Goal: Task Accomplishment & Management: Manage account settings

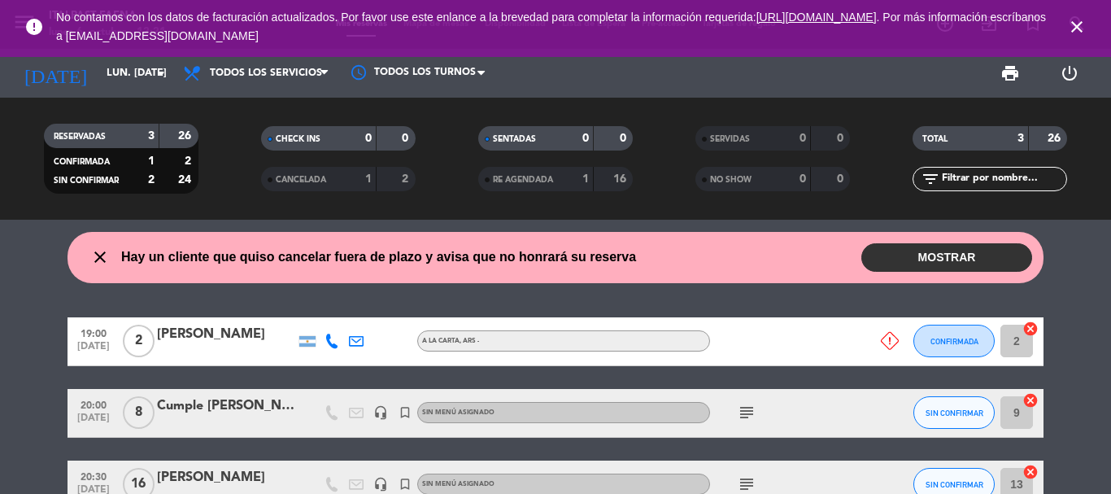
click at [1075, 21] on icon "close" at bounding box center [1077, 27] width 20 height 20
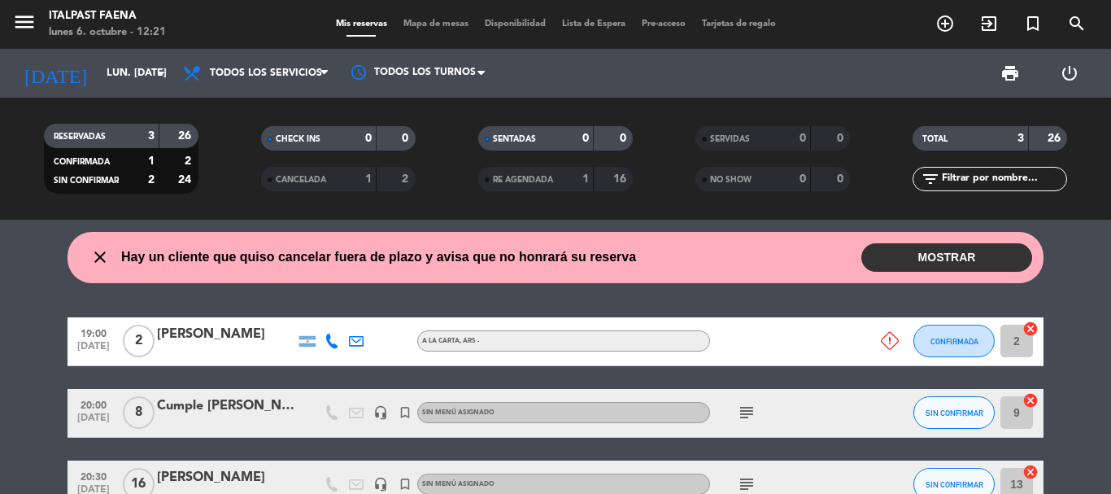
click at [894, 266] on button "MOSTRAR" at bounding box center [946, 257] width 171 height 28
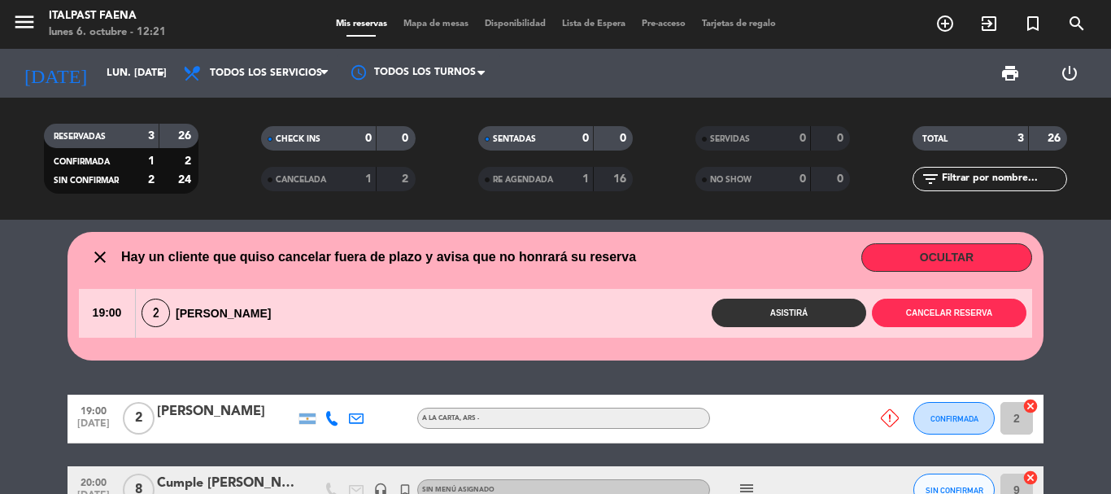
click at [1068, 349] on wont-attend-reservations "close Hay un cliente que quiso cancelar fuera de plazo y avisa que no honrará s…" at bounding box center [555, 296] width 1111 height 128
click at [33, 30] on icon "menu" at bounding box center [24, 22] width 24 height 24
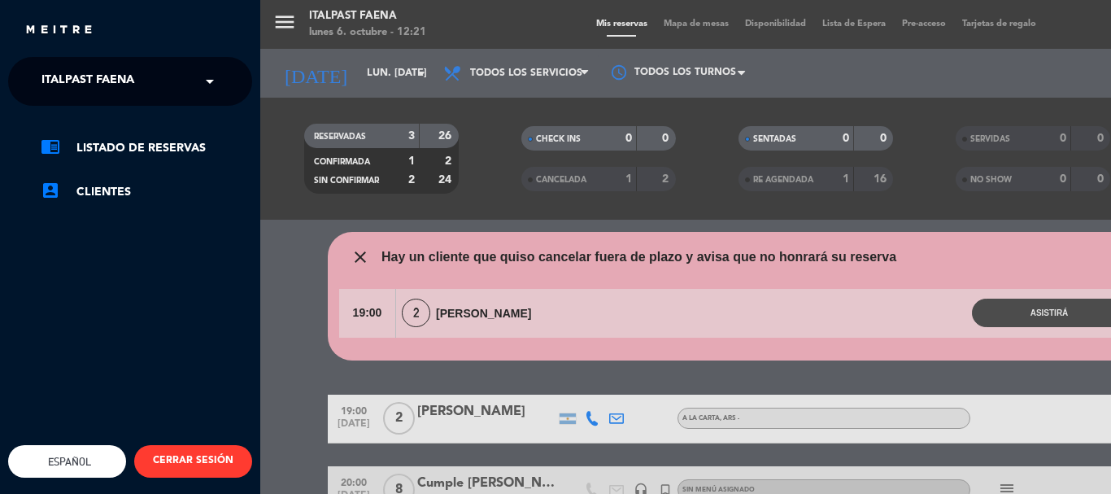
drag, startPoint x: 59, startPoint y: 72, endPoint x: 67, endPoint y: 70, distance: 8.5
click at [60, 72] on span "Italpast Faena" at bounding box center [87, 81] width 93 height 34
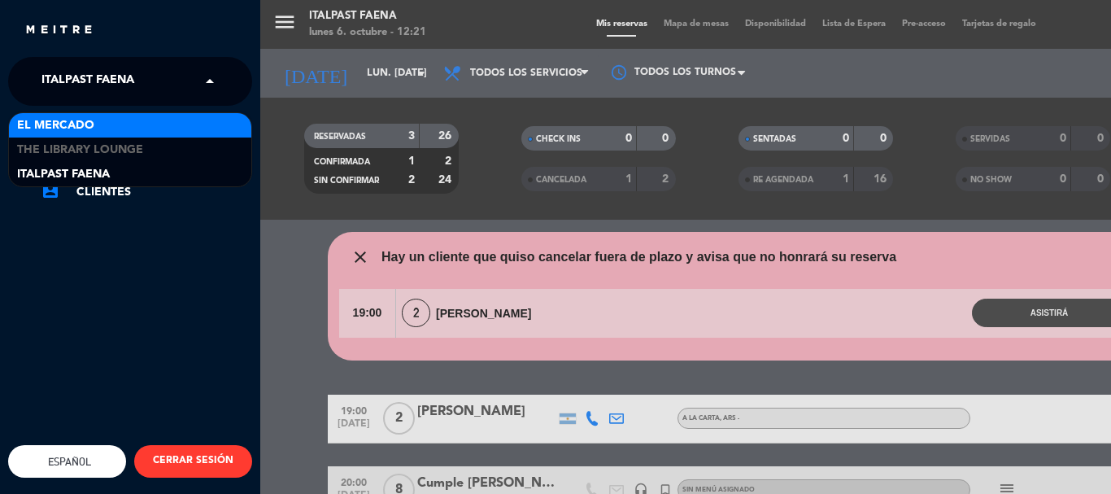
click at [73, 137] on div "El Mercado" at bounding box center [130, 125] width 242 height 24
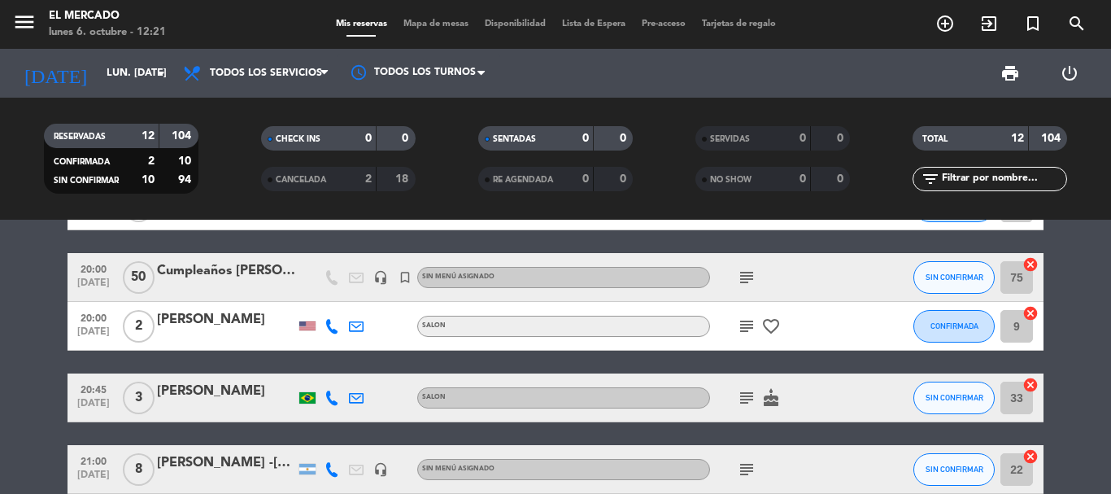
scroll to position [656, 0]
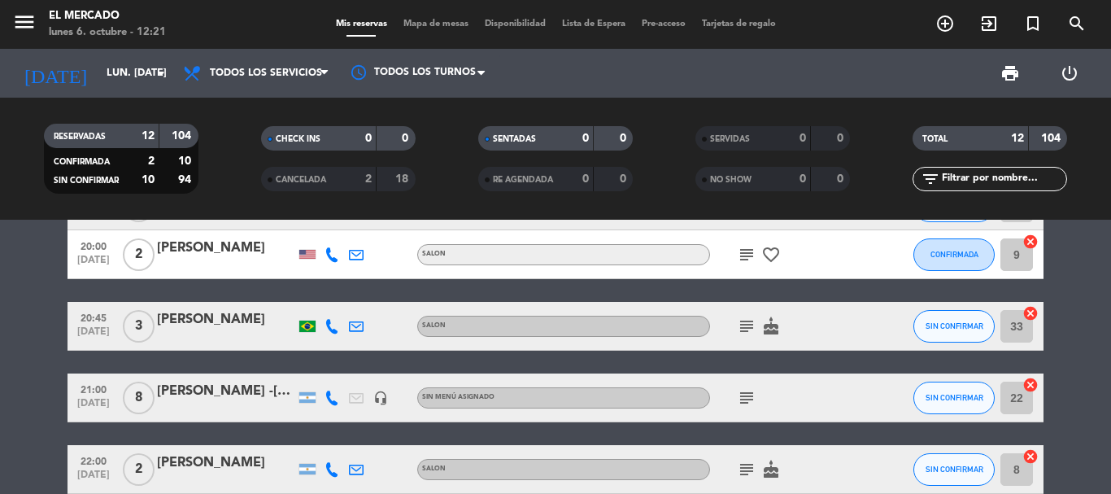
click at [745, 396] on icon "subject" at bounding box center [747, 398] width 20 height 20
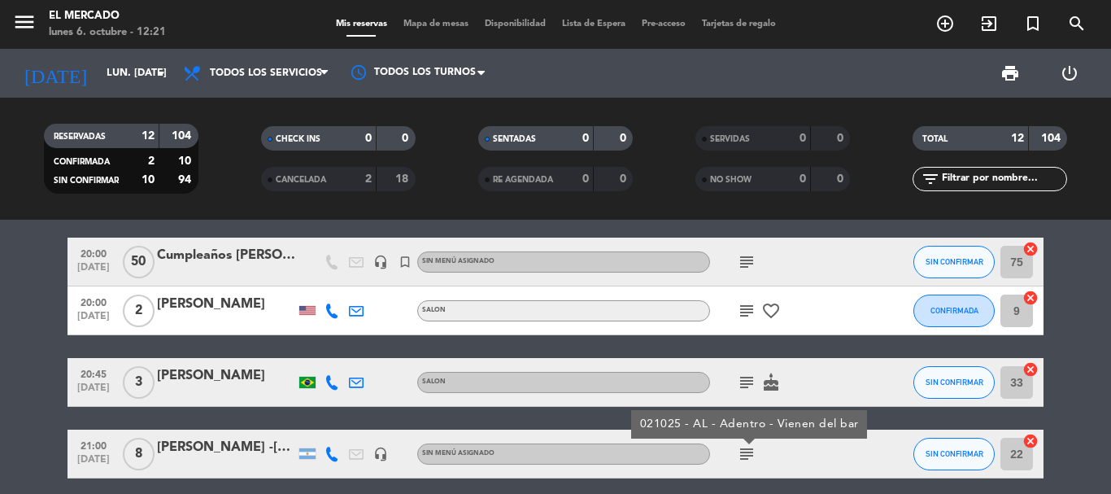
scroll to position [575, 0]
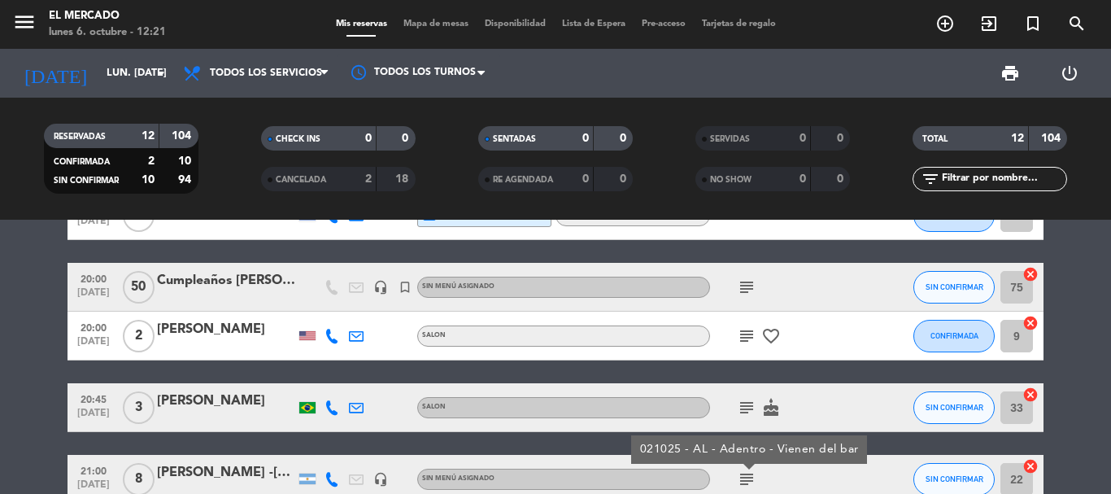
click at [742, 285] on icon "subject" at bounding box center [747, 287] width 20 height 20
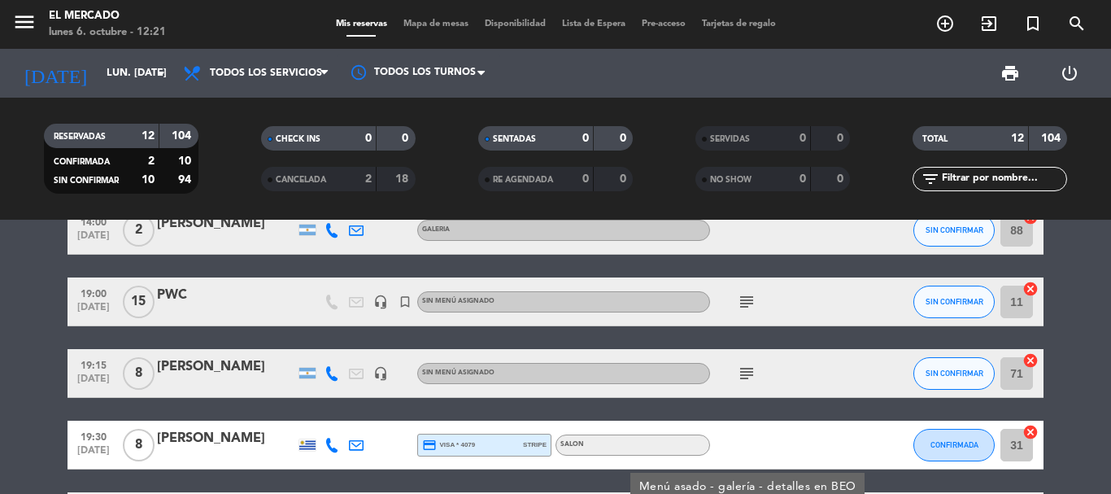
scroll to position [331, 0]
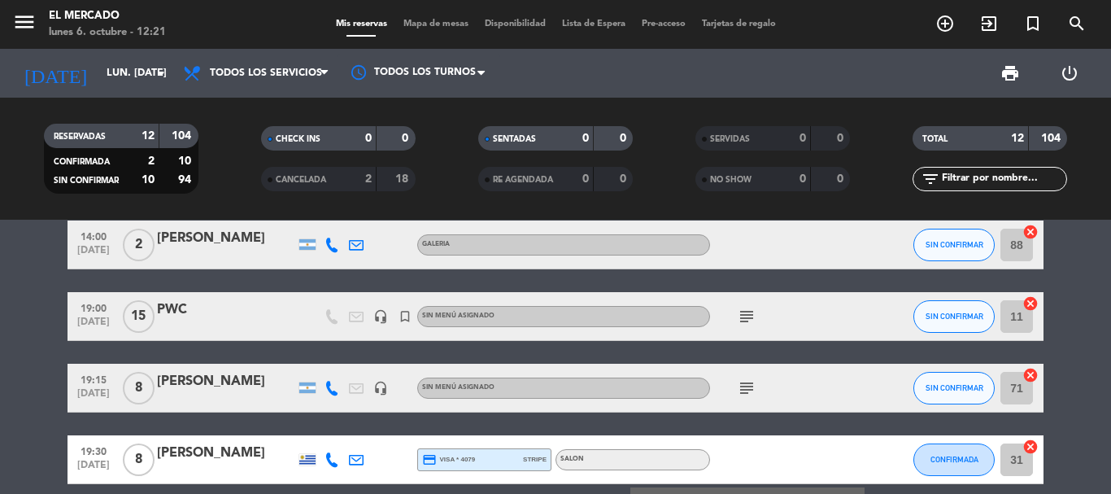
click at [751, 311] on icon "subject" at bounding box center [747, 317] width 20 height 20
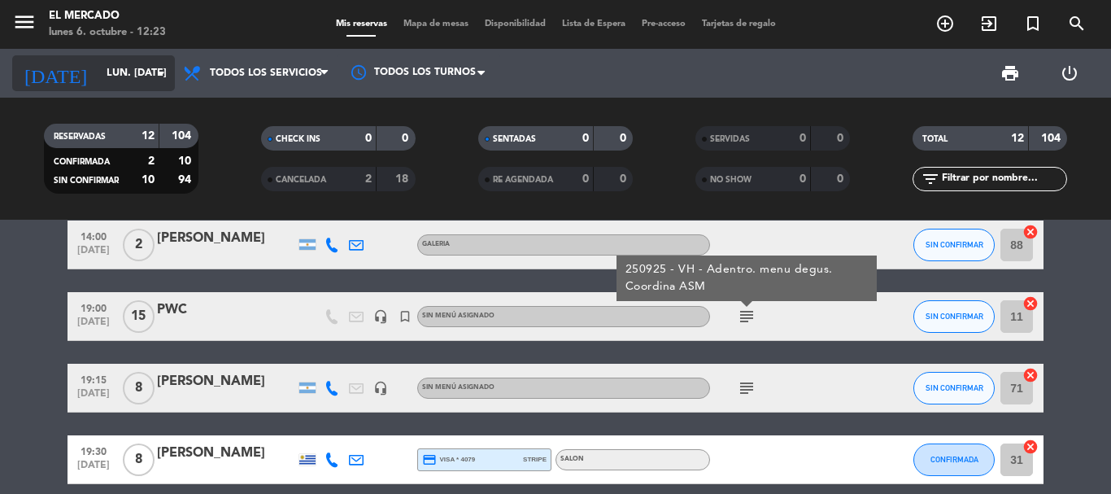
click at [98, 74] on input "lun. [DATE]" at bounding box center [166, 73] width 137 height 28
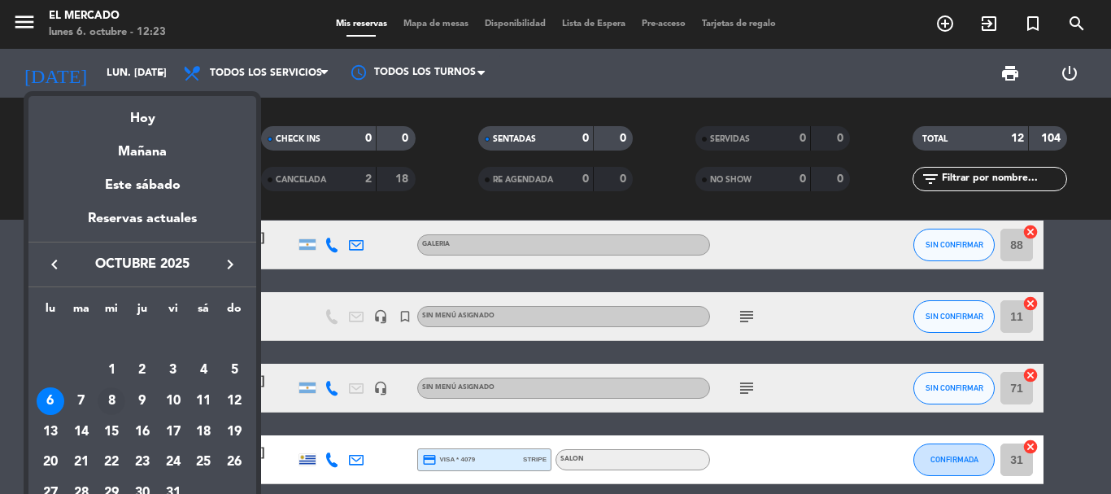
click at [116, 398] on div "8" at bounding box center [112, 401] width 28 height 28
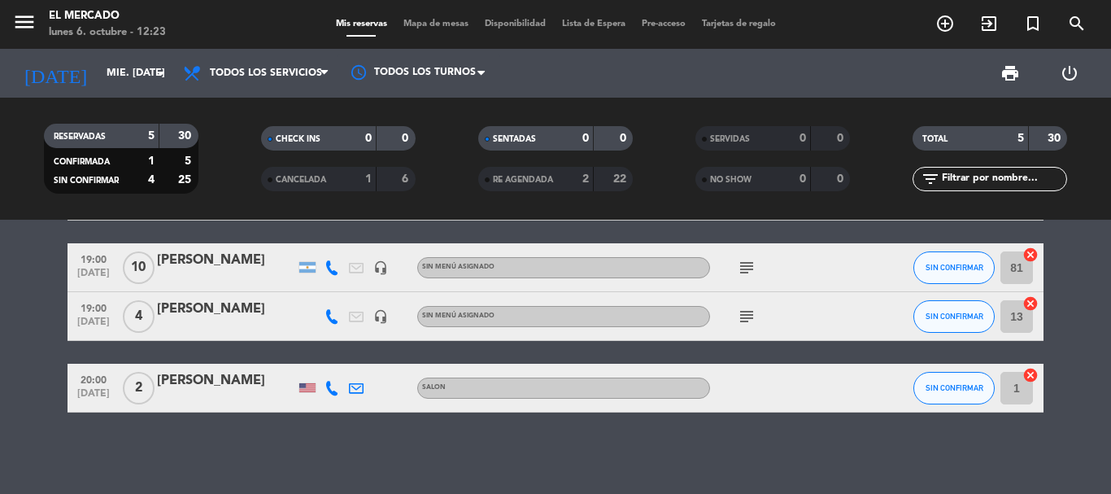
scroll to position [0, 0]
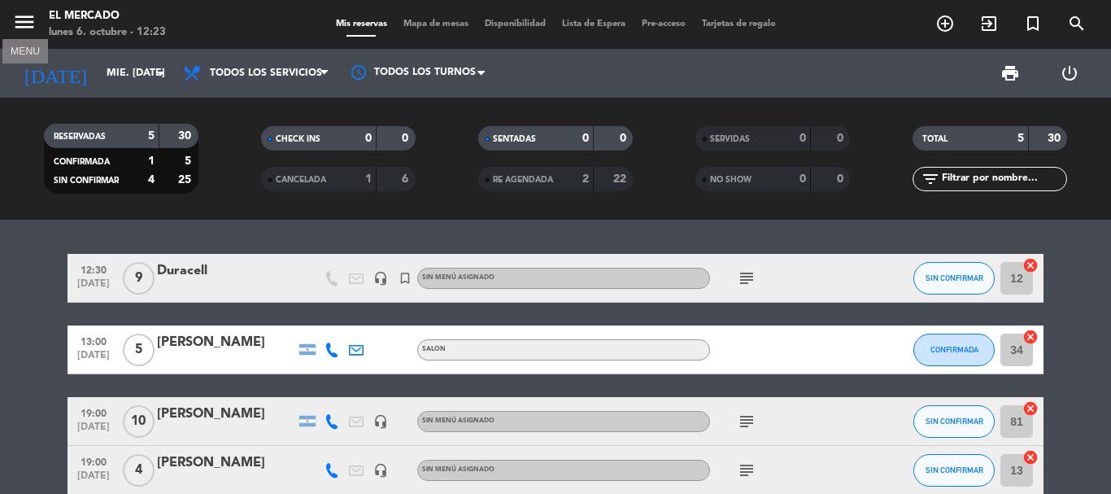
click at [13, 35] on button "menu" at bounding box center [24, 25] width 24 height 30
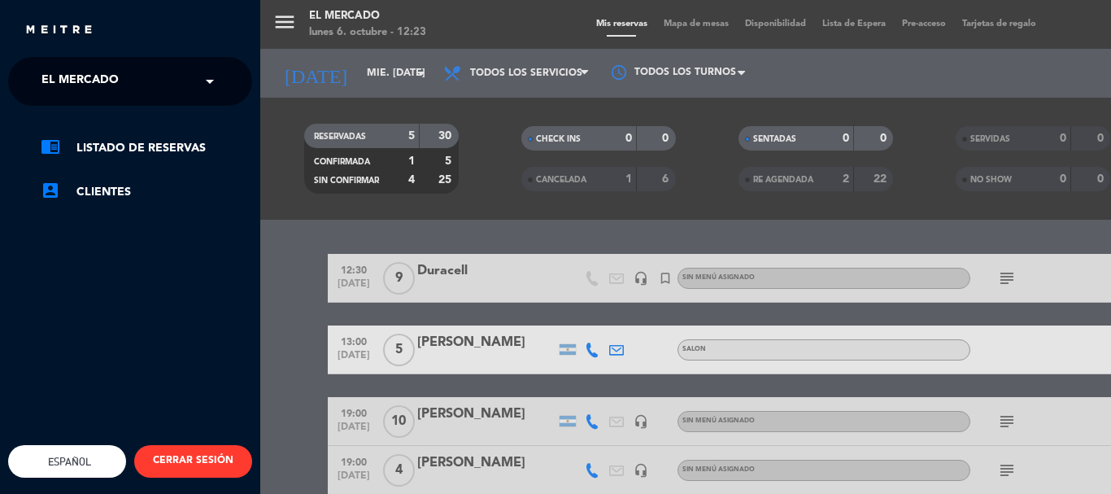
click at [65, 87] on span "El Mercado" at bounding box center [79, 81] width 77 height 34
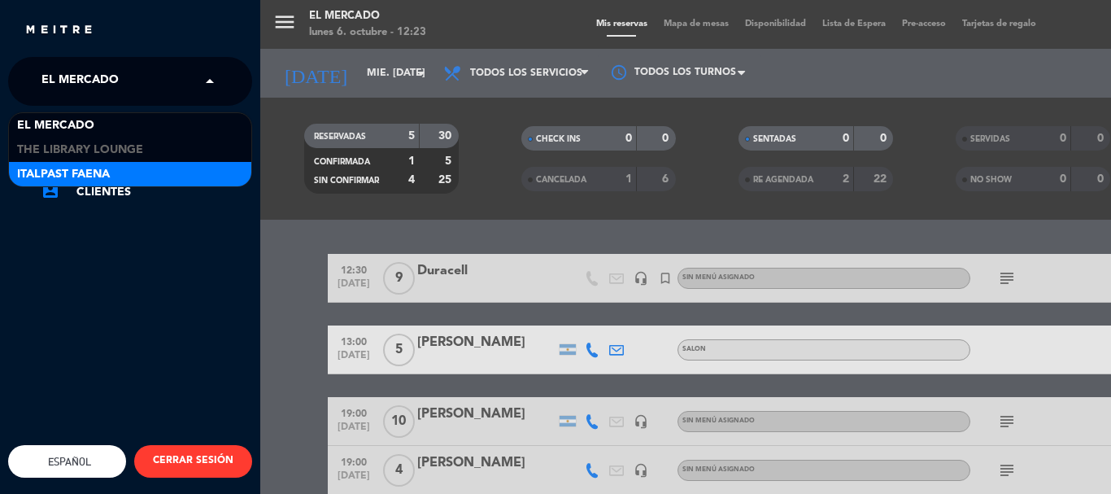
click at [82, 168] on span "Italpast Faena" at bounding box center [63, 174] width 93 height 19
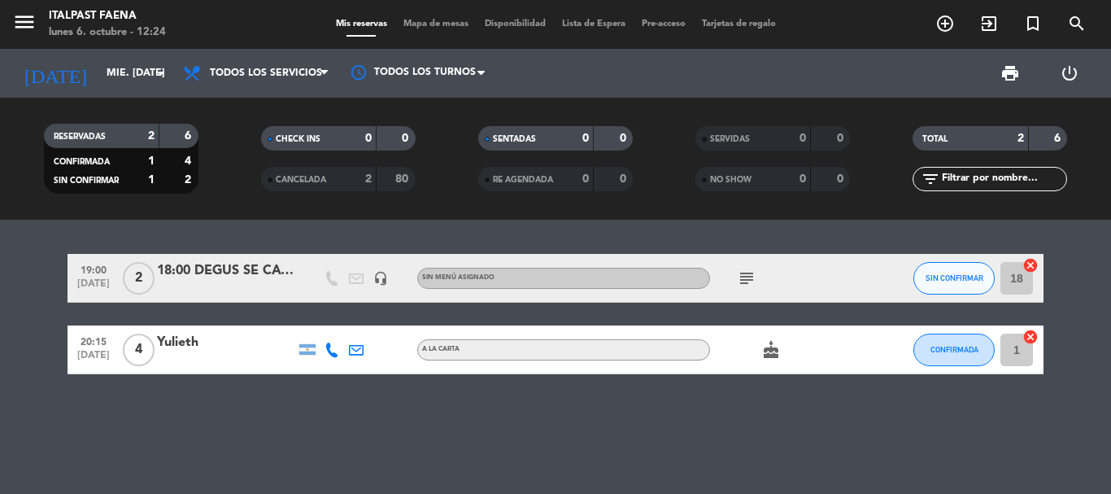
click at [255, 344] on div "Yulieth" at bounding box center [226, 342] width 138 height 21
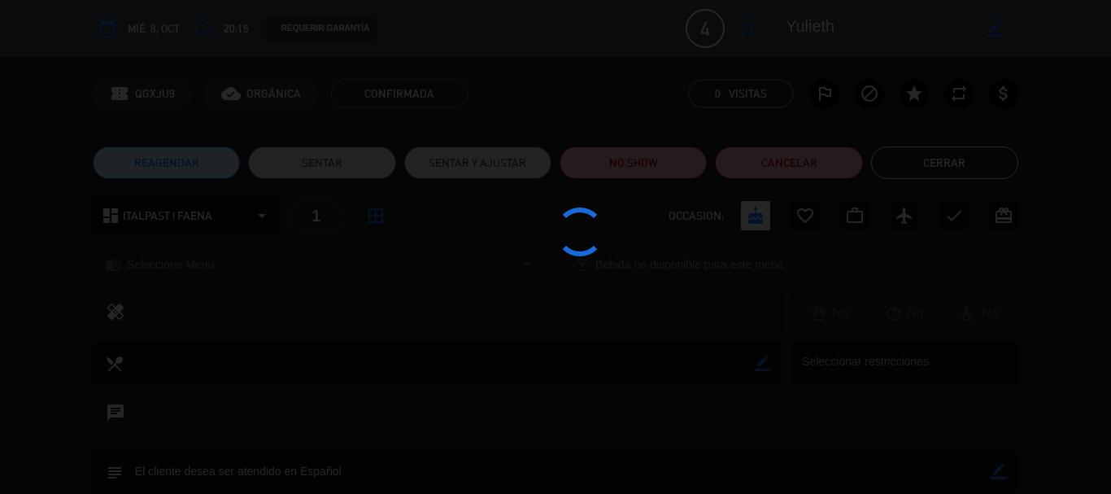
click at [755, 172] on edit-booking-info-modal "calendar_today mié. 8, oct. access_time 20:15 REQUERIR GARANTÍA 4 Yulieth fulls…" at bounding box center [555, 247] width 1111 height 494
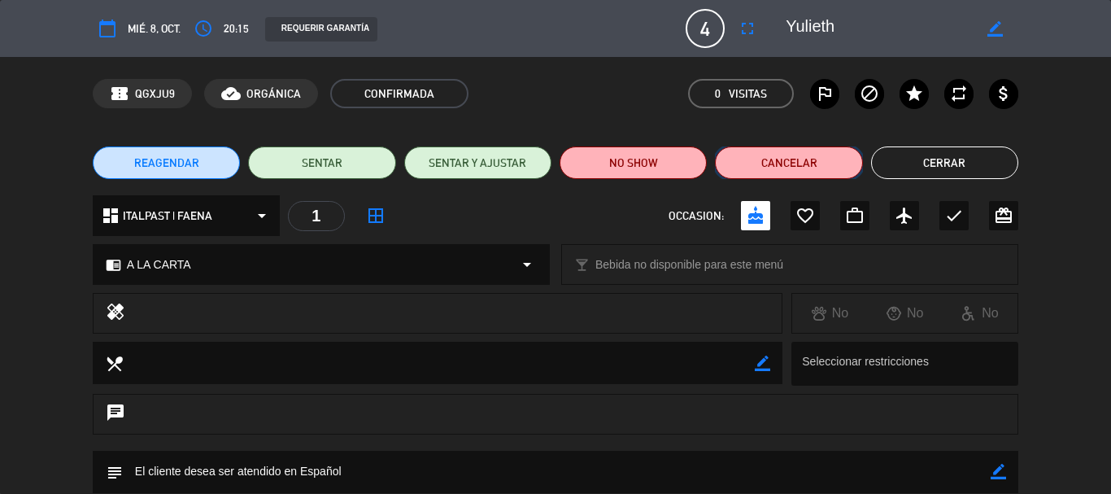
click at [755, 172] on button "Cancelar" at bounding box center [788, 162] width 147 height 33
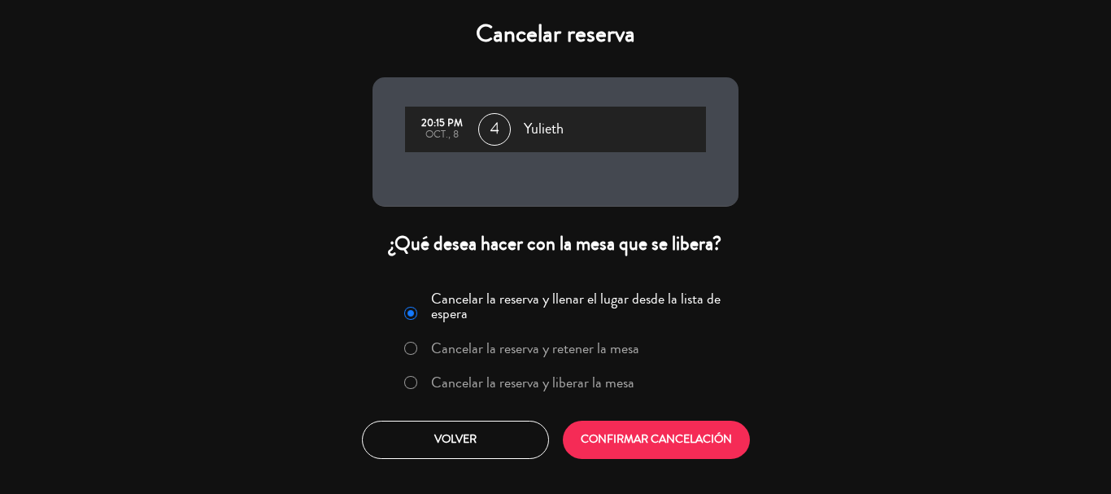
drag, startPoint x: 607, startPoint y: 363, endPoint x: 604, endPoint y: 379, distance: 15.8
click at [604, 376] on div "Cancelar la reserva y llenar el lugar desde la lista de espera Cancelar la rese…" at bounding box center [555, 344] width 345 height 119
drag, startPoint x: 604, startPoint y: 379, endPoint x: 622, endPoint y: 407, distance: 33.6
click at [606, 379] on label "Cancelar la reserva y liberar la mesa" at bounding box center [532, 382] width 203 height 15
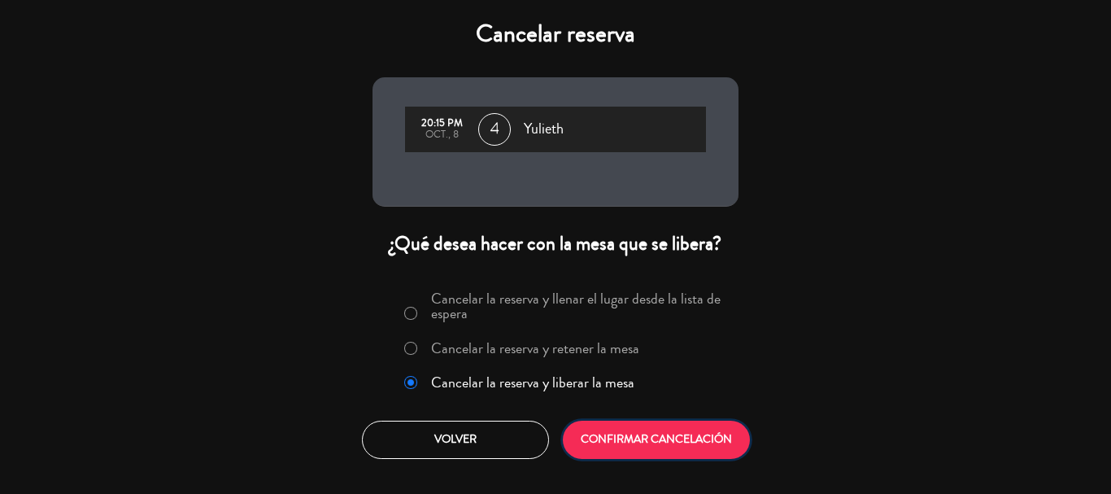
click at [645, 430] on button "CONFIRMAR CANCELACIÓN" at bounding box center [656, 439] width 187 height 38
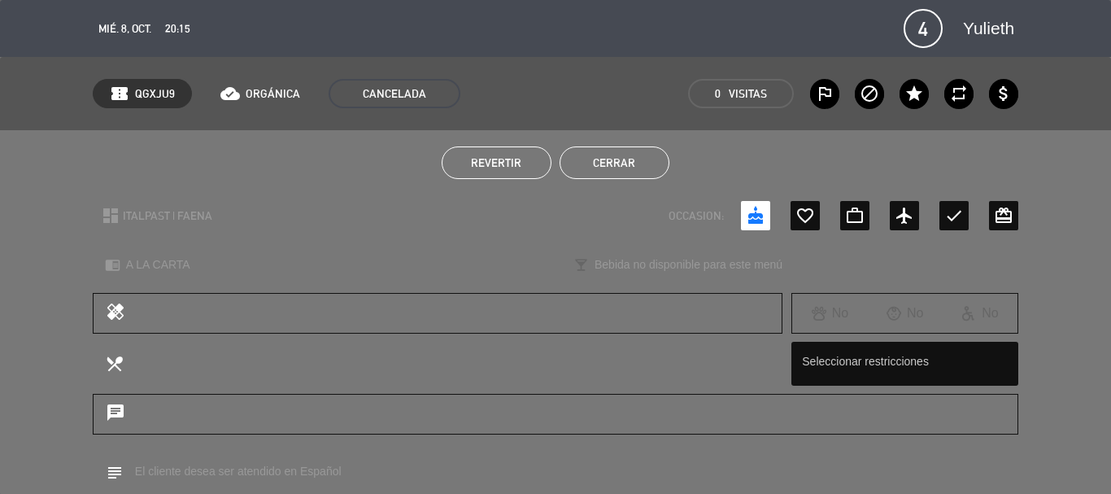
click at [616, 161] on button "Cerrar" at bounding box center [614, 162] width 110 height 33
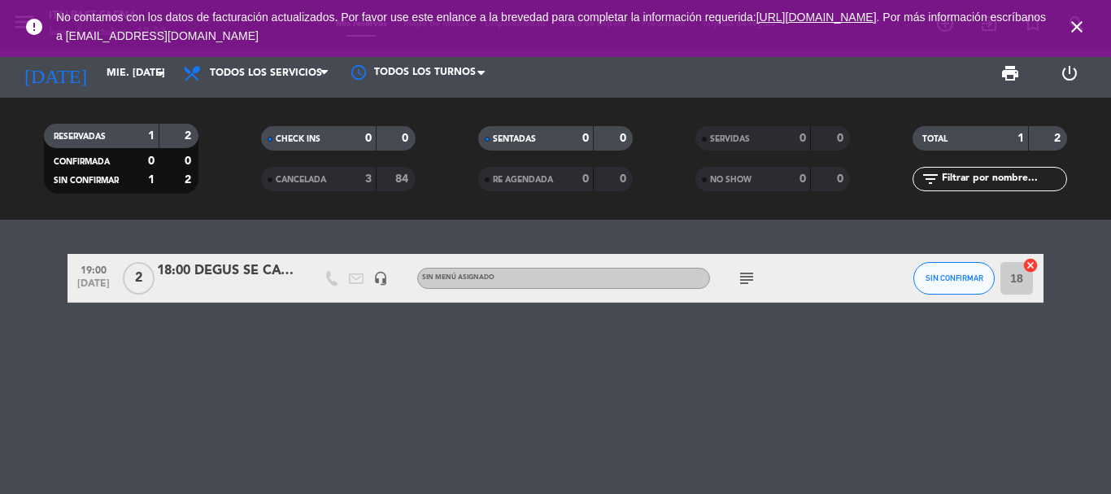
click at [1071, 23] on icon "close" at bounding box center [1077, 27] width 20 height 20
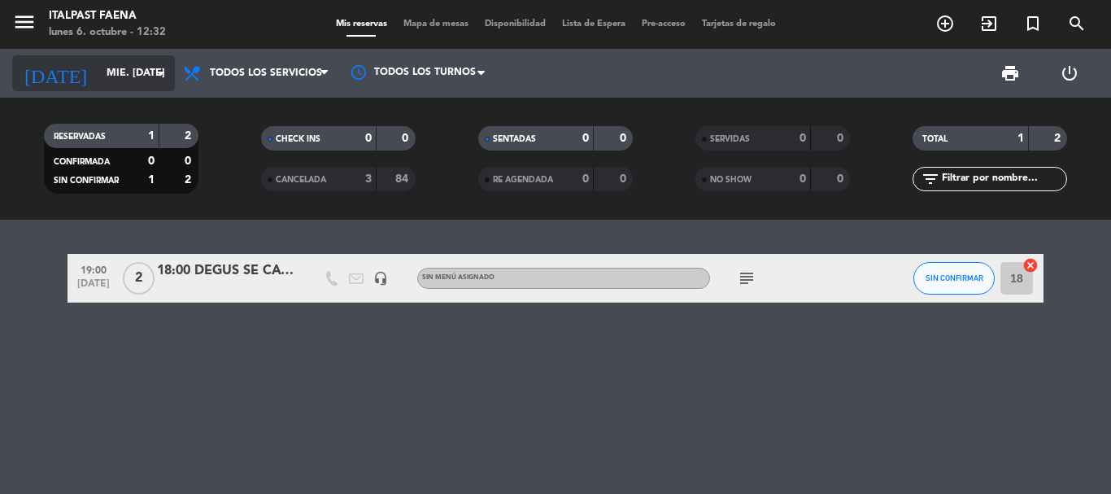
click at [103, 70] on input "mié. [DATE]" at bounding box center [166, 73] width 137 height 28
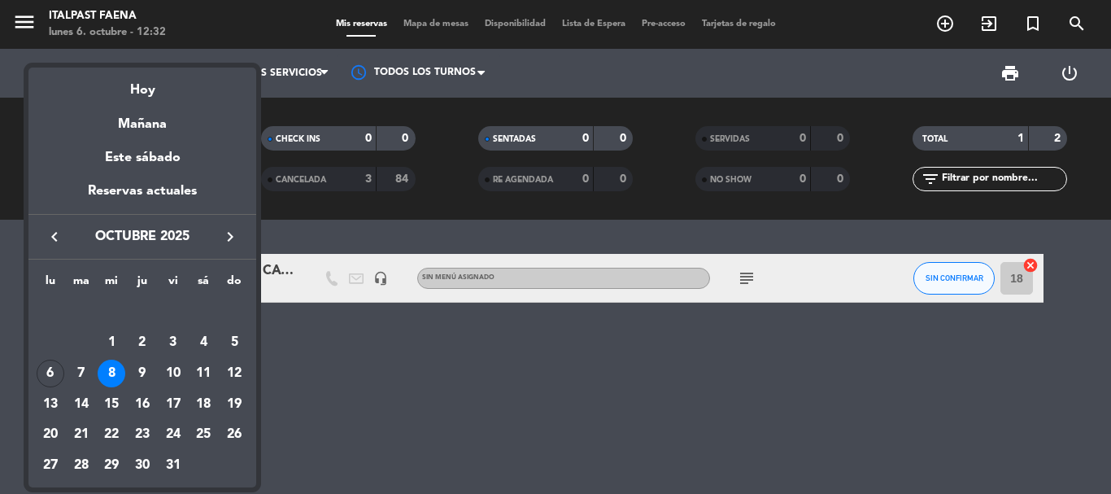
drag, startPoint x: 484, startPoint y: 356, endPoint x: 80, endPoint y: 44, distance: 510.0
click at [433, 333] on div at bounding box center [555, 247] width 1111 height 494
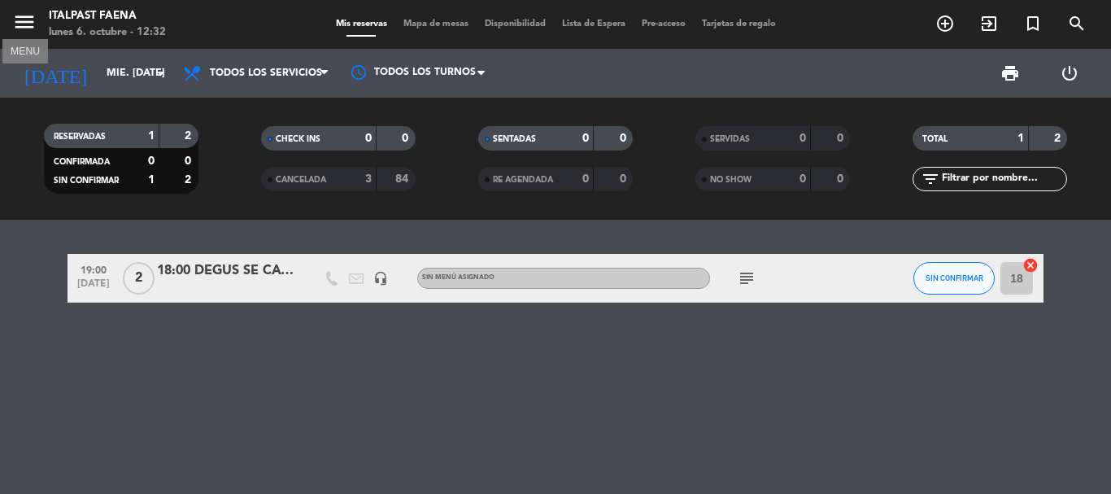
click at [24, 17] on icon "menu" at bounding box center [24, 22] width 24 height 24
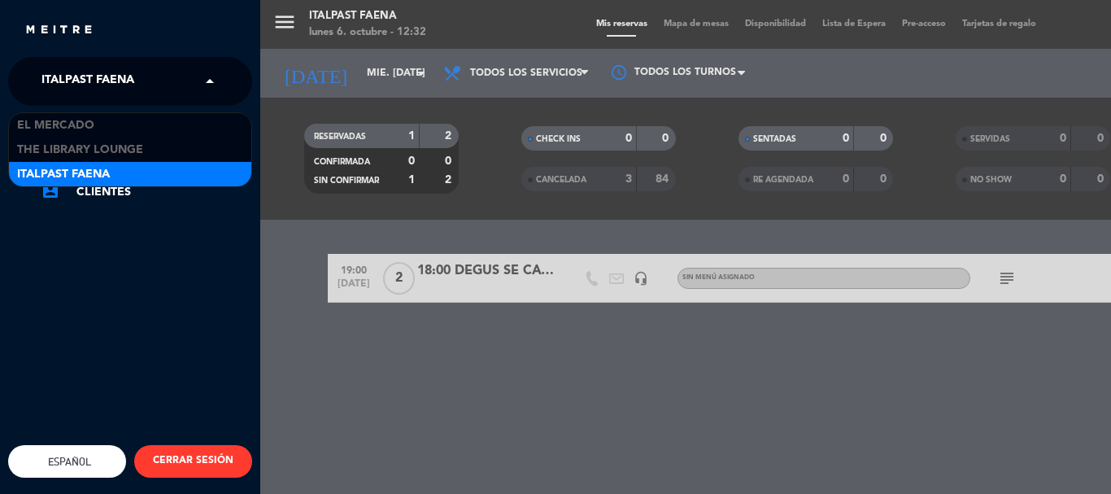
drag, startPoint x: 78, startPoint y: 77, endPoint x: 72, endPoint y: 88, distance: 12.0
click at [77, 79] on span "Italpast Faena" at bounding box center [87, 81] width 93 height 34
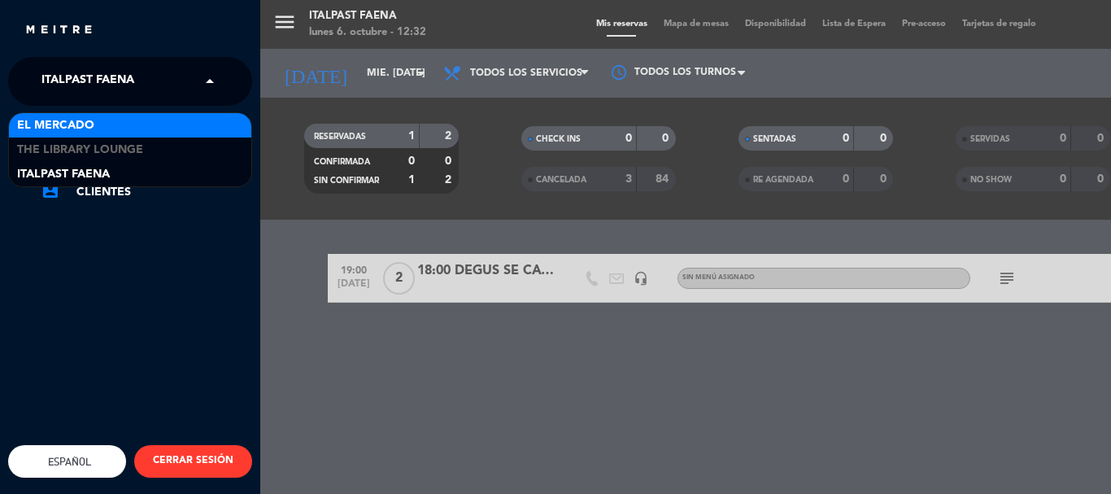
click at [113, 119] on div "El Mercado" at bounding box center [130, 125] width 242 height 24
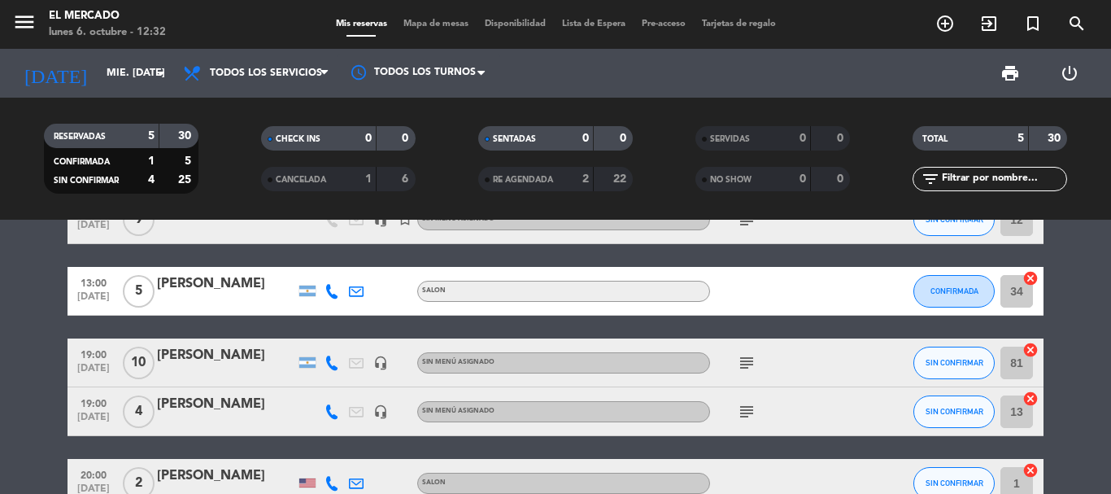
scroll to position [154, 0]
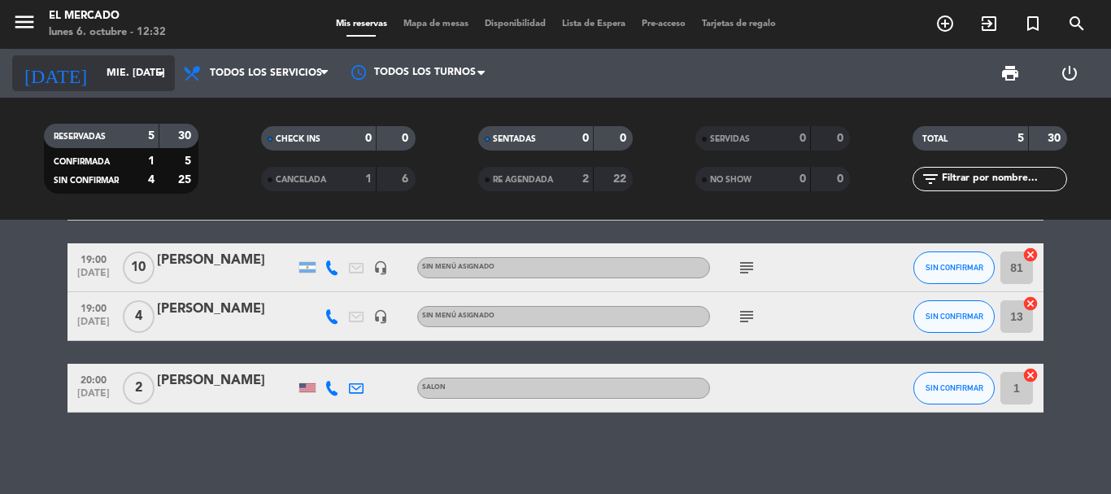
click at [146, 66] on input "mié. [DATE]" at bounding box center [166, 73] width 137 height 28
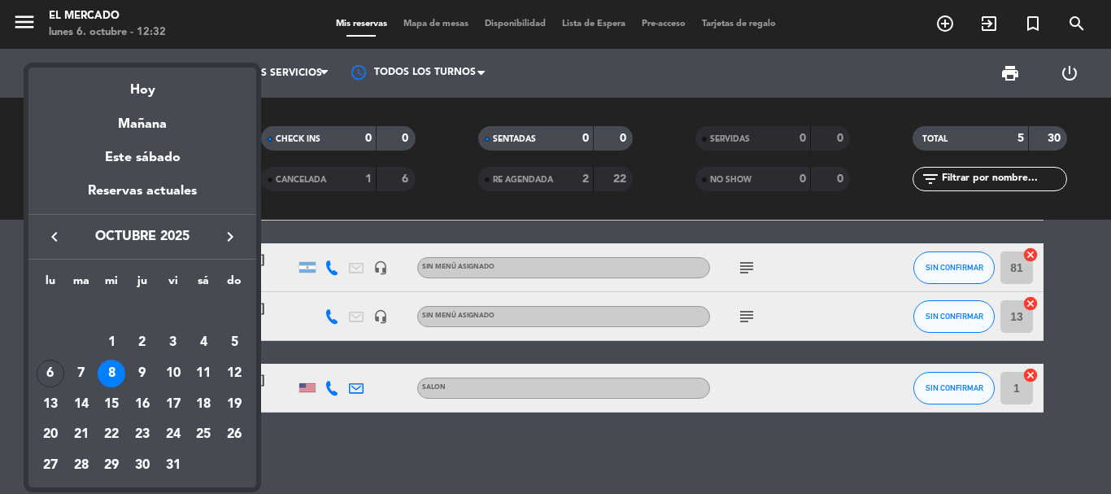
click at [147, 368] on div "9" at bounding box center [142, 373] width 28 height 28
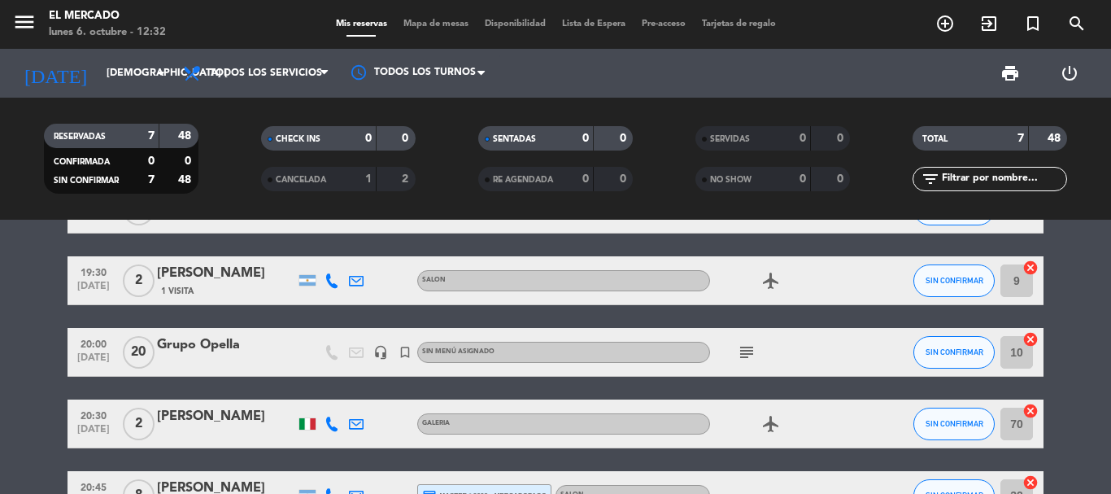
scroll to position [163, 0]
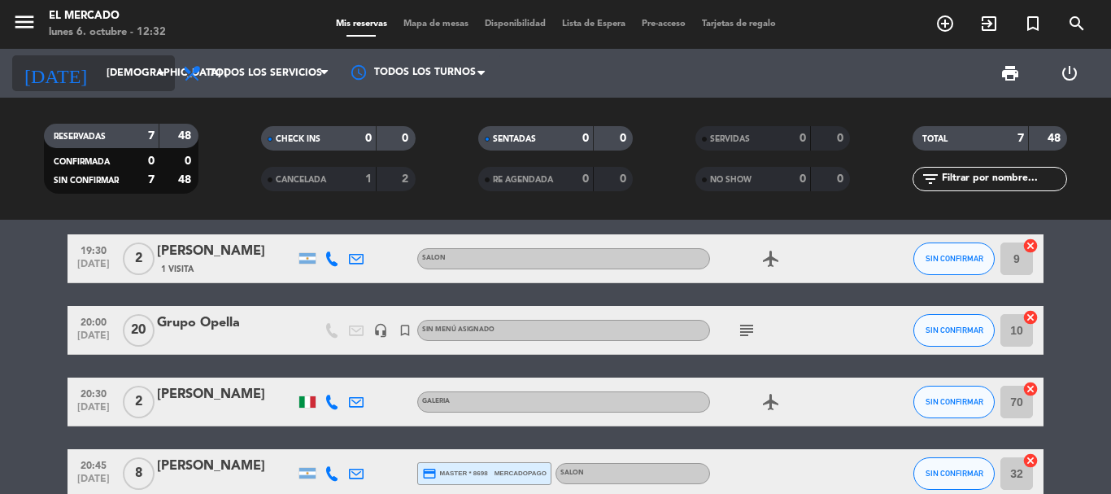
click at [126, 61] on input "[DEMOGRAPHIC_DATA] [DATE]" at bounding box center [166, 73] width 137 height 28
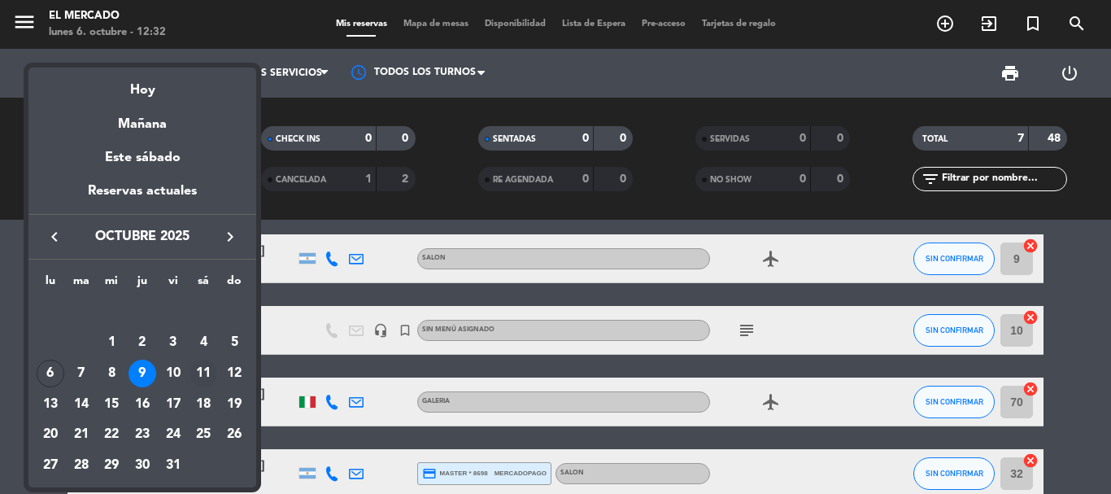
click at [204, 376] on div "11" at bounding box center [203, 373] width 28 height 28
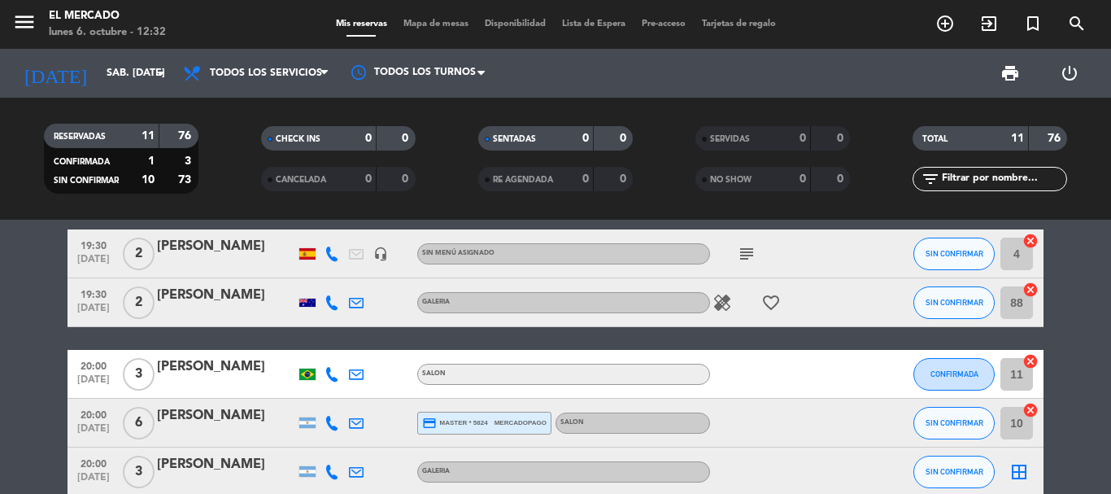
scroll to position [0, 0]
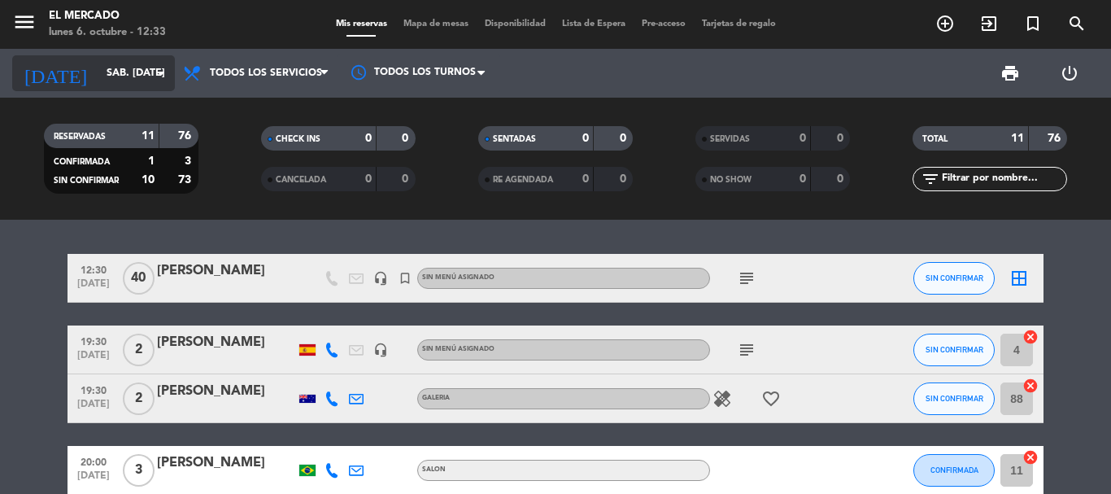
click at [148, 76] on input "sáb. [DATE]" at bounding box center [166, 73] width 137 height 28
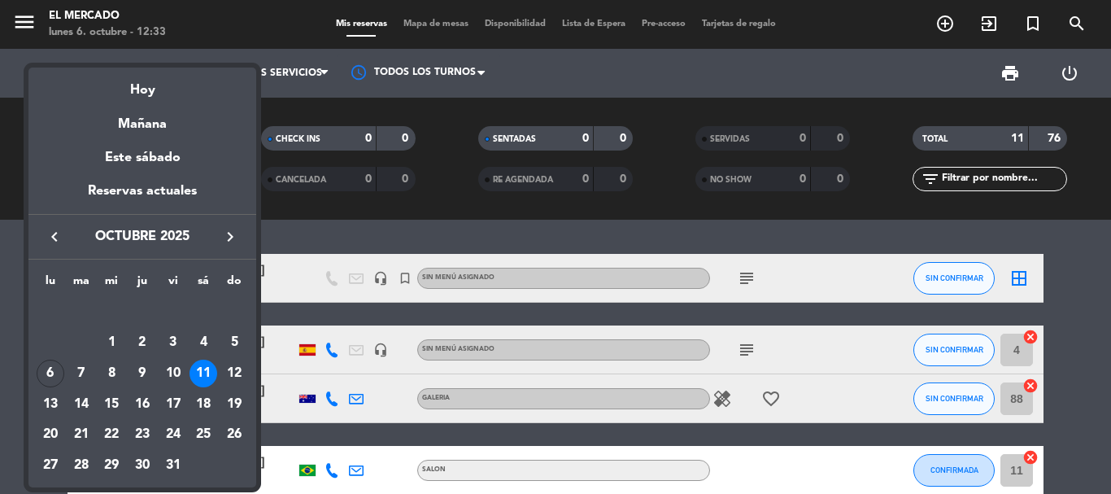
click at [265, 241] on div at bounding box center [555, 247] width 1111 height 494
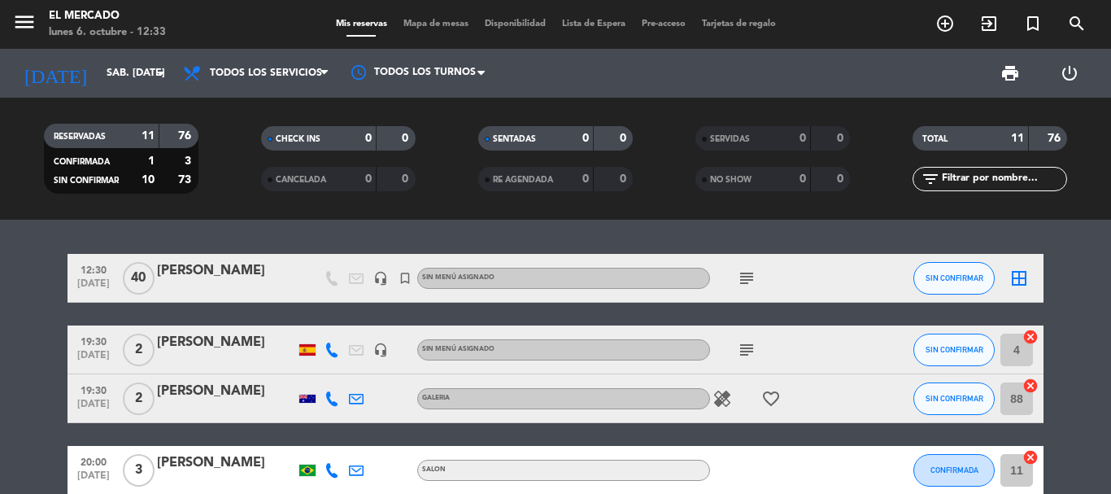
click at [222, 346] on div "[PERSON_NAME]" at bounding box center [226, 342] width 138 height 21
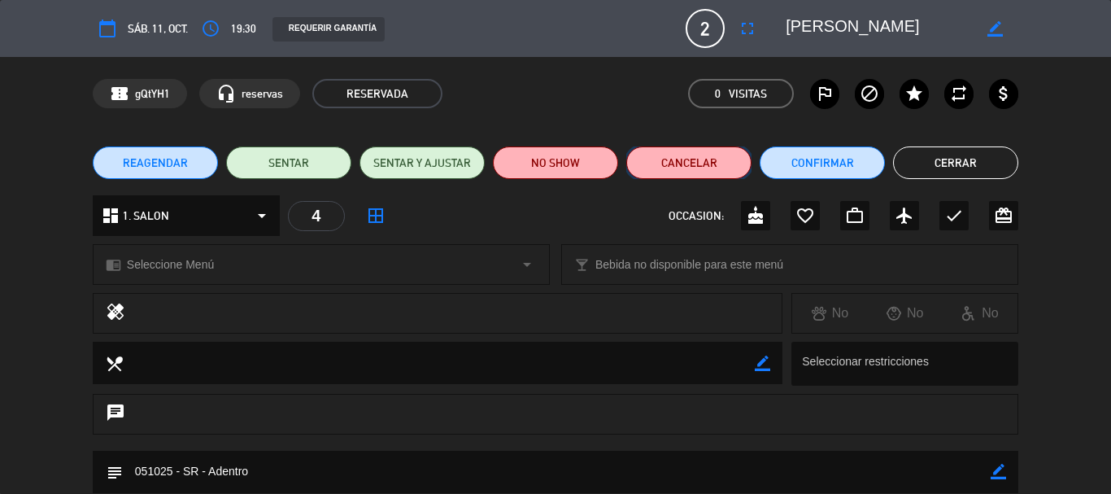
click at [720, 164] on button "Cancelar" at bounding box center [688, 162] width 125 height 33
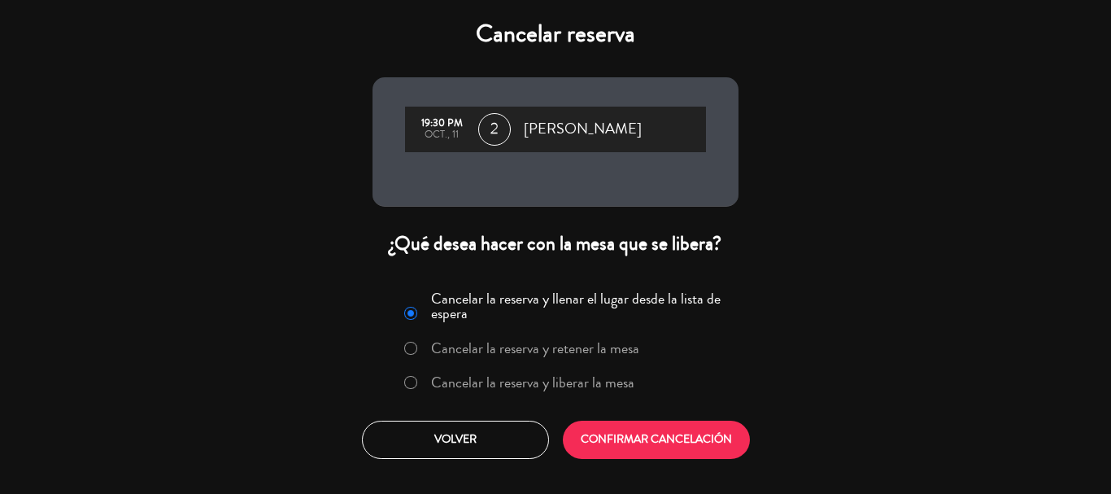
click at [494, 389] on label "Cancelar la reserva y liberar la mesa" at bounding box center [532, 382] width 203 height 15
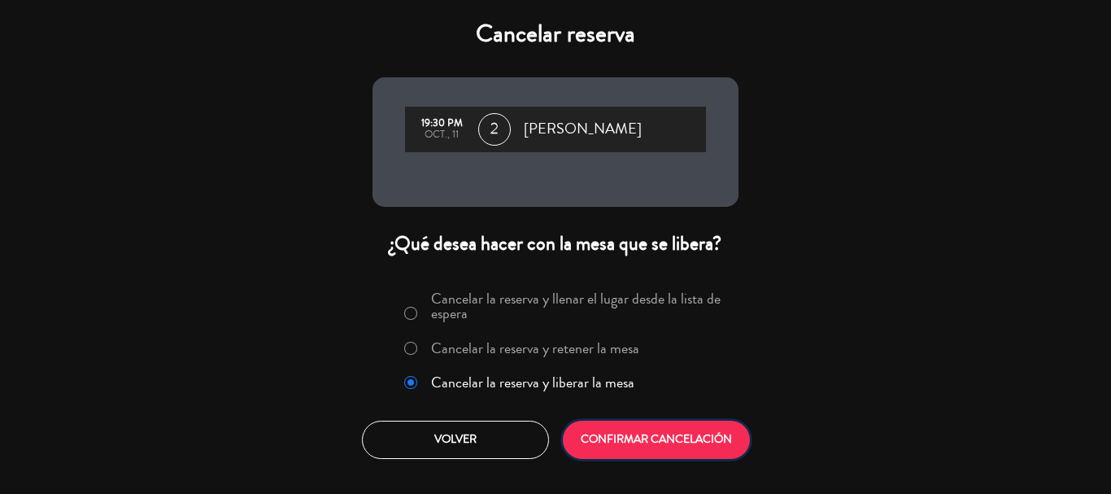
click at [677, 448] on button "CONFIRMAR CANCELACIÓN" at bounding box center [656, 439] width 187 height 38
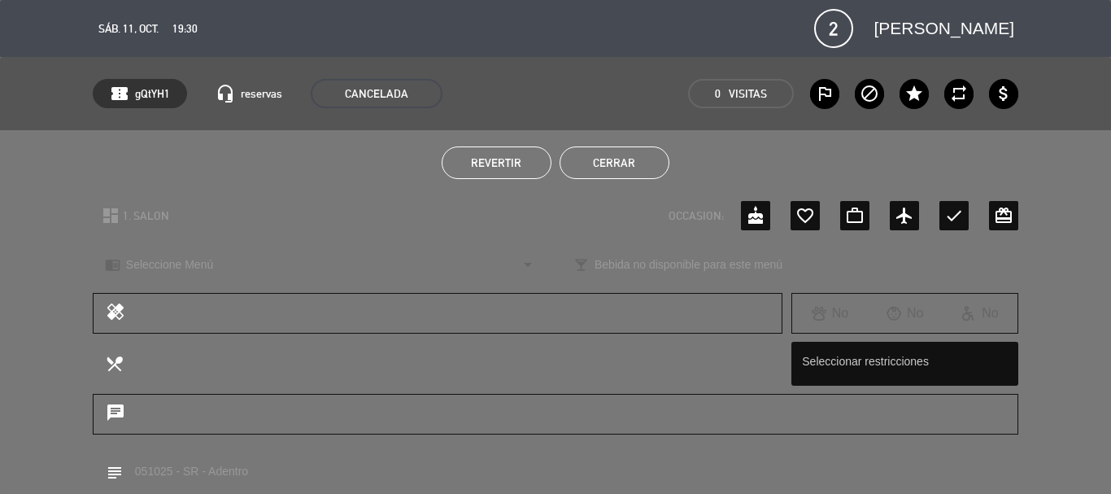
click at [656, 155] on button "Cerrar" at bounding box center [614, 162] width 110 height 33
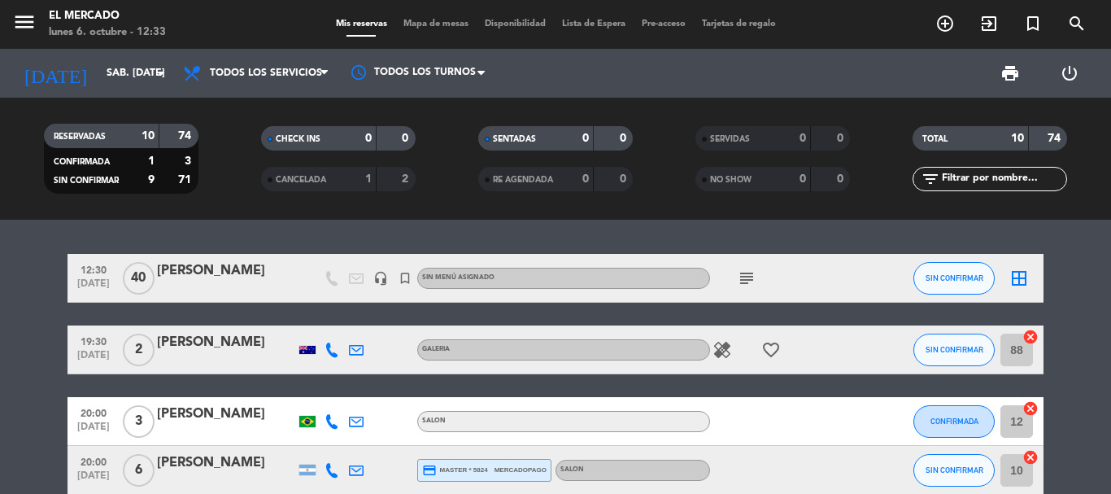
click at [28, 9] on span "menu" at bounding box center [30, 25] width 37 height 38
click at [103, 68] on input "sáb. [DATE]" at bounding box center [166, 73] width 137 height 28
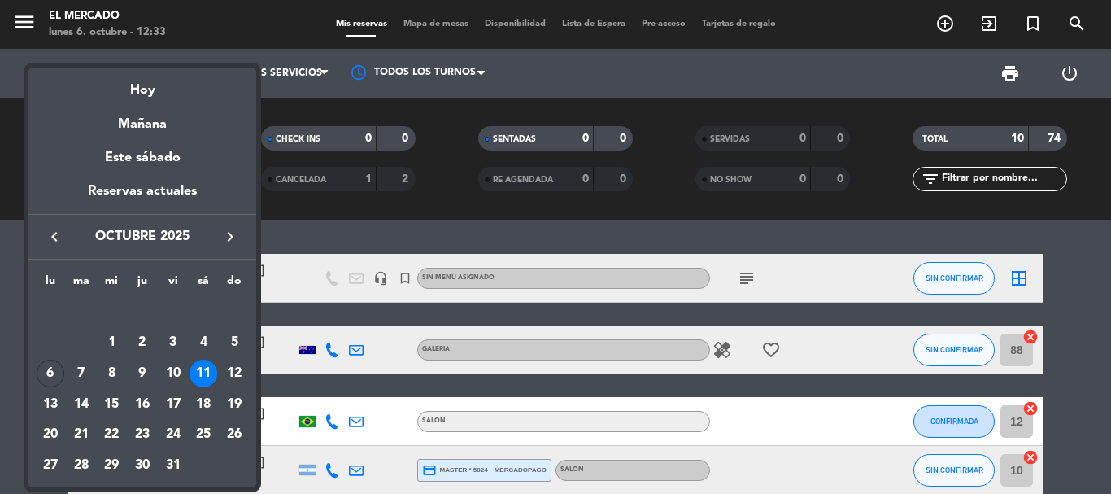
drag, startPoint x: 147, startPoint y: 371, endPoint x: 158, endPoint y: 368, distance: 11.1
click at [149, 370] on div "9" at bounding box center [142, 373] width 28 height 28
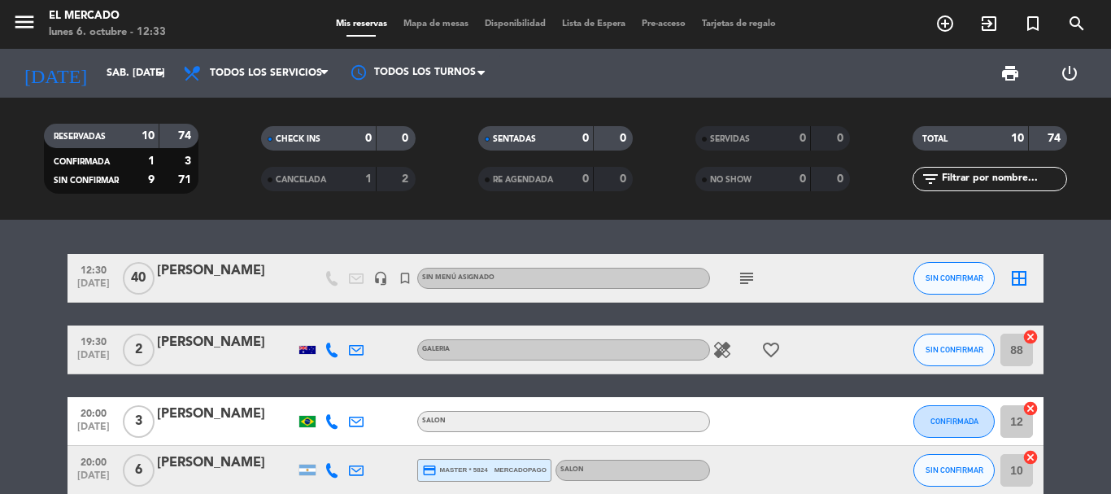
type input "[DEMOGRAPHIC_DATA] [DATE]"
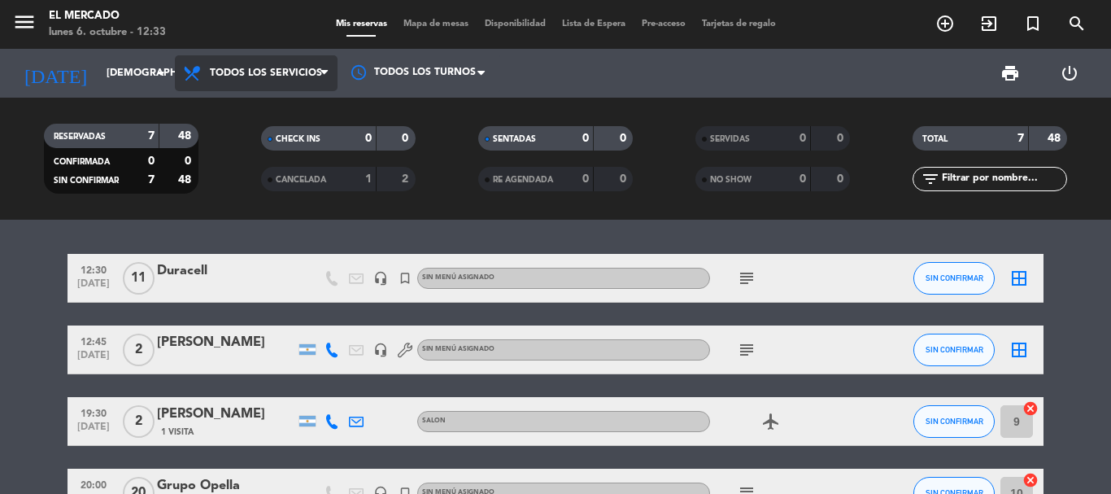
click at [249, 86] on span "Todos los servicios" at bounding box center [256, 73] width 163 height 36
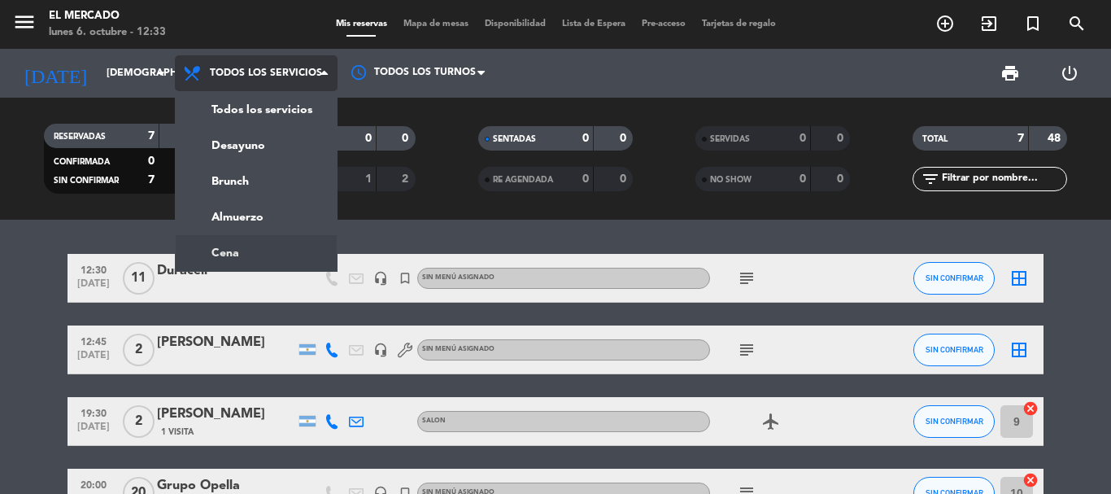
click at [262, 249] on ng-component "menu El [PERSON_NAME] lunes 6. octubre - 12:33 Mis reservas Mapa de mesas Dispo…" at bounding box center [555, 247] width 1111 height 494
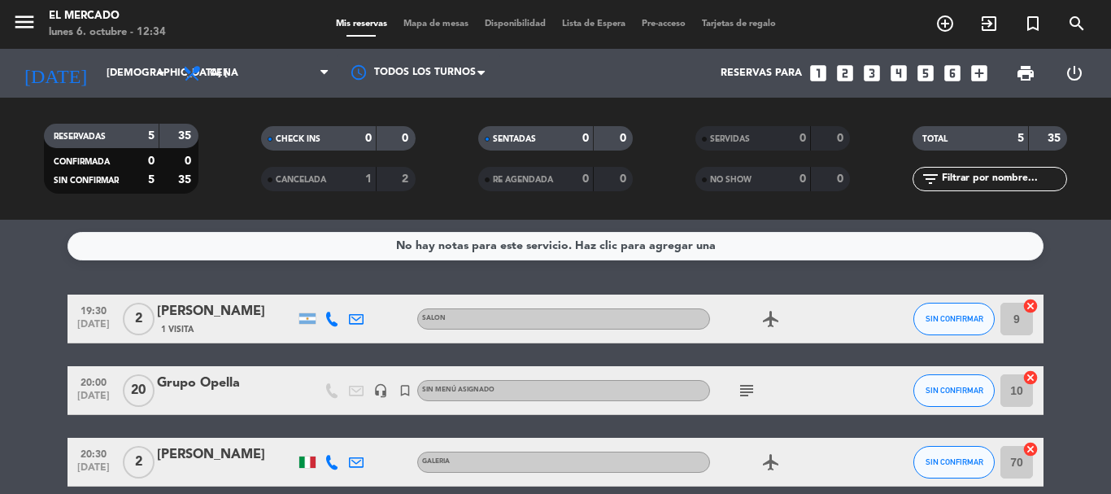
click at [429, 22] on span "Mapa de mesas" at bounding box center [435, 24] width 81 height 9
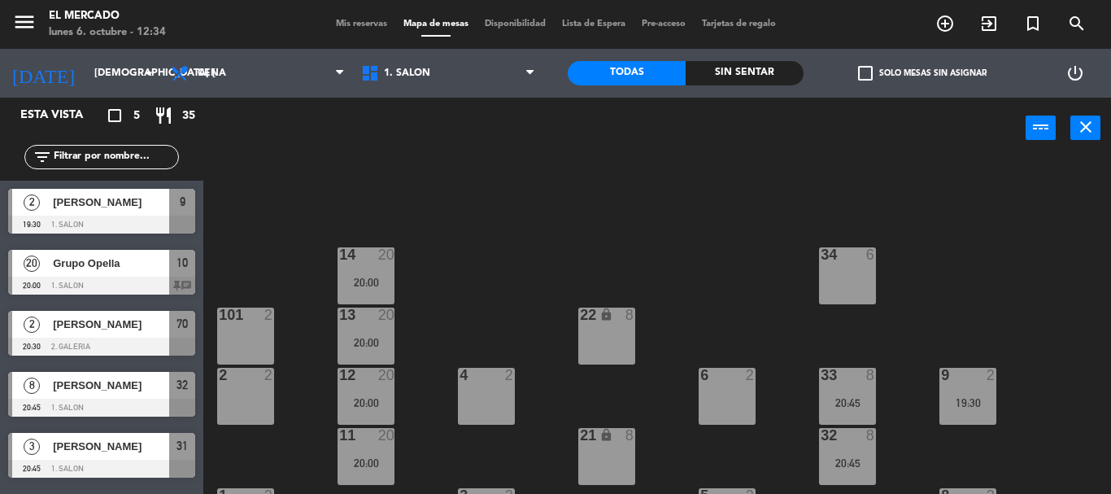
click at [459, 387] on div "34 6 14 20 20:00 22 lock 8 101 2 13 20 20:00 33 8 20:45 2 2 4 2 6 2 12 20 20:00…" at bounding box center [663, 326] width 896 height 335
click at [463, 388] on div "4 2" at bounding box center [486, 396] width 57 height 57
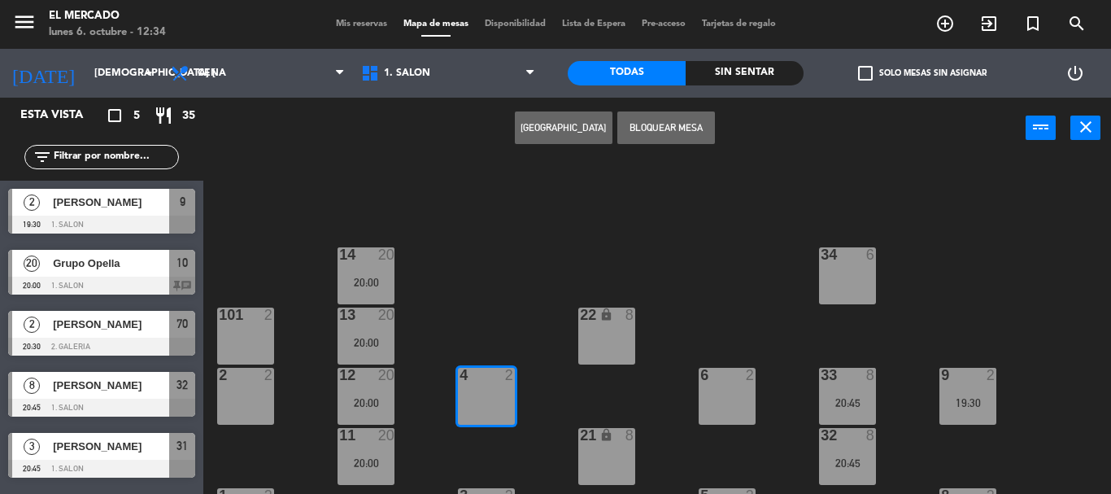
click at [535, 131] on button "[GEOGRAPHIC_DATA]" at bounding box center [564, 127] width 98 height 33
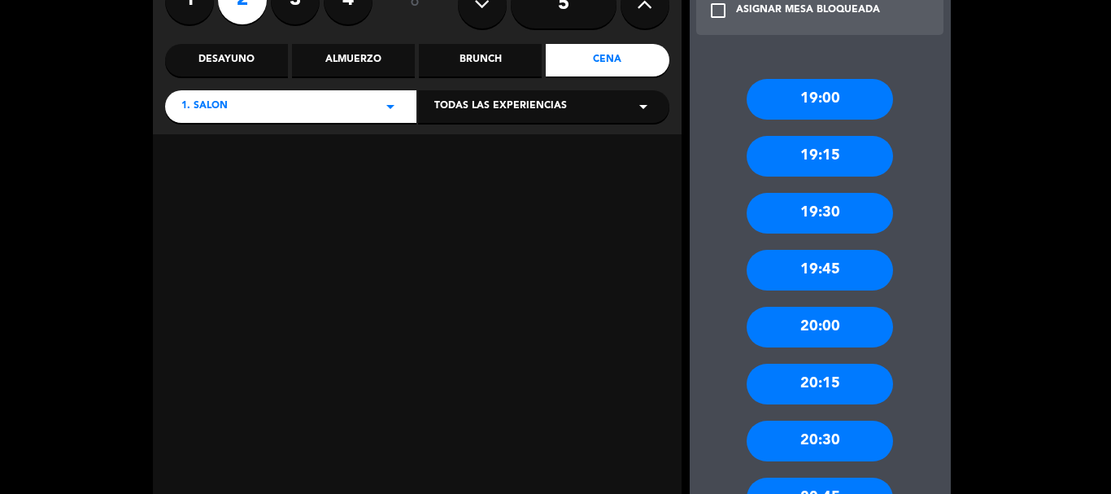
click at [819, 211] on div "19:30" at bounding box center [819, 213] width 146 height 41
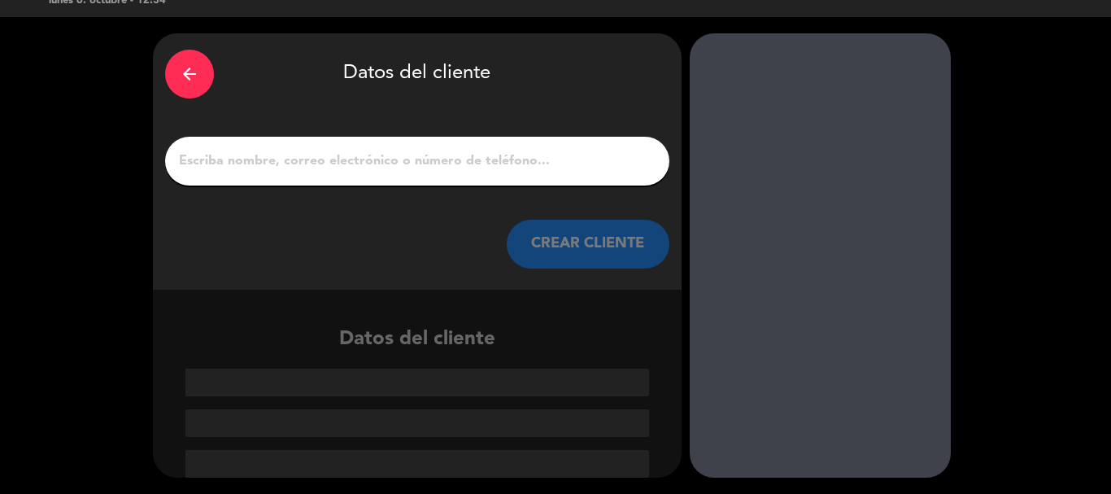
scroll to position [32, 0]
click at [452, 158] on input "1" at bounding box center [417, 161] width 480 height 23
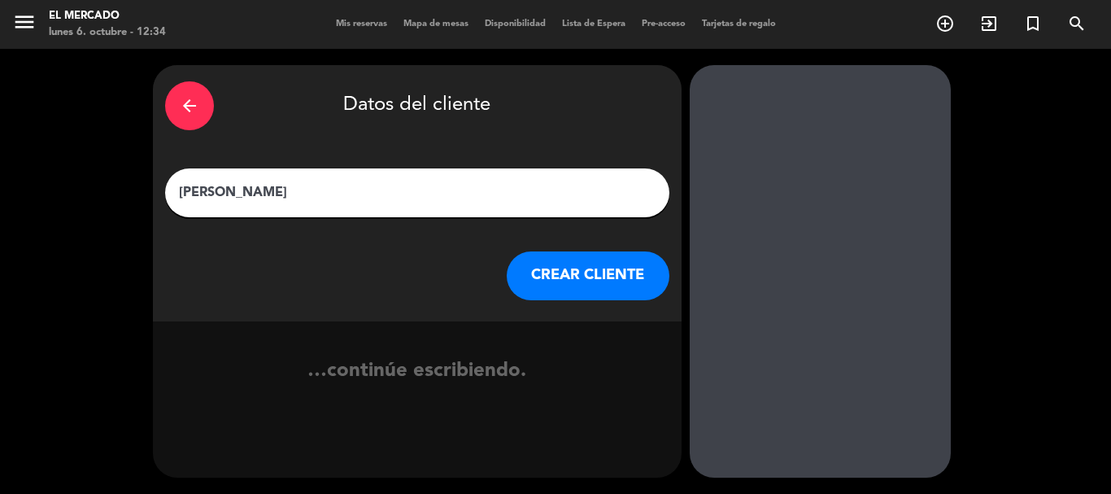
type input "[PERSON_NAME]"
click at [581, 276] on button "CREAR CLIENTE" at bounding box center [588, 275] width 163 height 49
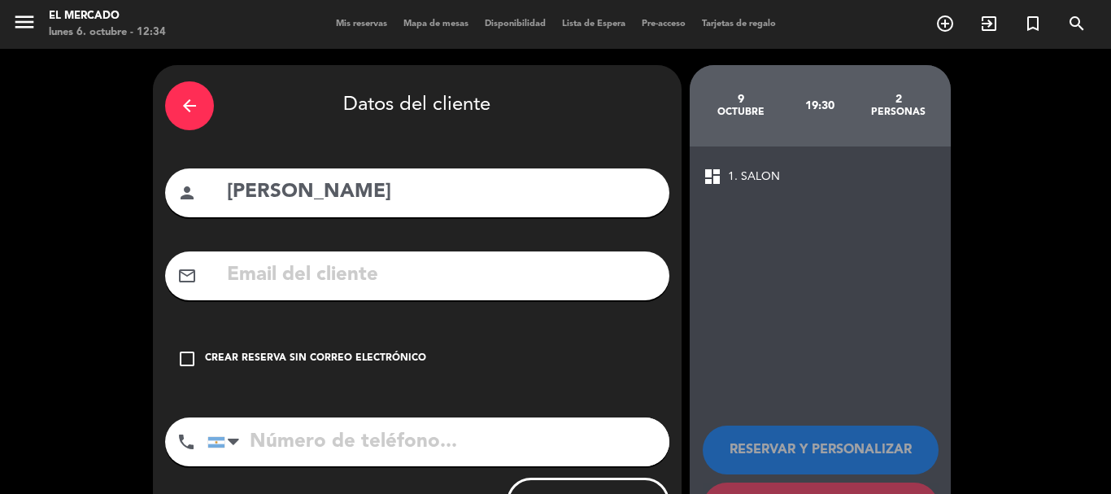
click at [354, 351] on div "Crear reserva sin correo electrónico" at bounding box center [315, 358] width 221 height 16
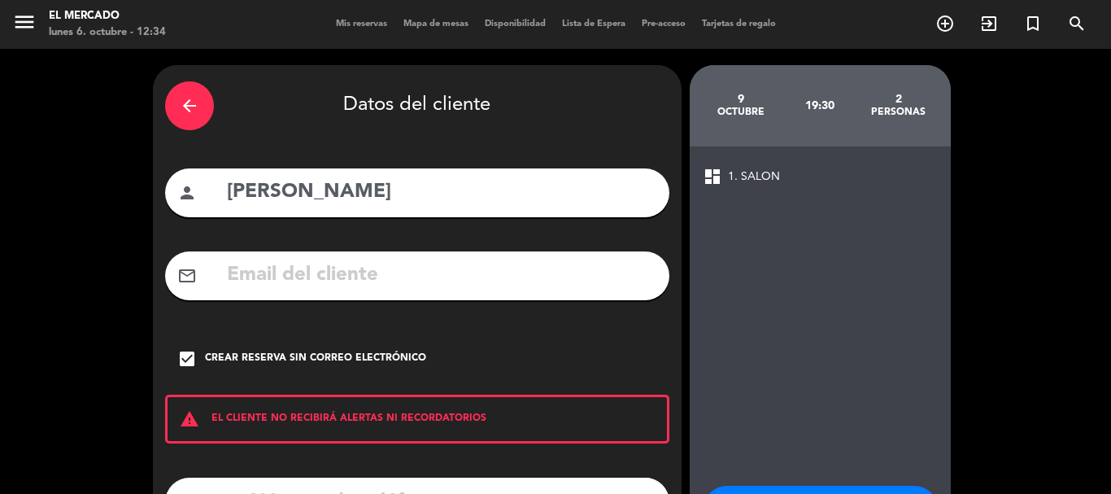
scroll to position [133, 0]
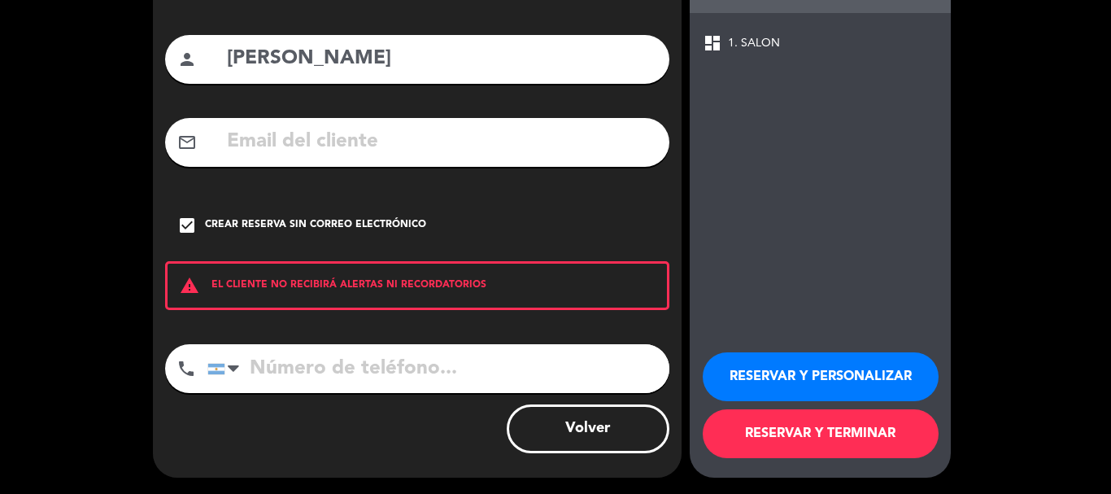
click at [319, 367] on input "tel" at bounding box center [438, 368] width 462 height 49
paste input "[PHONE_NUMBER]"
type input "[PHONE_NUMBER]"
click at [764, 385] on button "RESERVAR Y PERSONALIZAR" at bounding box center [821, 376] width 236 height 49
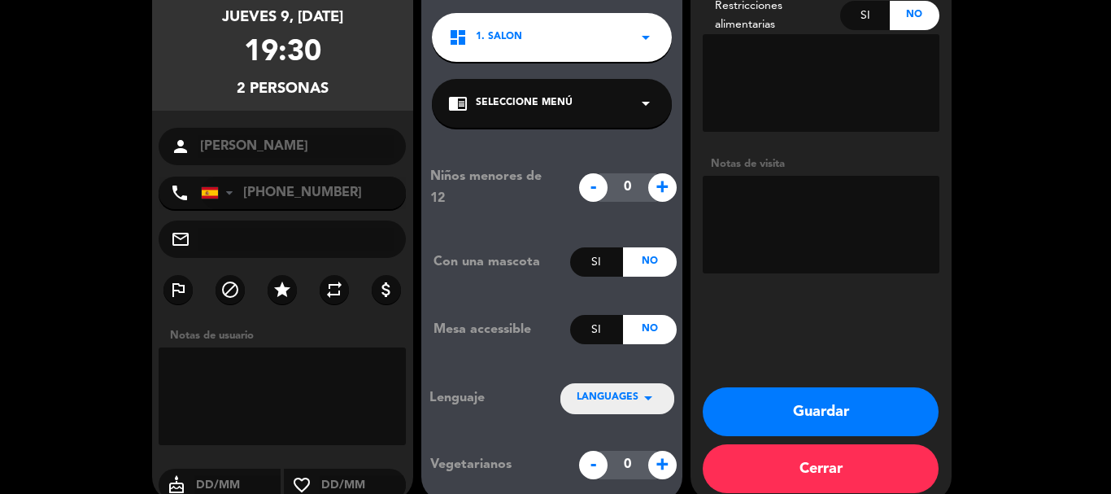
scroll to position [65, 0]
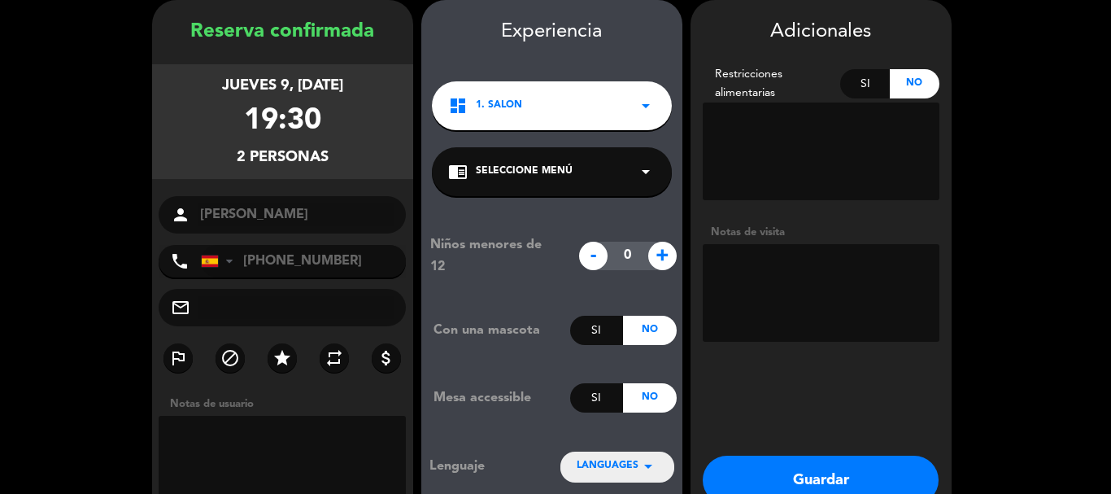
click at [835, 258] on textarea at bounding box center [821, 293] width 237 height 98
type textarea "061025 - MJ - Adentro"
click at [781, 487] on button "Guardar" at bounding box center [821, 479] width 236 height 49
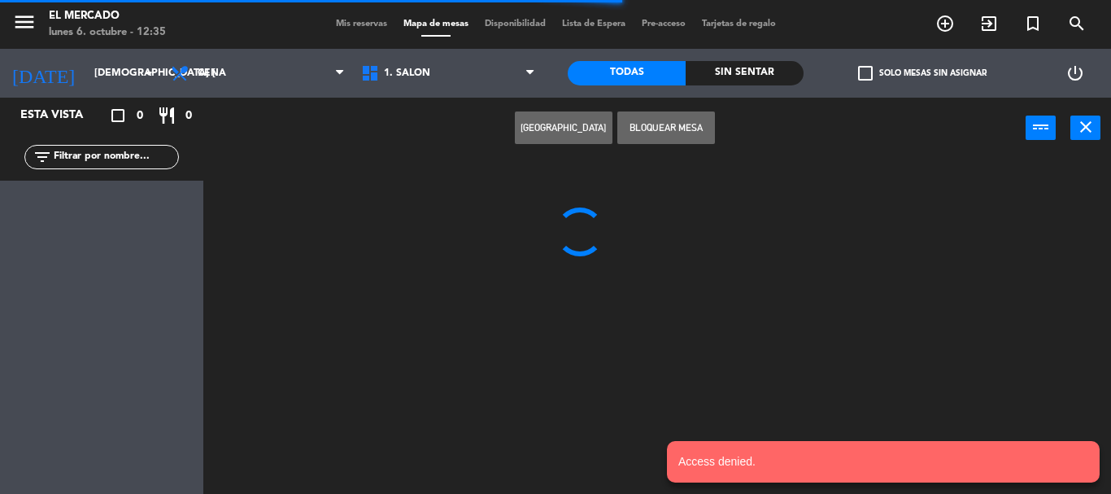
click at [338, 12] on div "menu El [PERSON_NAME] lunes 6. octubre - 12:35 Mis reservas Mapa de mesas Dispo…" at bounding box center [555, 24] width 1111 height 49
click at [342, 24] on span "Mis reservas" at bounding box center [361, 24] width 67 height 9
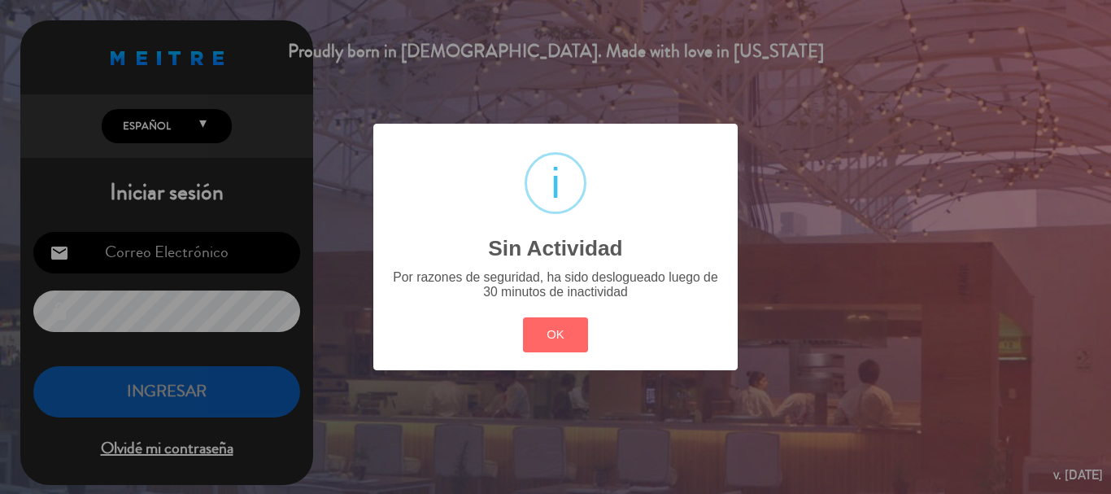
type input "[EMAIL_ADDRESS][DOMAIN_NAME]"
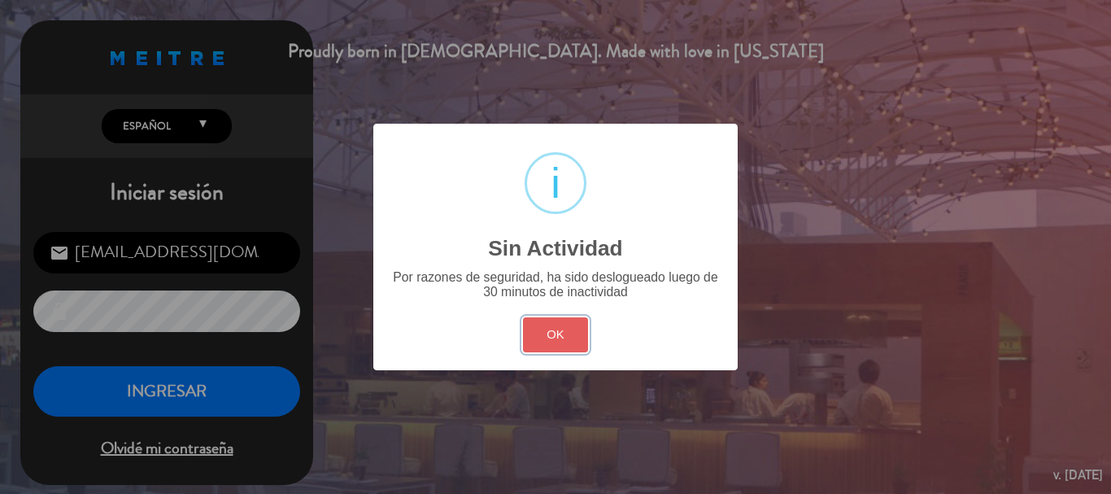
click at [562, 347] on button "OK" at bounding box center [556, 334] width 66 height 35
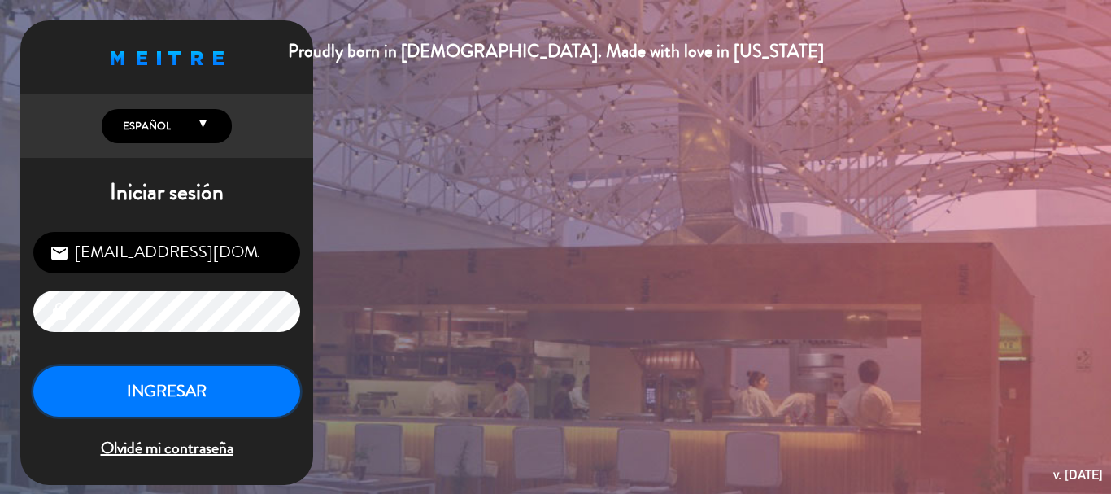
click at [279, 394] on button "INGRESAR" at bounding box center [166, 391] width 267 height 51
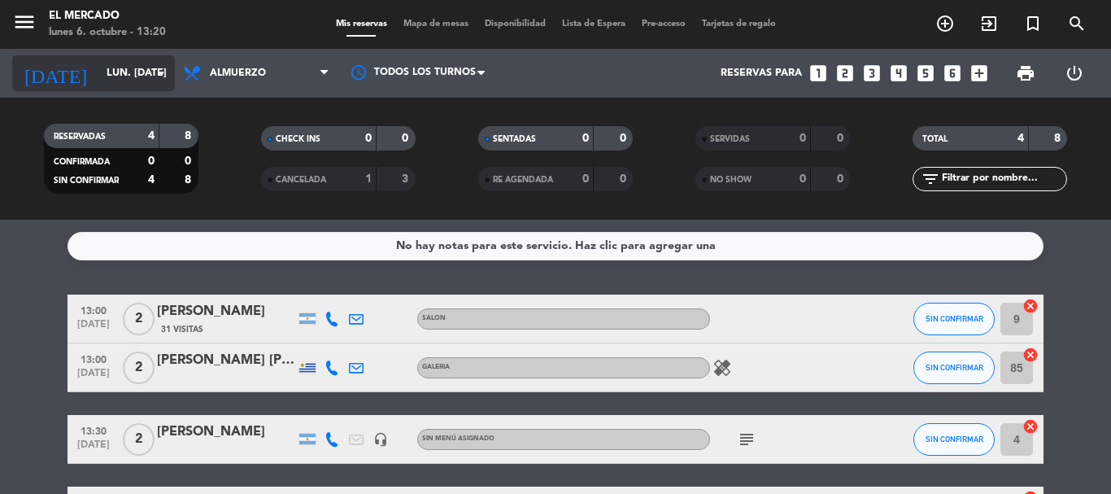
click at [105, 82] on input "lun. [DATE]" at bounding box center [166, 73] width 137 height 28
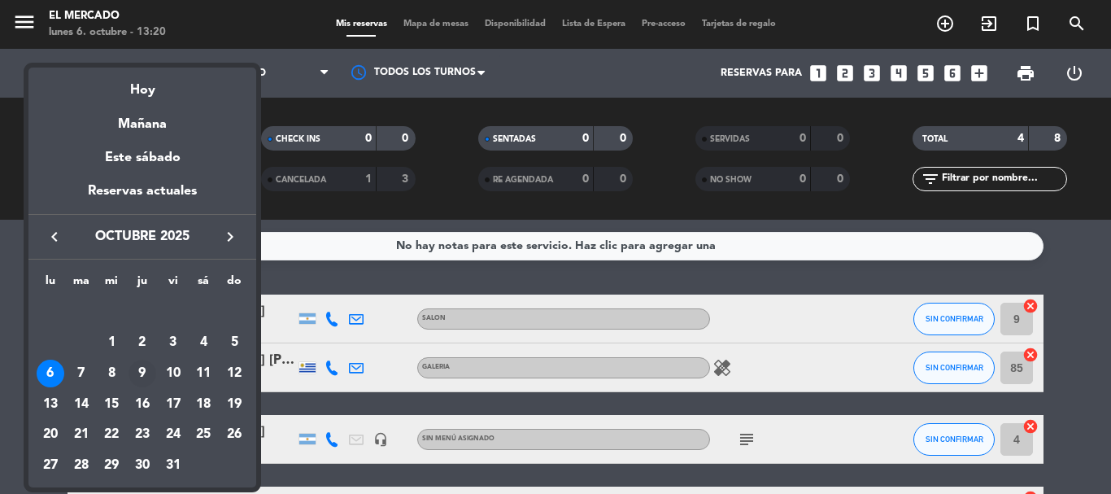
click at [141, 368] on div "9" at bounding box center [142, 373] width 28 height 28
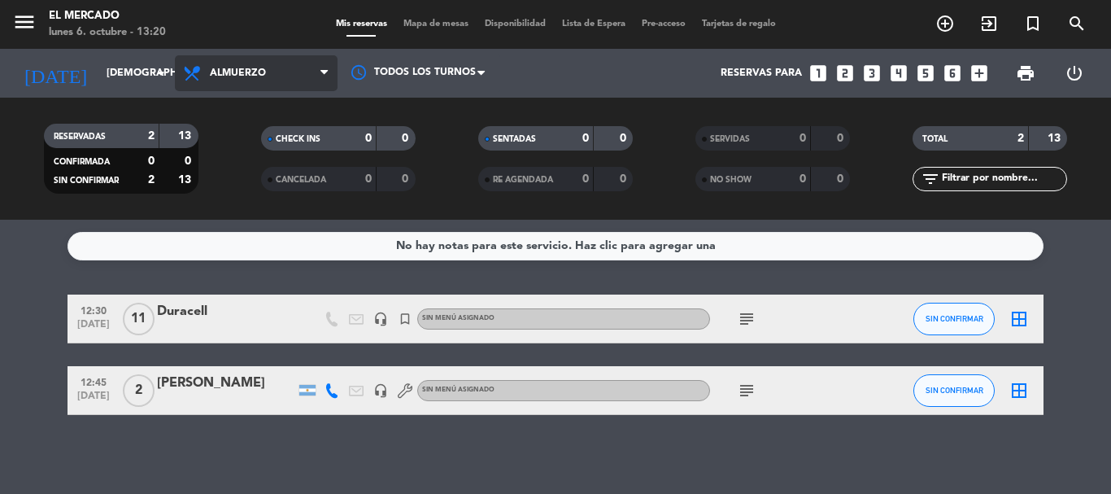
click at [303, 67] on span "Almuerzo" at bounding box center [256, 73] width 163 height 36
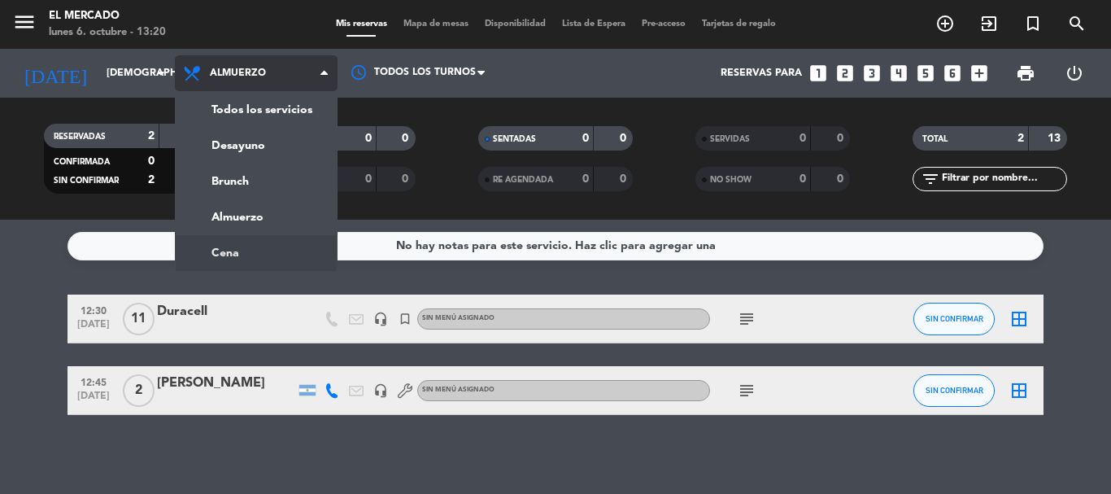
click at [249, 242] on ng-component "menu El [PERSON_NAME] lunes 6. octubre - 13:20 Mis reservas Mapa de mesas Dispo…" at bounding box center [555, 247] width 1111 height 494
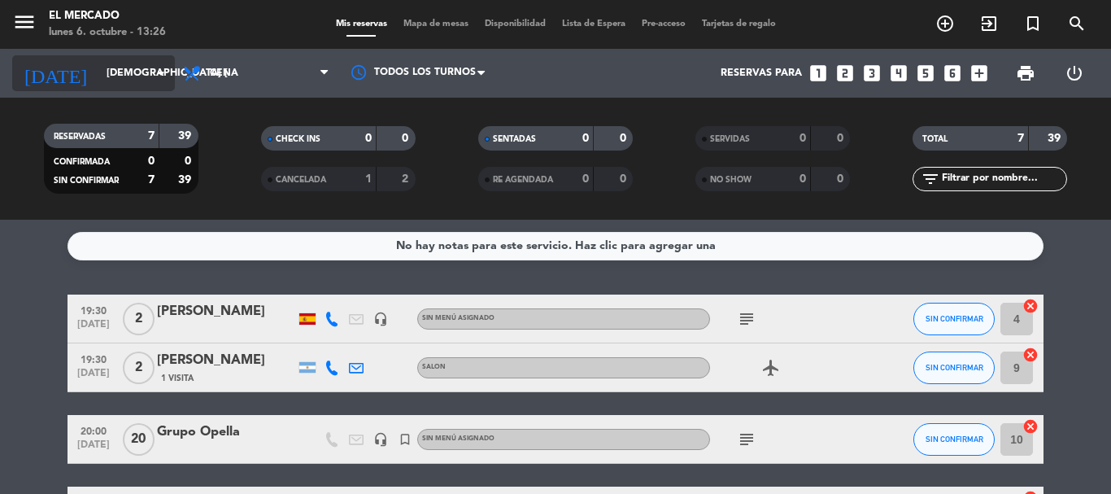
click at [98, 85] on input "[DEMOGRAPHIC_DATA] [DATE]" at bounding box center [166, 73] width 137 height 28
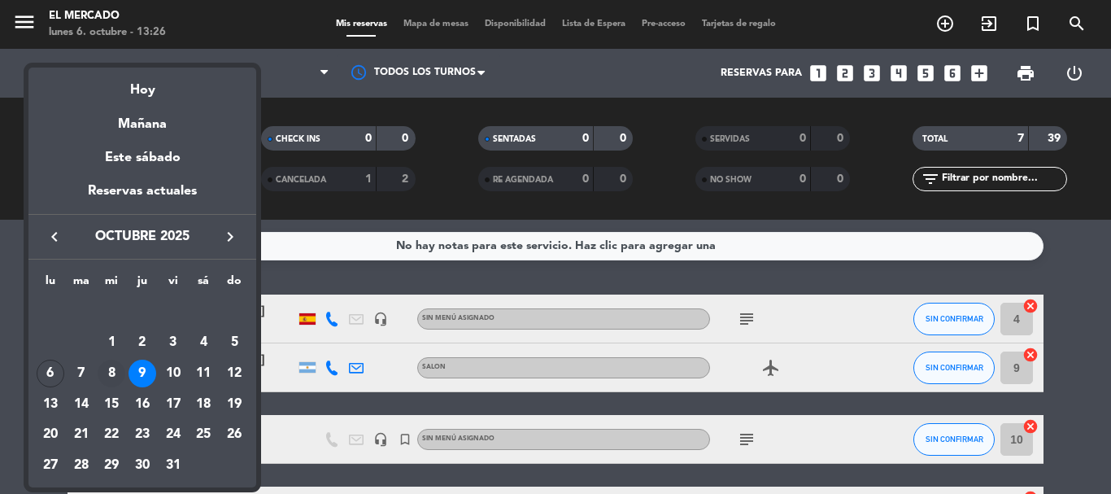
click at [116, 368] on div "8" at bounding box center [112, 373] width 28 height 28
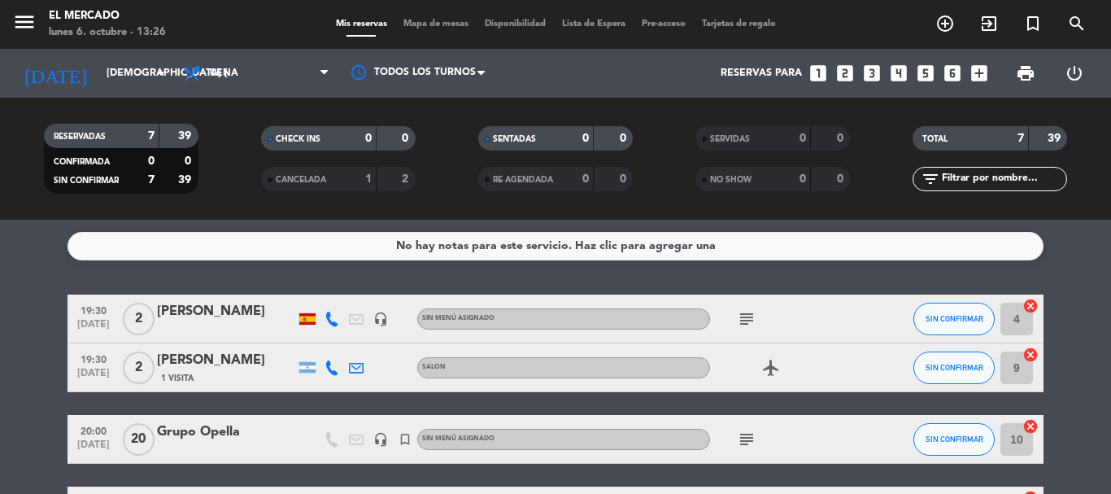
type input "mié. [DATE]"
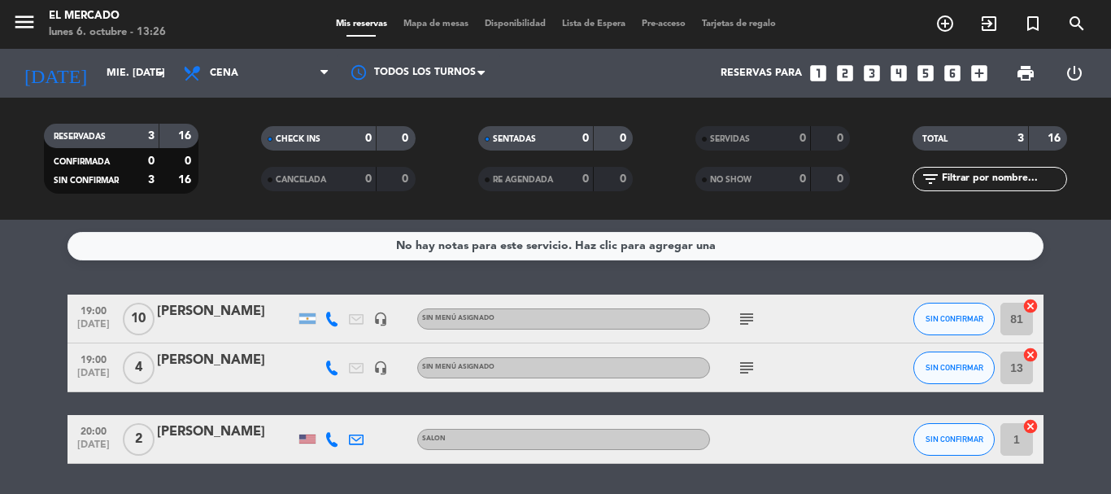
click at [425, 33] on div "menu El [PERSON_NAME] lunes 6. octubre - 13:26 Mis reservas Mapa de mesas Dispo…" at bounding box center [555, 24] width 1111 height 49
click at [428, 28] on span "Mapa de mesas" at bounding box center [435, 24] width 81 height 9
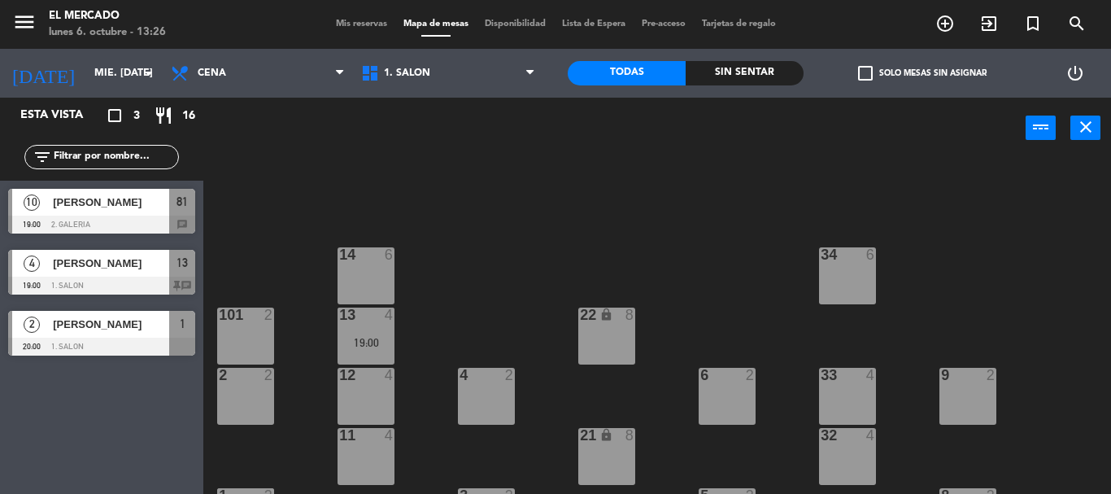
click at [607, 342] on div "22 lock 8" at bounding box center [606, 335] width 57 height 57
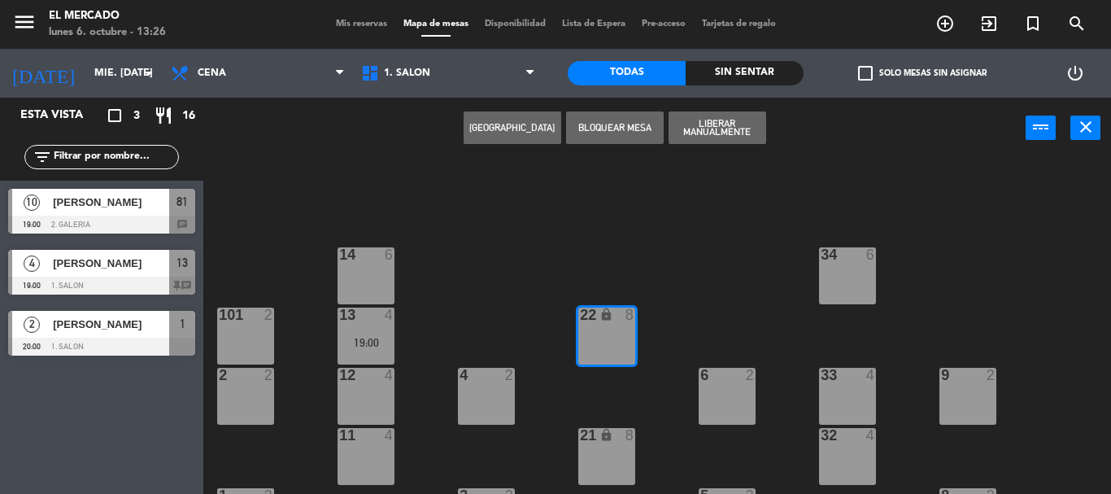
click at [529, 133] on button "[GEOGRAPHIC_DATA]" at bounding box center [512, 127] width 98 height 33
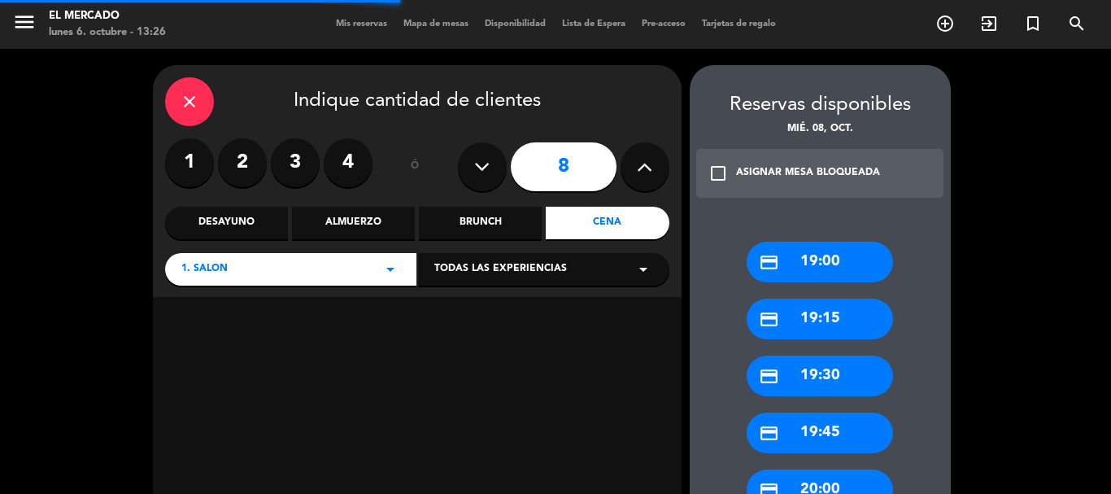
click at [644, 164] on icon at bounding box center [644, 166] width 15 height 24
type input "9"
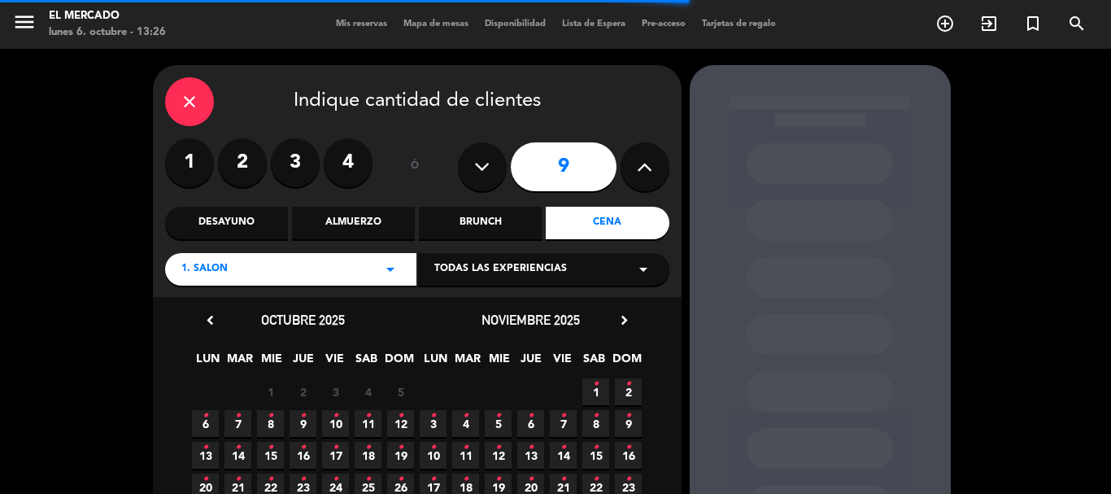
click at [264, 411] on span "8 •" at bounding box center [270, 423] width 27 height 27
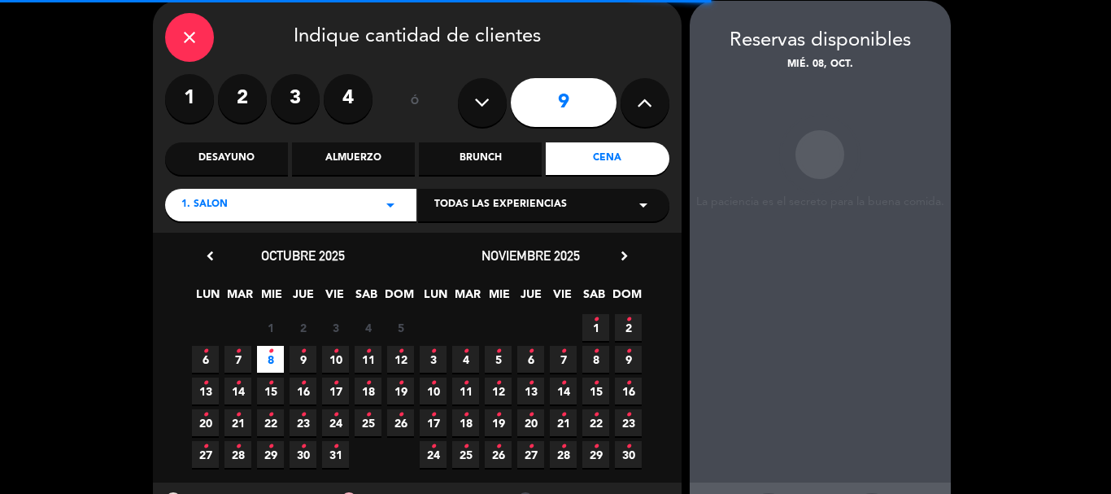
scroll to position [65, 0]
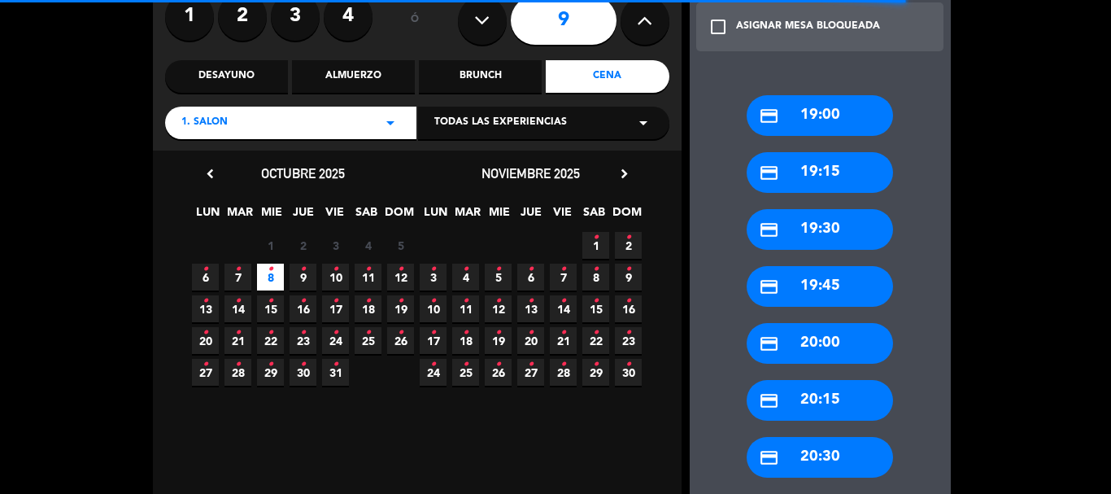
click at [827, 463] on div "credit_card 20:30" at bounding box center [819, 457] width 146 height 41
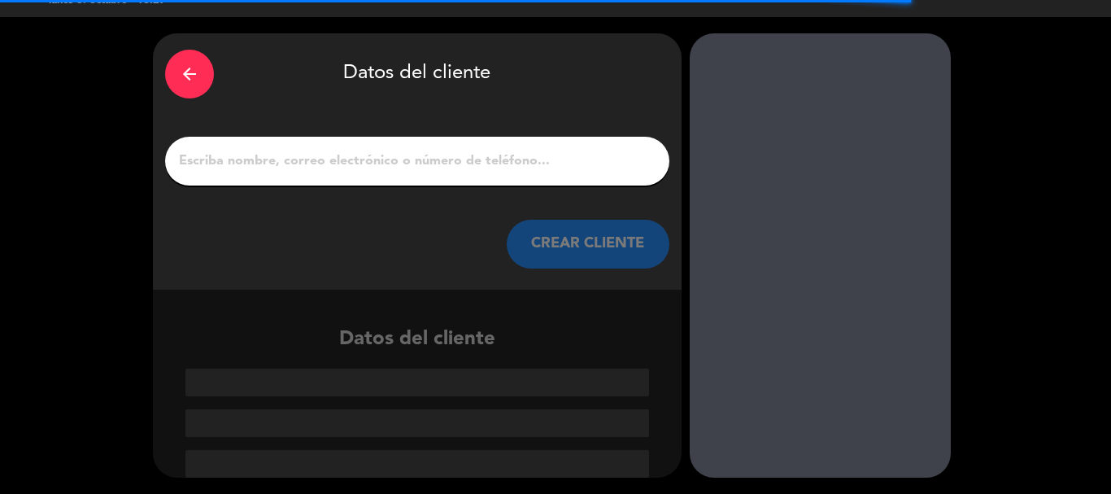
scroll to position [32, 0]
click at [601, 168] on input "1" at bounding box center [417, 161] width 480 height 23
paste input "[PERSON_NAME]"
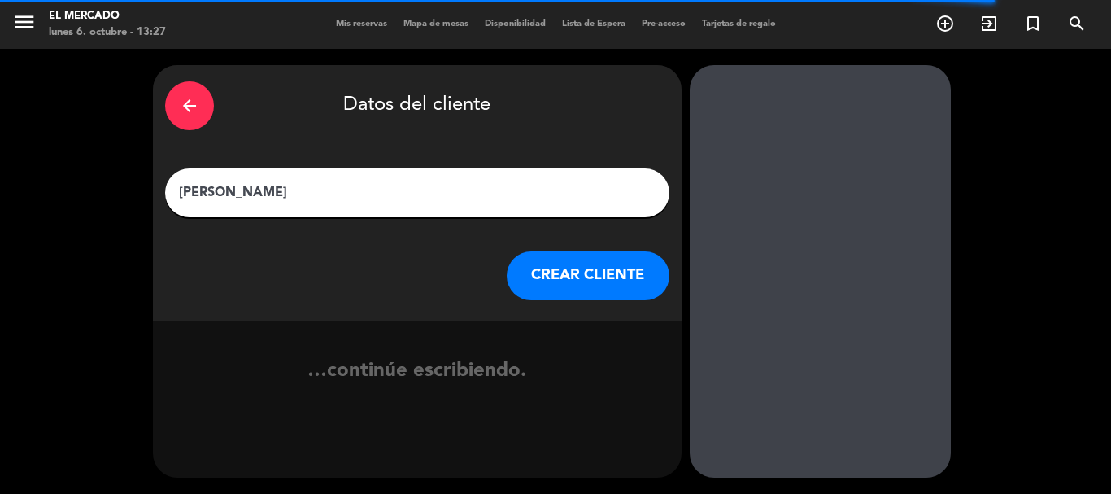
type input "[PERSON_NAME]"
click at [628, 277] on button "CREAR CLIENTE" at bounding box center [588, 275] width 163 height 49
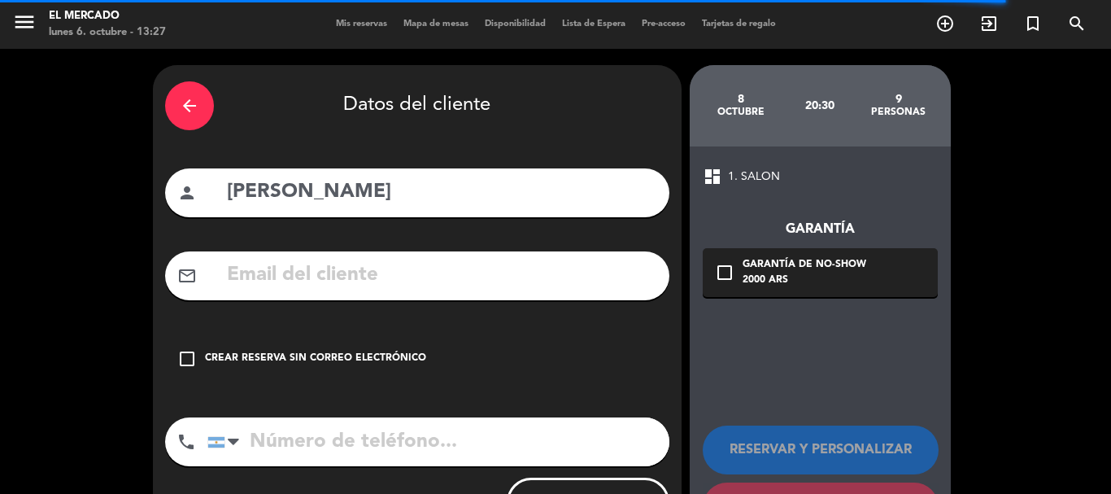
click at [210, 344] on div "check_box_outline_blank Crear reserva sin correo electrónico" at bounding box center [417, 358] width 504 height 49
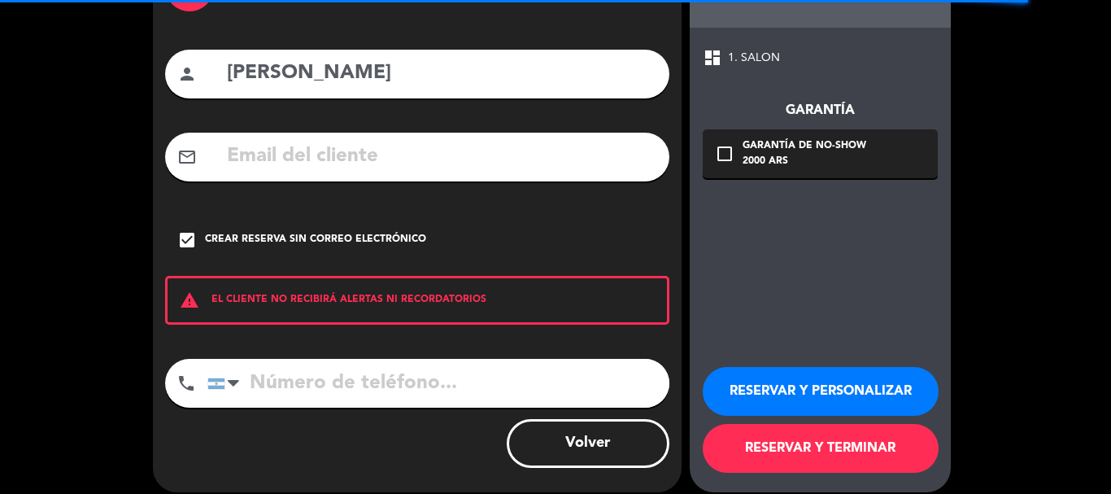
scroll to position [133, 0]
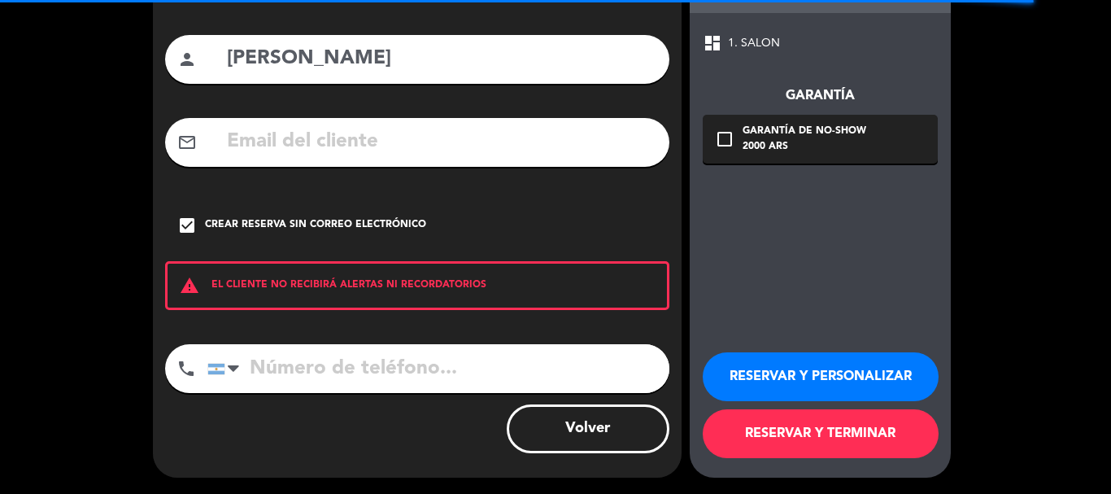
drag, startPoint x: 801, startPoint y: 362, endPoint x: 549, endPoint y: 176, distance: 313.4
click at [797, 358] on button "RESERVAR Y PERSONALIZAR" at bounding box center [821, 376] width 236 height 49
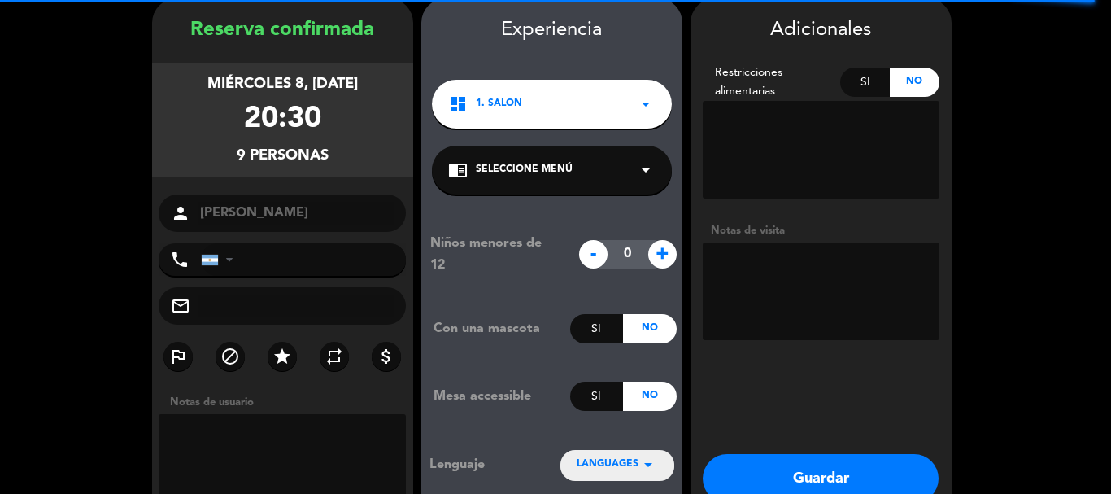
scroll to position [65, 0]
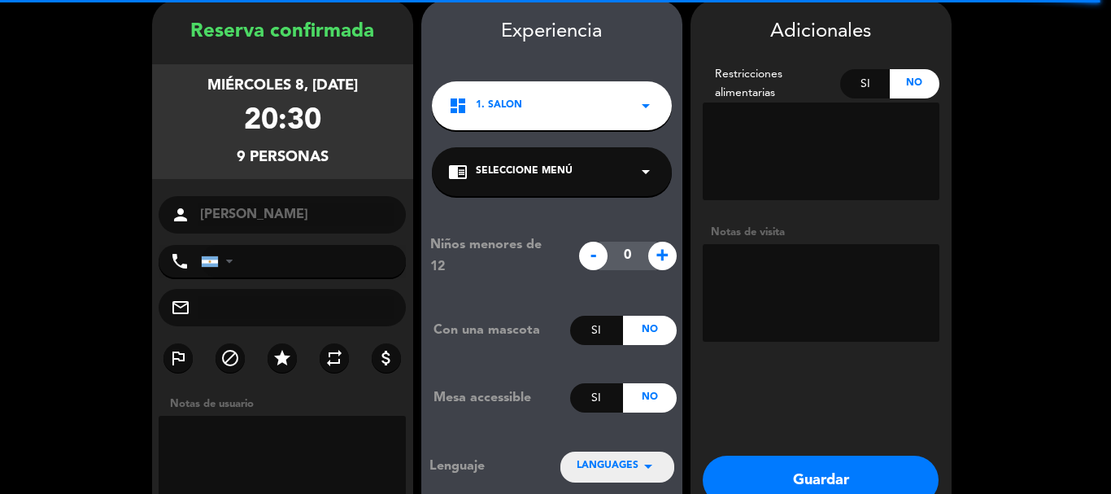
click at [833, 285] on textarea at bounding box center [821, 293] width 237 height 98
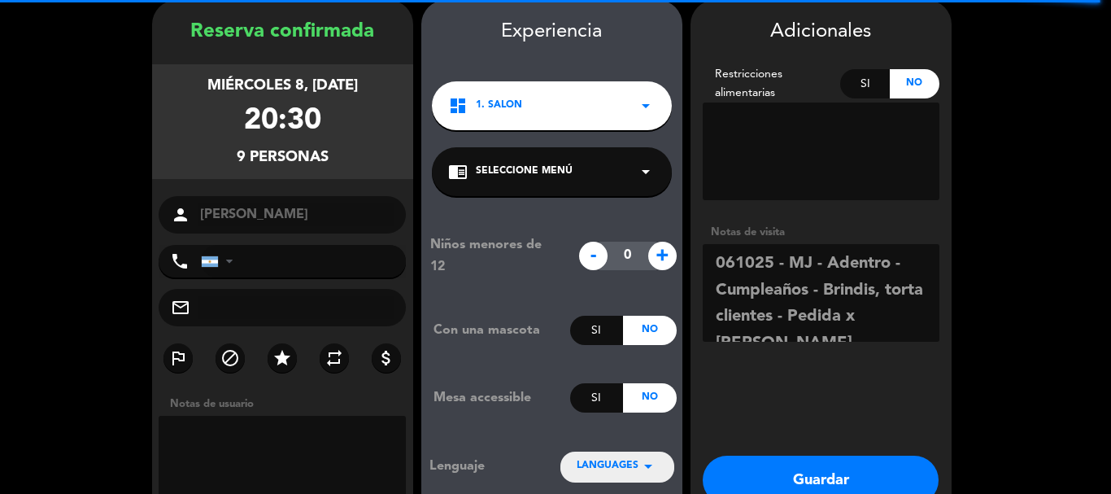
drag, startPoint x: 811, startPoint y: 294, endPoint x: 860, endPoint y: 290, distance: 49.8
click at [810, 294] on textarea at bounding box center [821, 293] width 237 height 98
click at [922, 267] on textarea at bounding box center [821, 293] width 237 height 98
type textarea "061025 - MJ - Adentro - VIP - Cumpleaños - Brindis, torta clientes - Pedida x […"
click at [760, 484] on button "Guardar" at bounding box center [821, 479] width 236 height 49
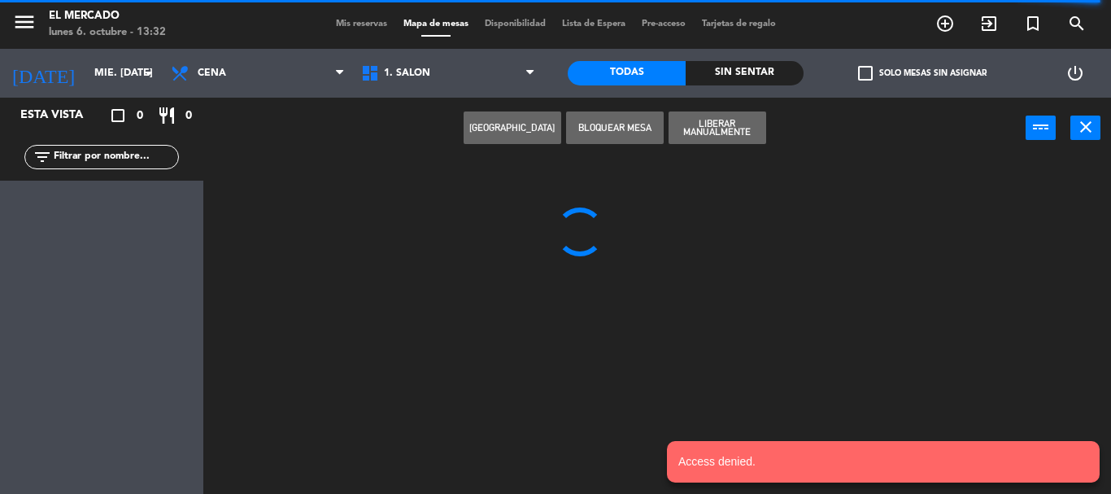
click at [370, 17] on div "menu El [PERSON_NAME] lunes 6. octubre - 13:32 Mis reservas Mapa de mesas Dispo…" at bounding box center [555, 24] width 1111 height 49
click at [370, 20] on span "Mis reservas" at bounding box center [361, 24] width 67 height 9
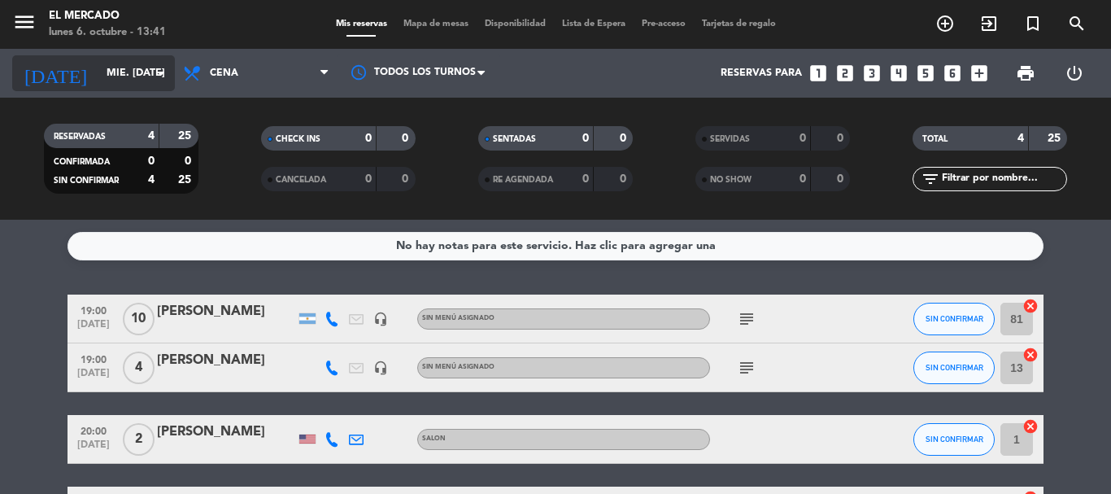
click at [98, 73] on input "mié. [DATE]" at bounding box center [166, 73] width 137 height 28
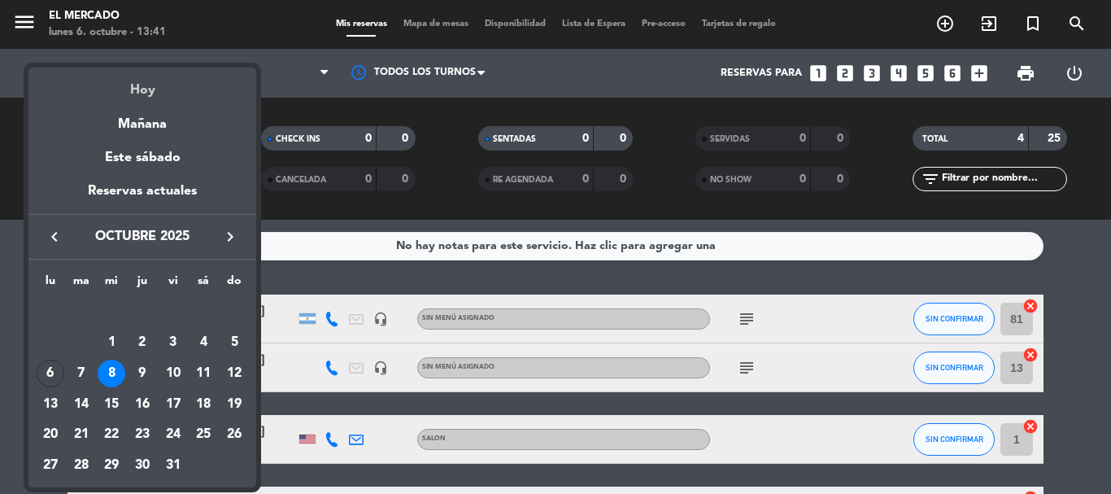
click at [142, 99] on div "Hoy" at bounding box center [142, 83] width 228 height 33
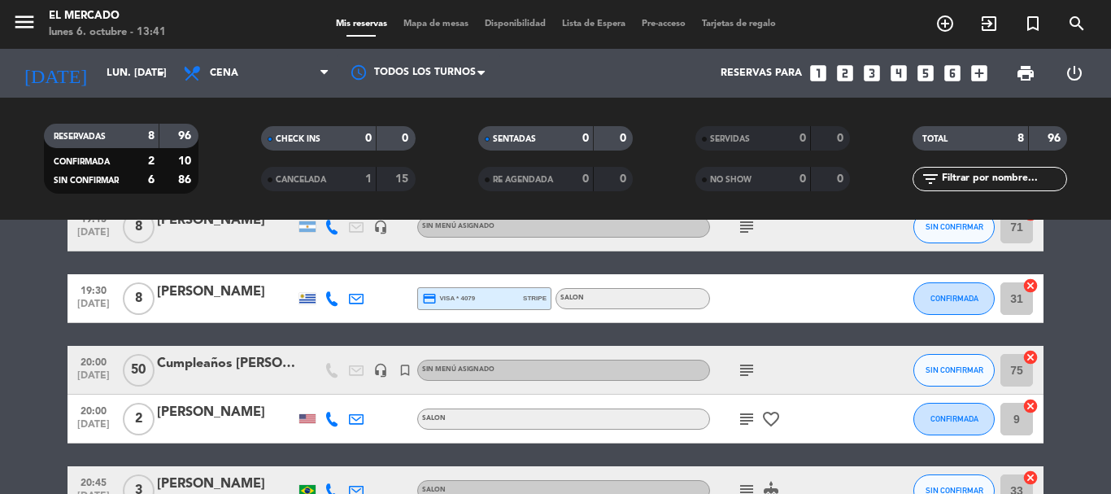
scroll to position [244, 0]
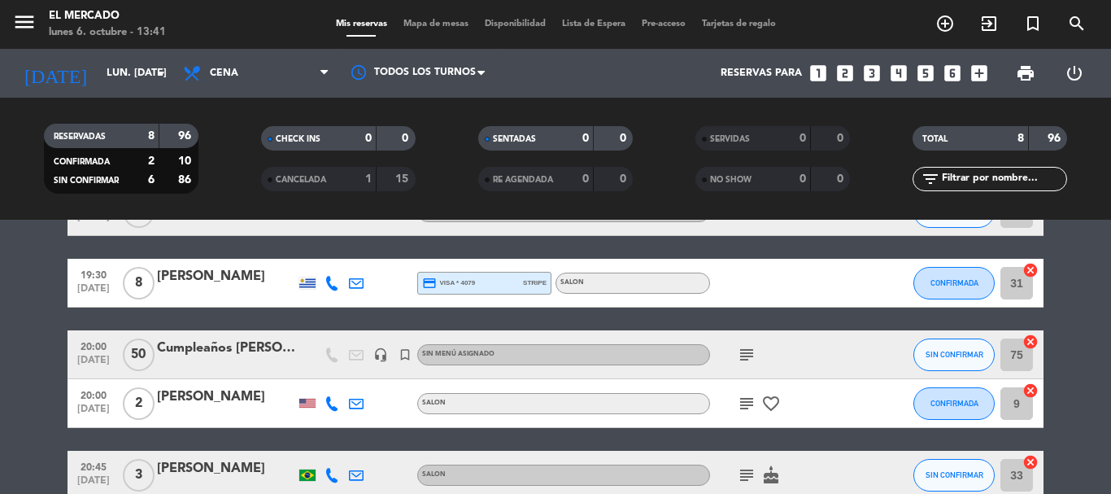
click at [207, 285] on div "[PERSON_NAME]" at bounding box center [226, 276] width 138 height 21
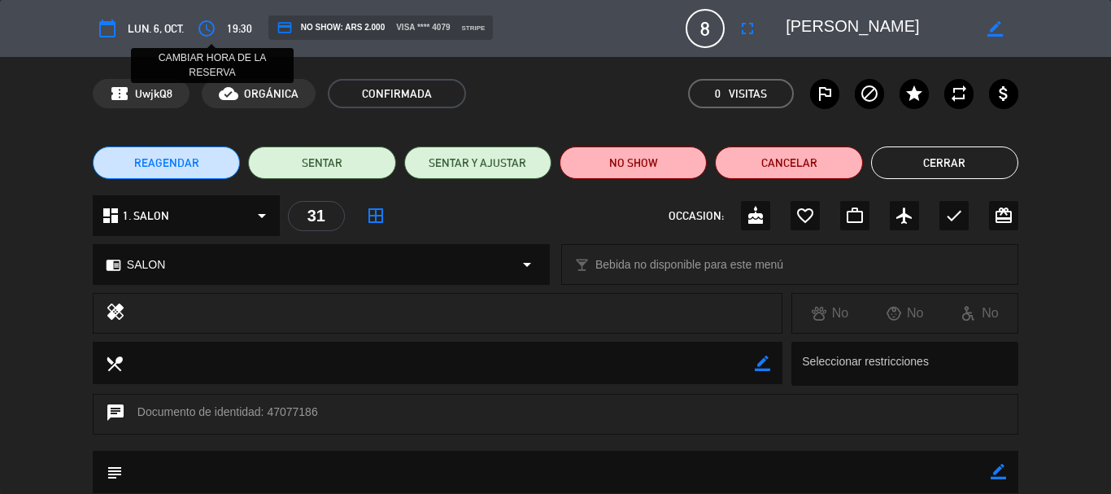
click at [220, 26] on button "access_time" at bounding box center [206, 28] width 29 height 29
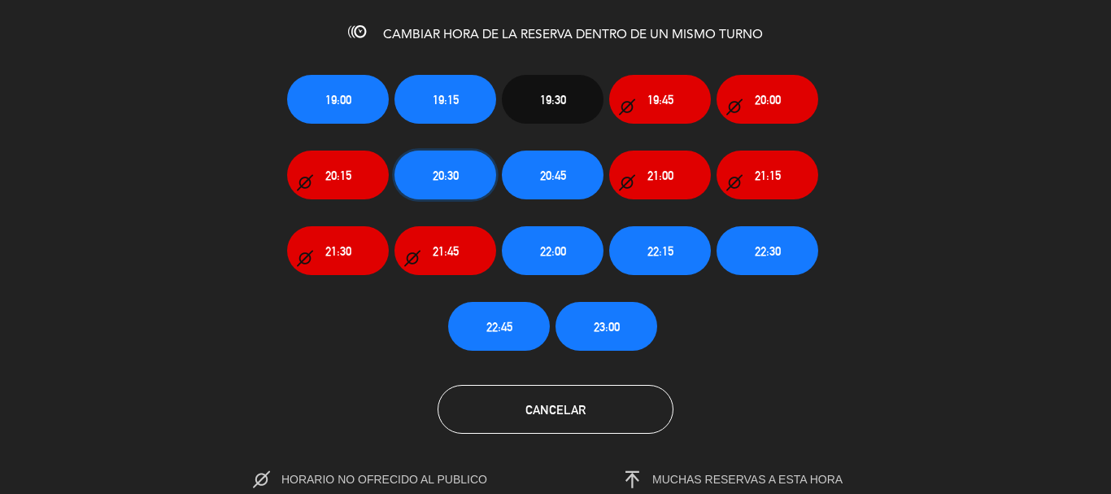
click at [447, 178] on span "20:30" at bounding box center [446, 175] width 26 height 19
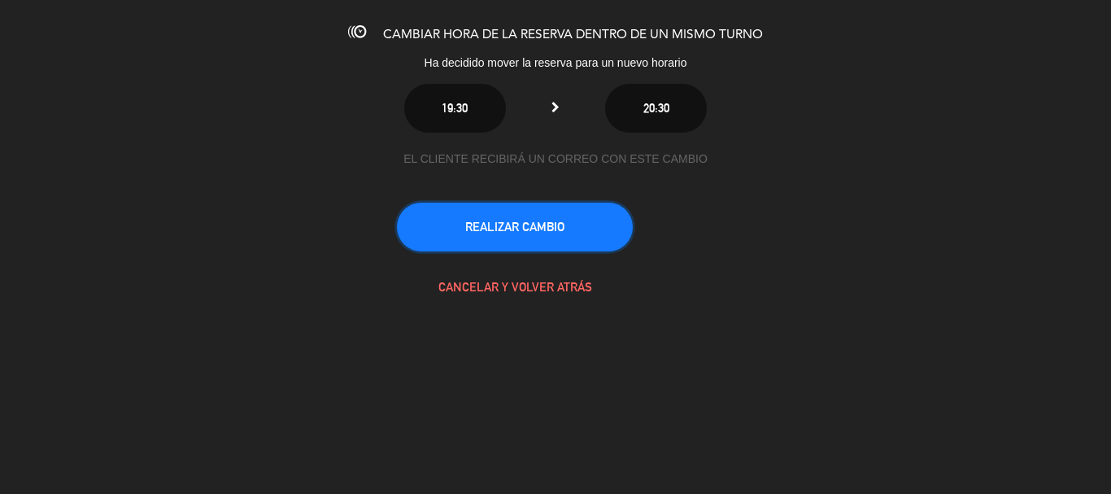
click at [616, 219] on button "REALIZAR CAMBIO" at bounding box center [515, 226] width 236 height 49
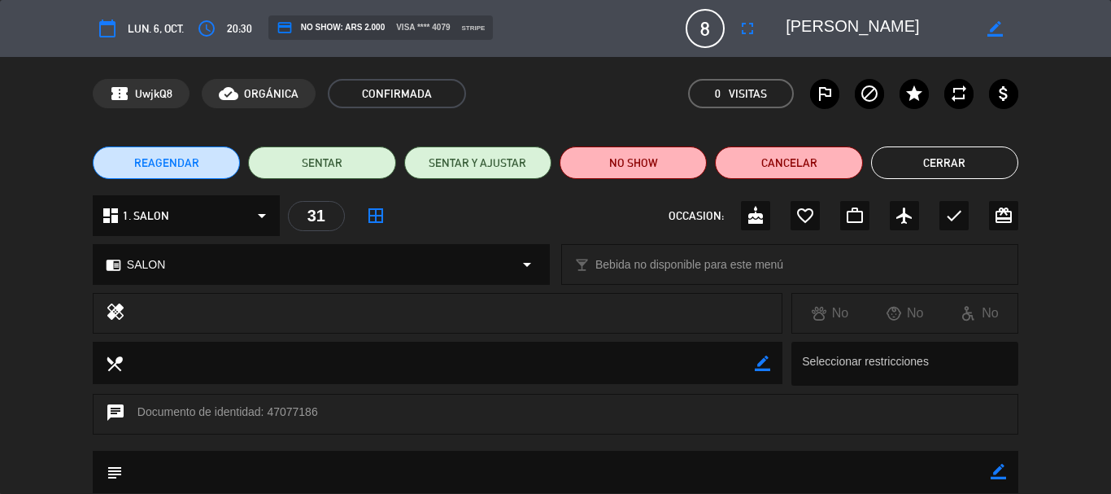
click at [893, 153] on button "Cerrar" at bounding box center [944, 162] width 147 height 33
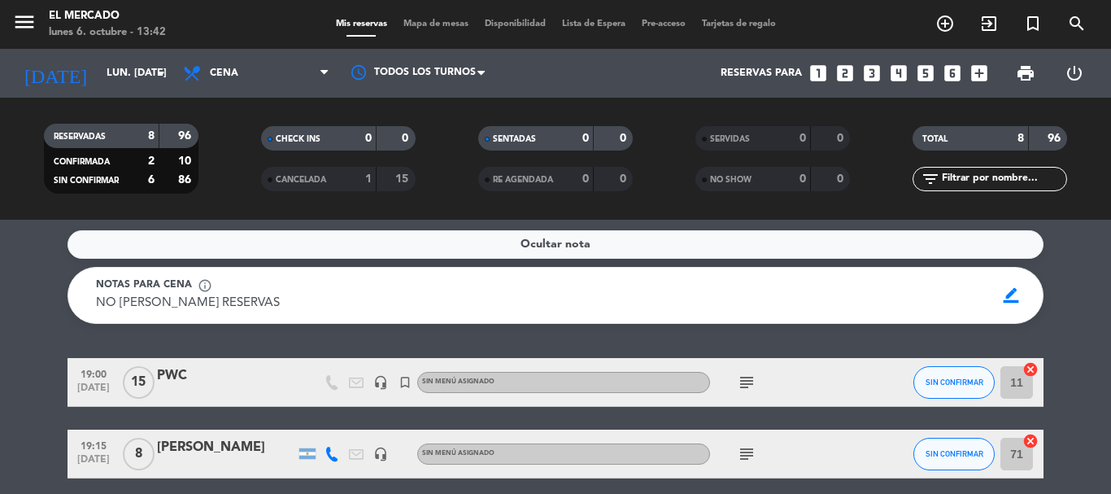
scroll to position [0, 0]
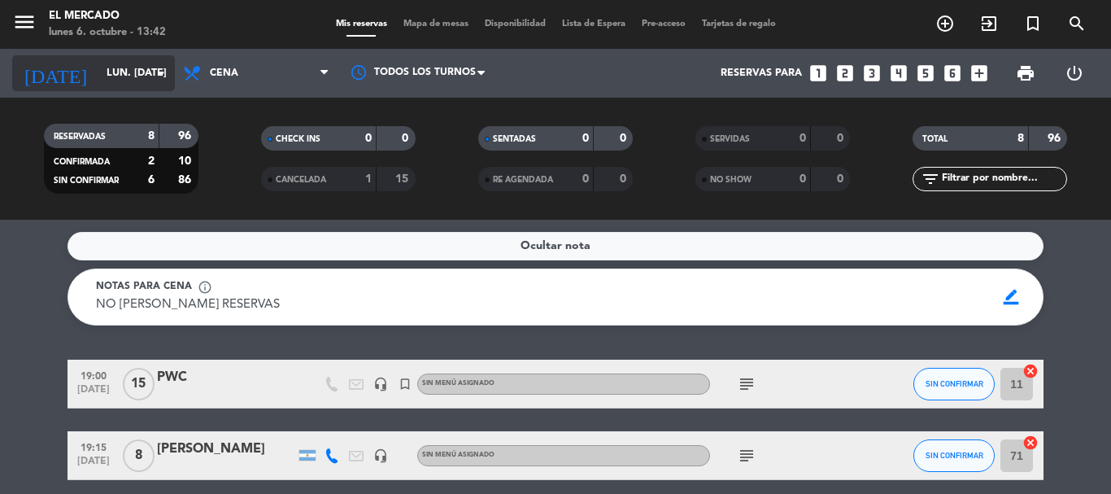
click at [124, 69] on input "lun. [DATE]" at bounding box center [166, 73] width 137 height 28
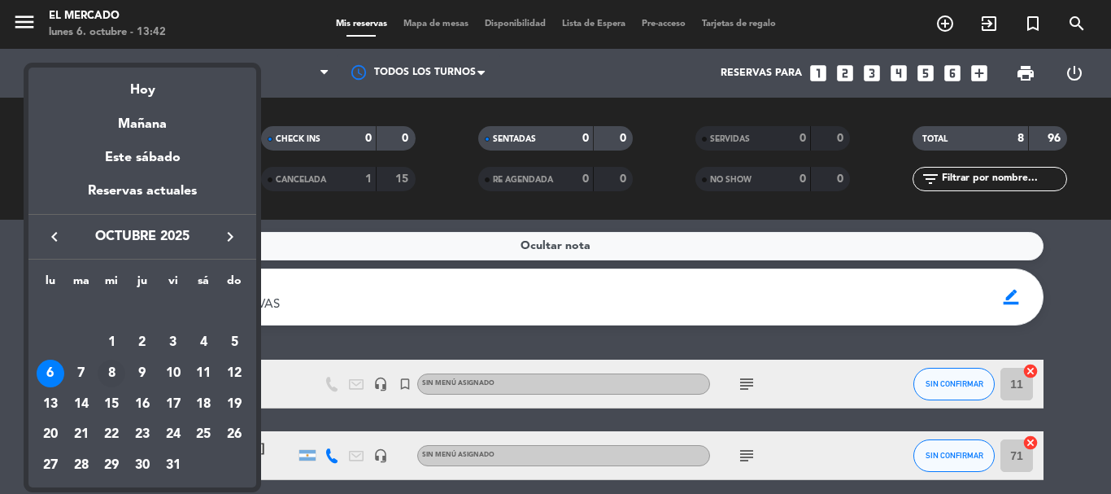
click at [110, 360] on div "8" at bounding box center [112, 373] width 28 height 28
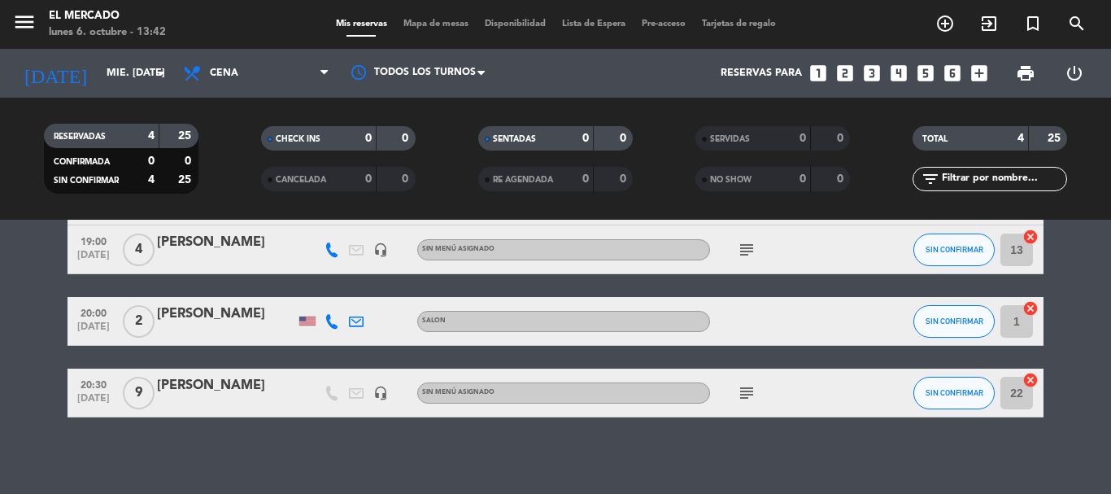
scroll to position [123, 0]
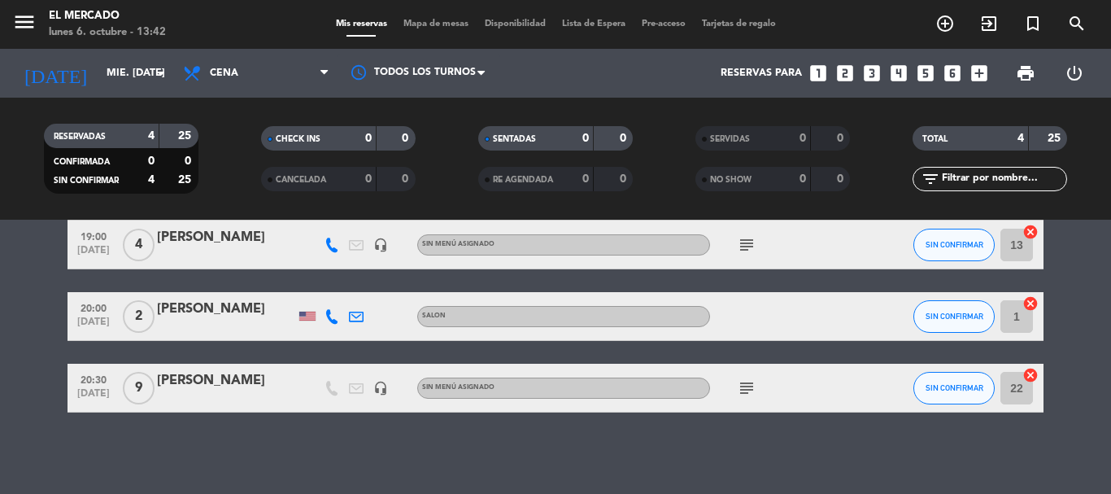
click at [750, 395] on icon "subject" at bounding box center [747, 388] width 20 height 20
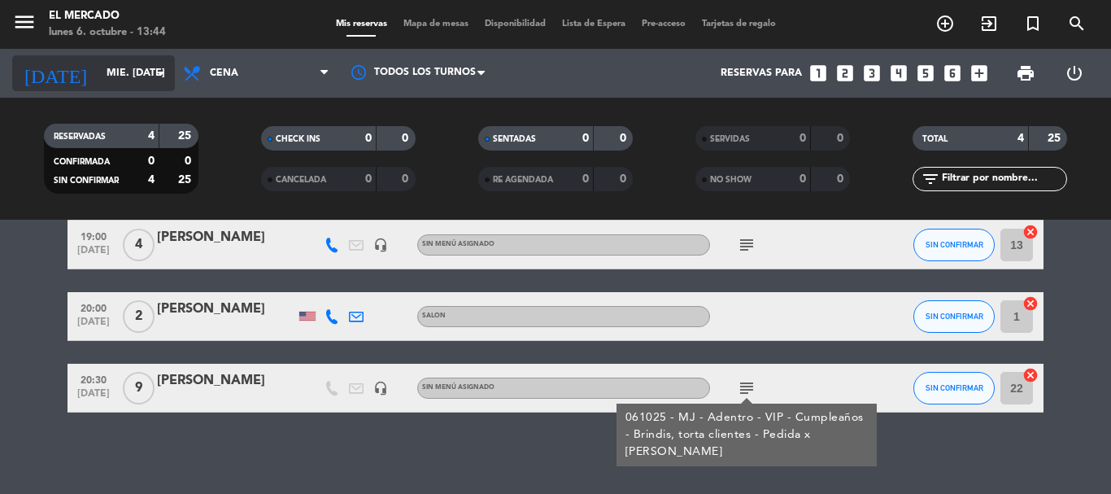
click at [110, 70] on input "mié. [DATE]" at bounding box center [166, 73] width 137 height 28
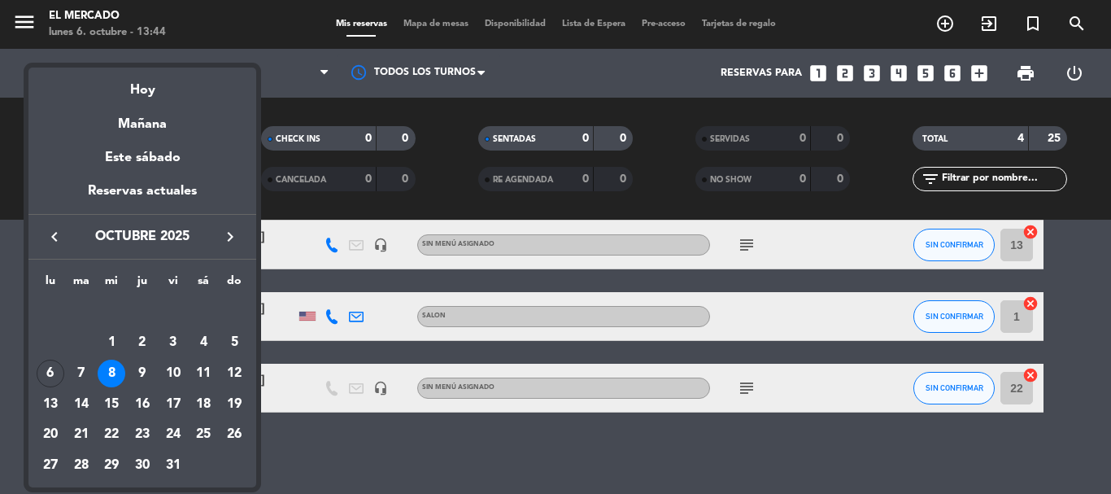
drag, startPoint x: 83, startPoint y: 360, endPoint x: 110, endPoint y: 298, distance: 68.1
click at [85, 360] on div "7" at bounding box center [81, 373] width 28 height 28
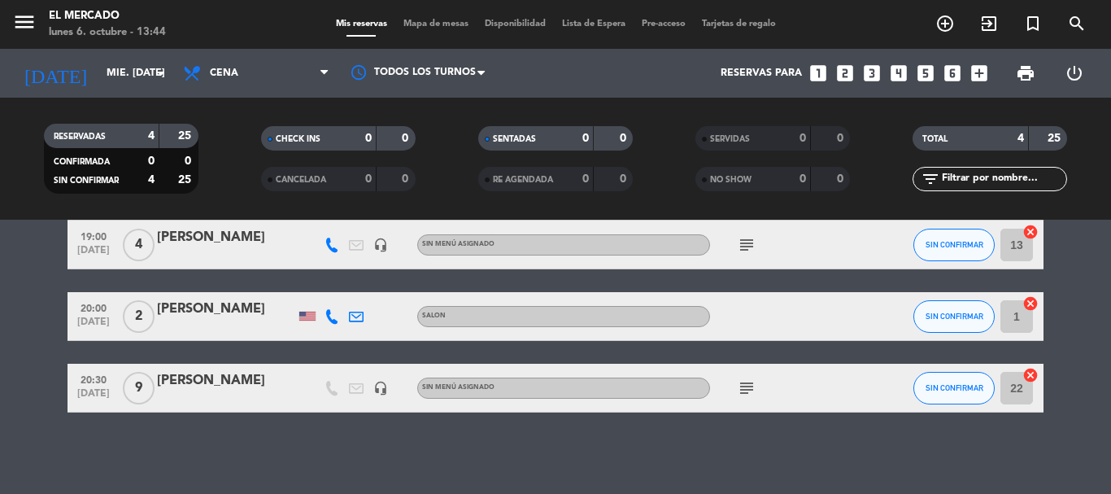
type input "[DATE] oct."
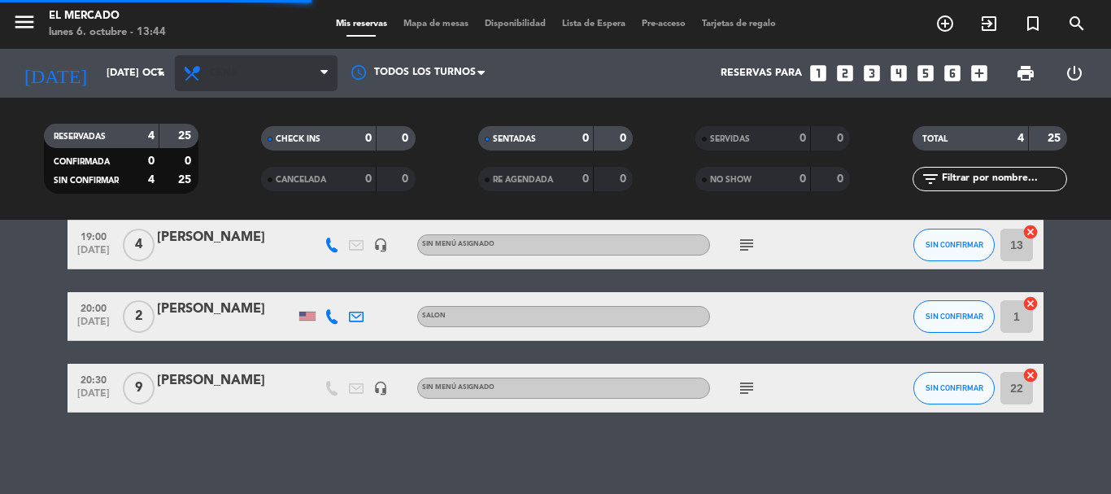
click at [223, 58] on span "Cena" at bounding box center [256, 73] width 163 height 36
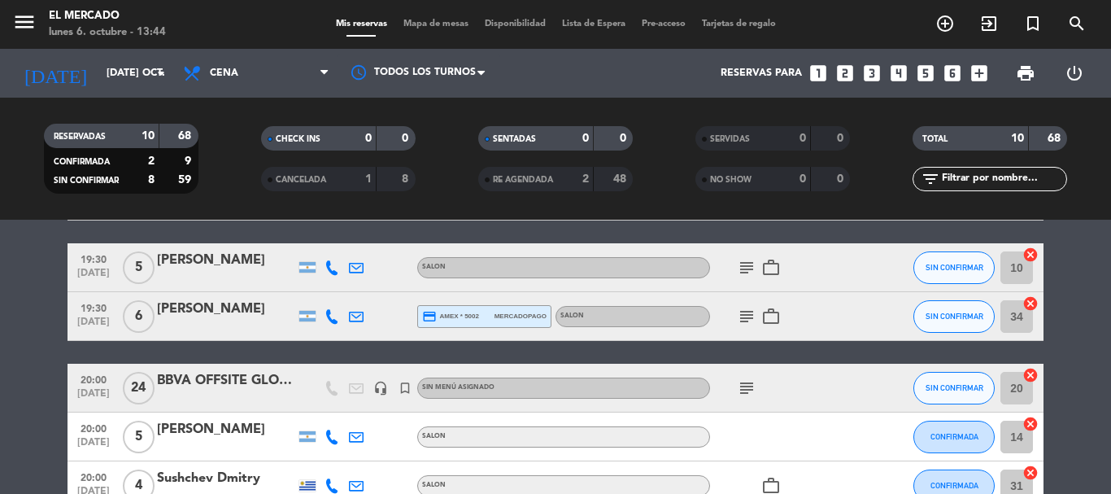
click at [276, 53] on div "Todos los servicios Desayuno Brunch Almuerzo Cena Cena Todos los servicios Desa…" at bounding box center [256, 73] width 163 height 49
drag, startPoint x: 273, startPoint y: 69, endPoint x: 268, endPoint y: 124, distance: 54.7
click at [273, 72] on span "Cena" at bounding box center [256, 73] width 163 height 36
click at [246, 204] on div "menu El [PERSON_NAME] lunes 6. octubre - 13:44 Mis reservas Mapa de mesas Dispo…" at bounding box center [555, 110] width 1111 height 220
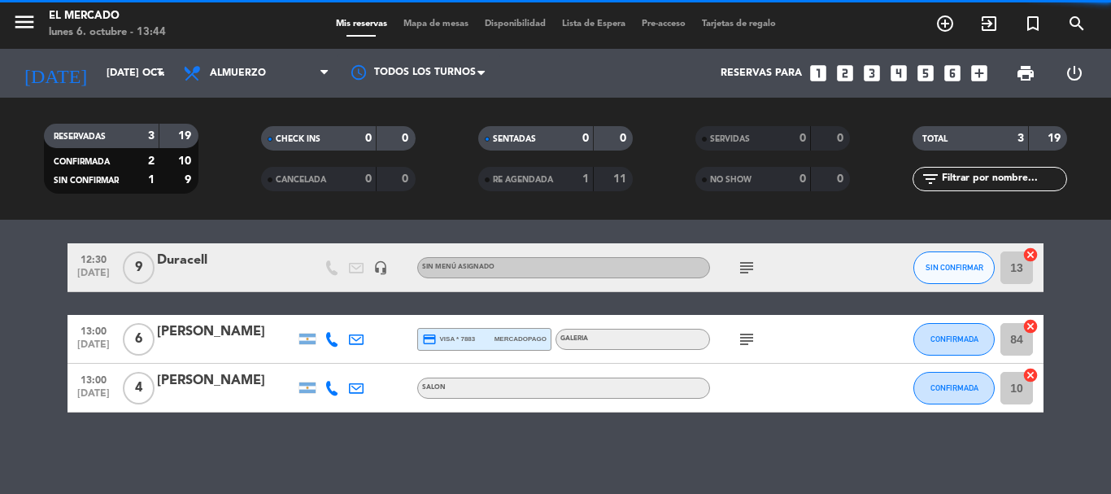
scroll to position [51, 0]
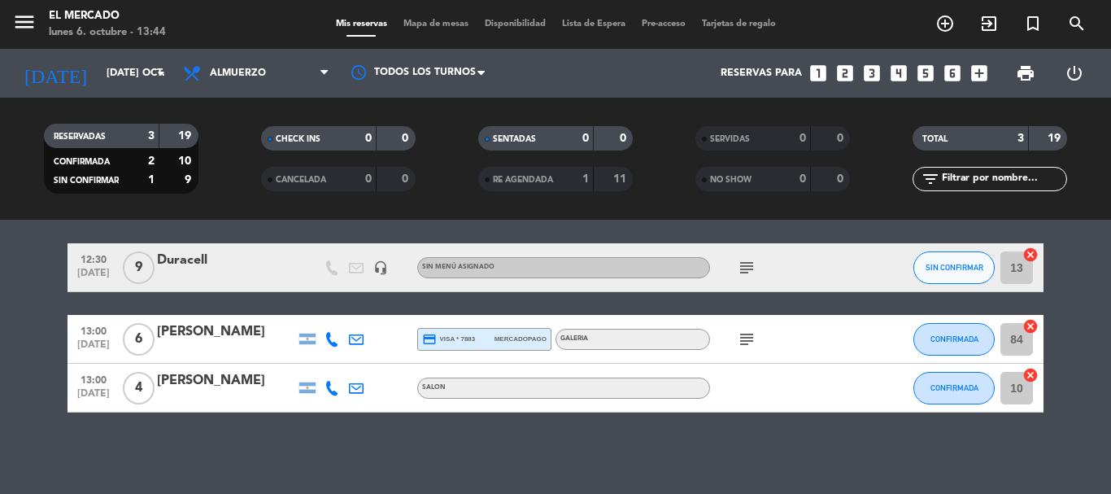
click at [742, 268] on icon "subject" at bounding box center [747, 268] width 20 height 20
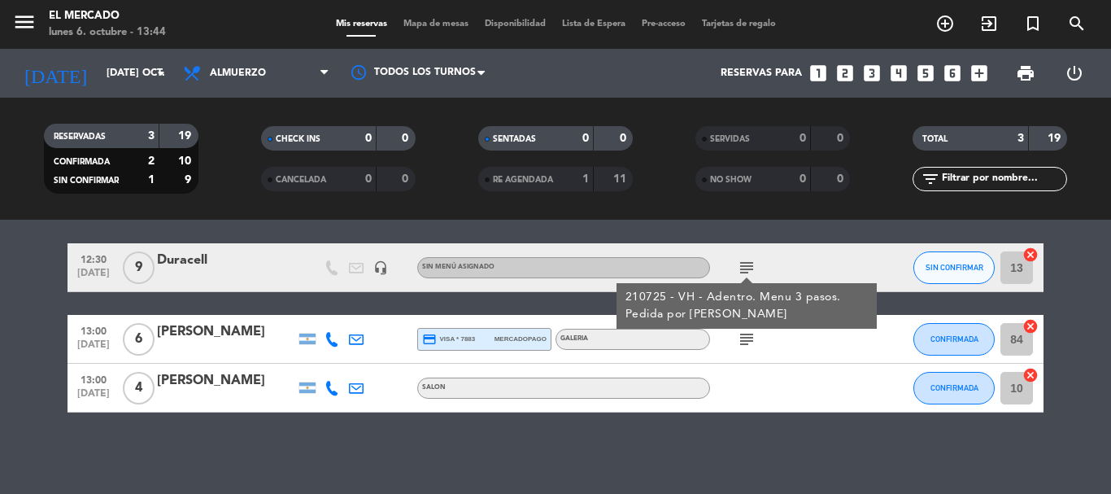
click at [746, 344] on icon "subject" at bounding box center [747, 339] width 20 height 20
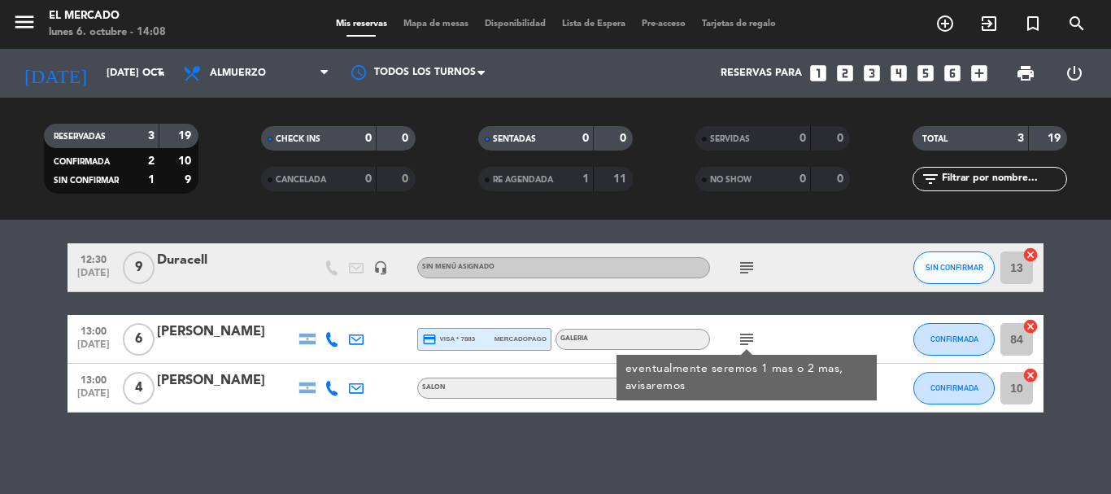
click at [128, 51] on div "[DATE] [DATE] oct. arrow_drop_down" at bounding box center [93, 73] width 163 height 49
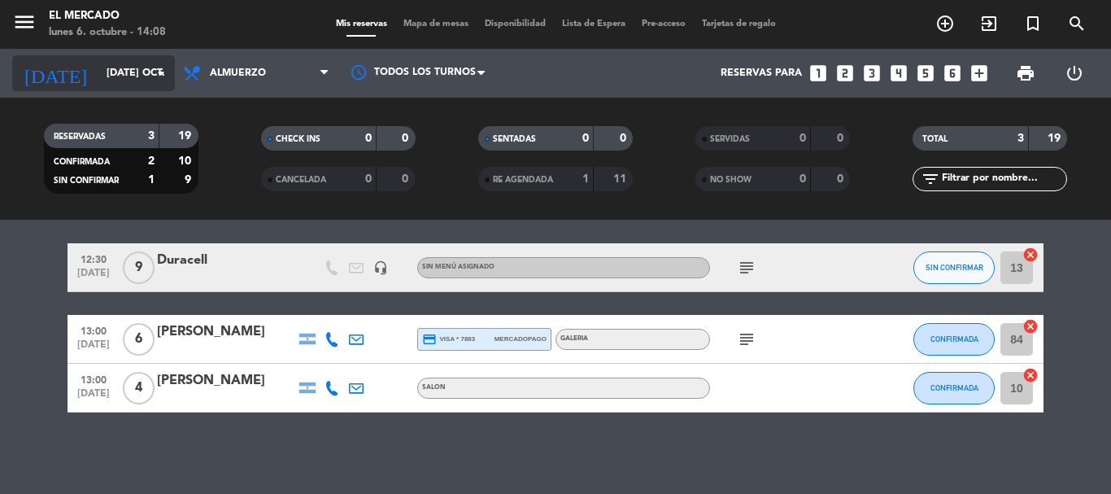
click at [129, 66] on input "[DATE] oct." at bounding box center [166, 73] width 137 height 28
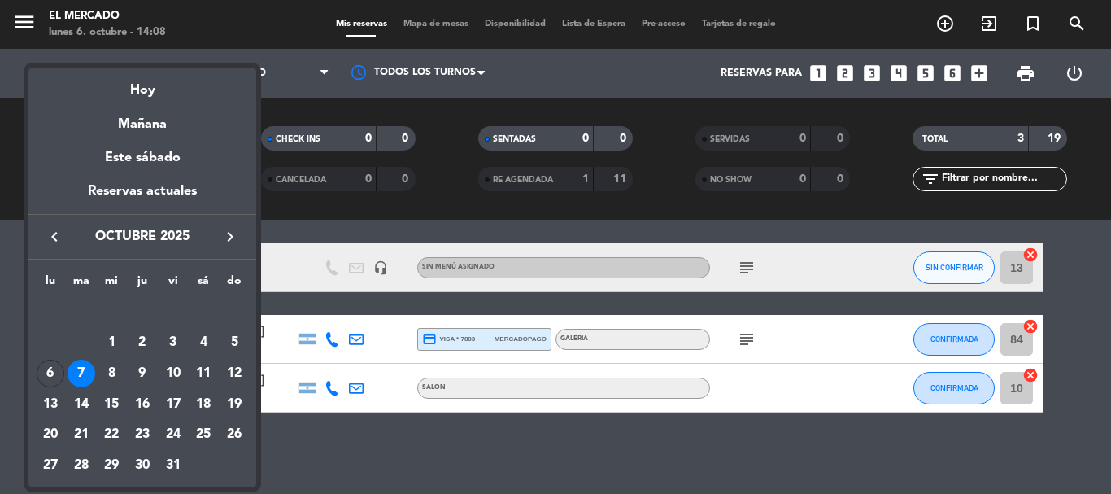
click at [80, 368] on div "7" at bounding box center [81, 373] width 28 height 28
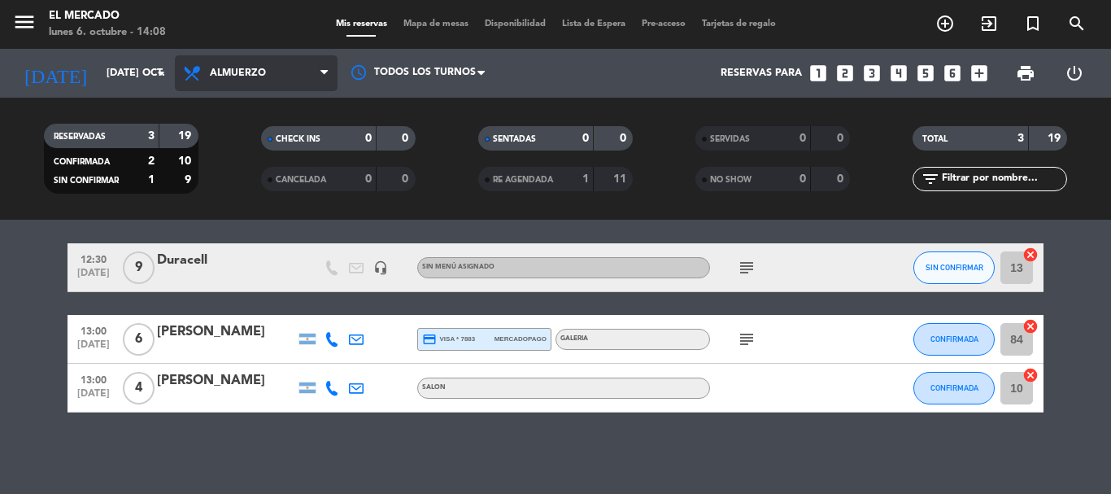
click at [204, 70] on icon at bounding box center [194, 73] width 24 height 20
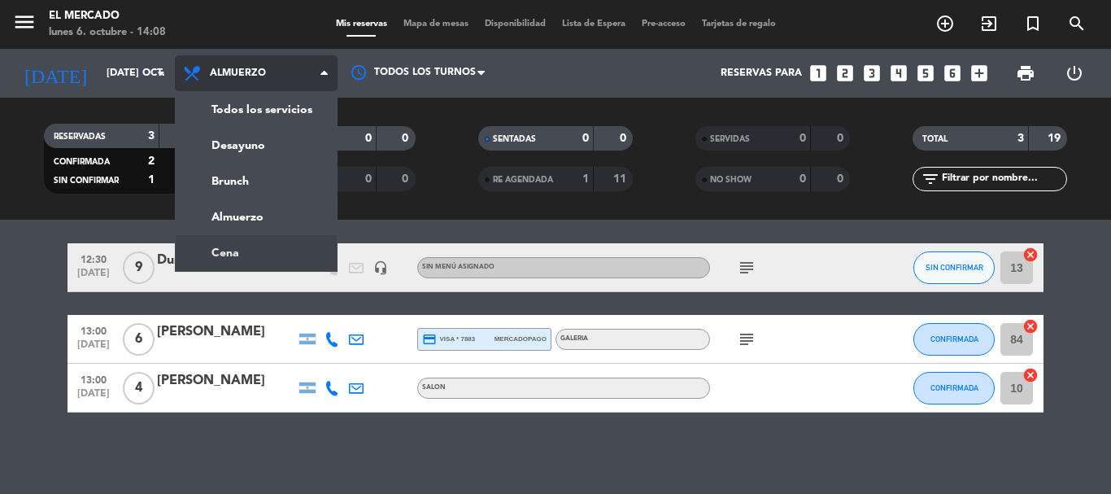
click at [256, 254] on ng-component "menu El [PERSON_NAME] lunes 6. octubre - 14:08 Mis reservas Mapa de mesas Dispo…" at bounding box center [555, 247] width 1111 height 494
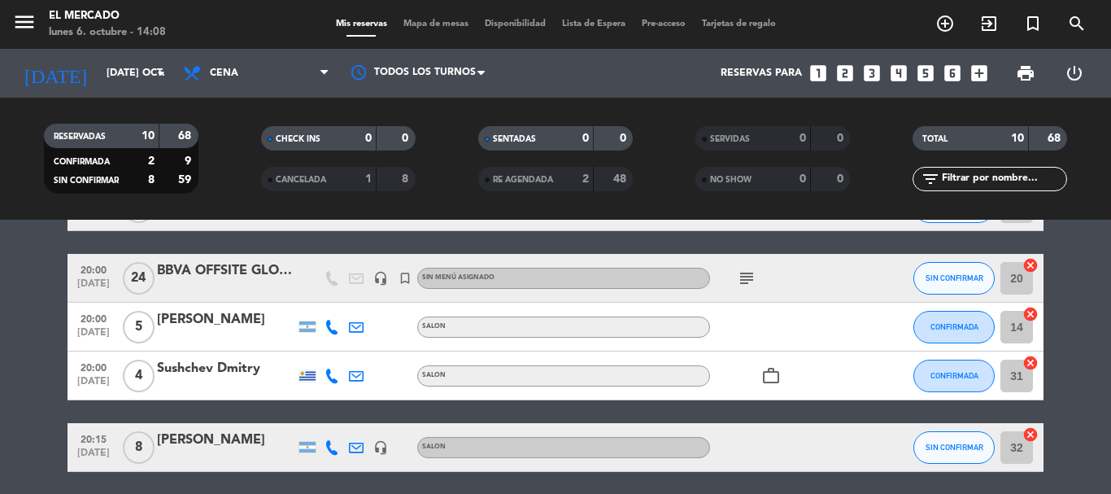
scroll to position [204, 0]
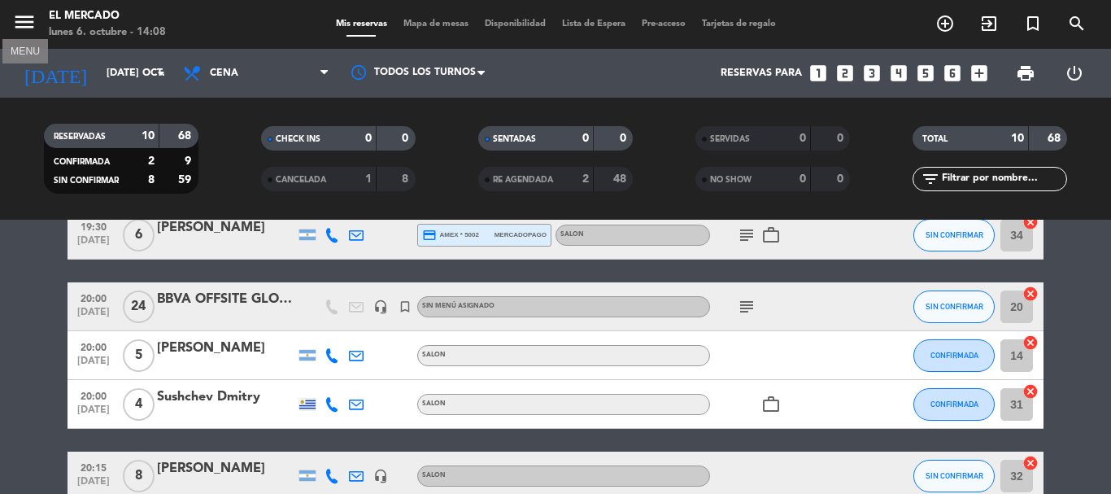
click at [24, 23] on icon "menu" at bounding box center [24, 22] width 24 height 24
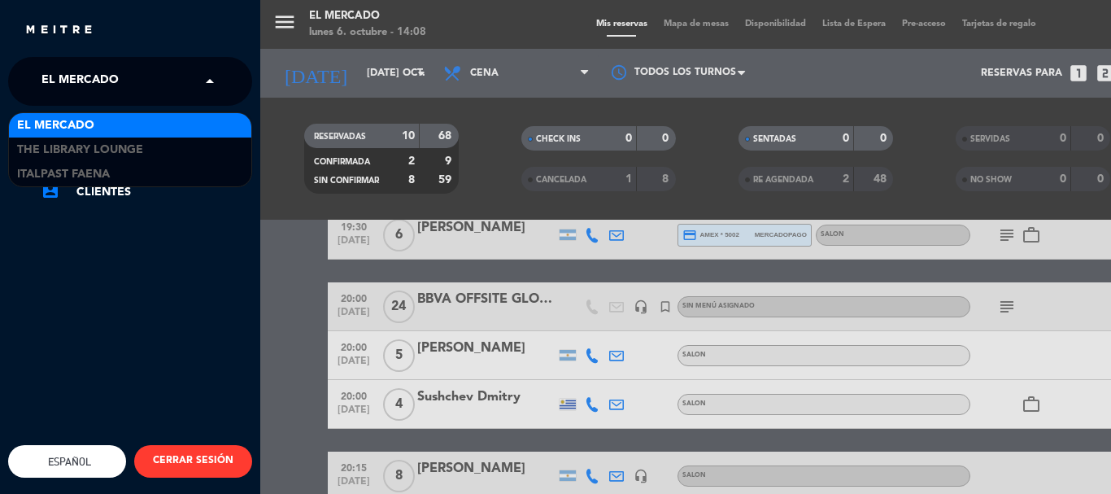
click at [42, 70] on span "El Mercado" at bounding box center [79, 81] width 77 height 34
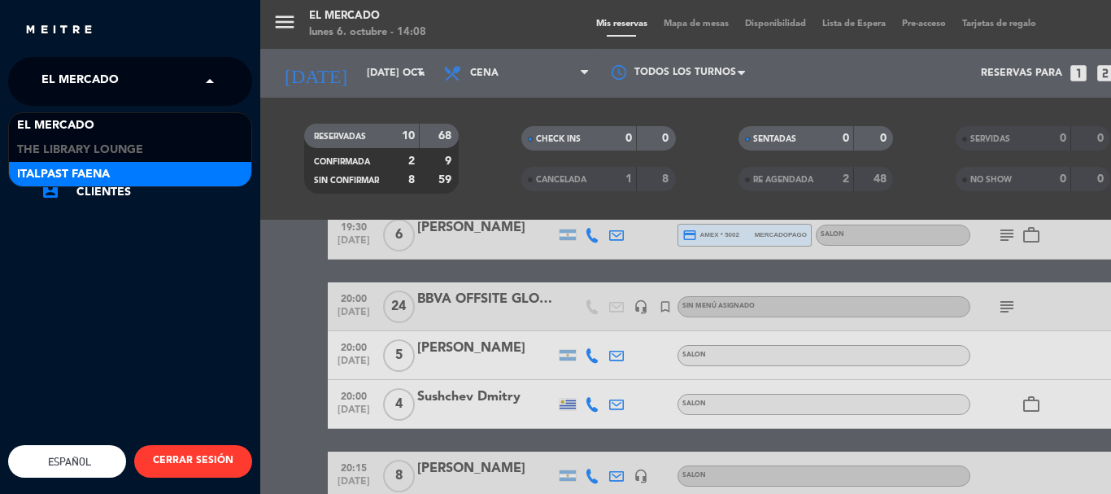
click at [71, 168] on span "Italpast Faena" at bounding box center [63, 174] width 93 height 19
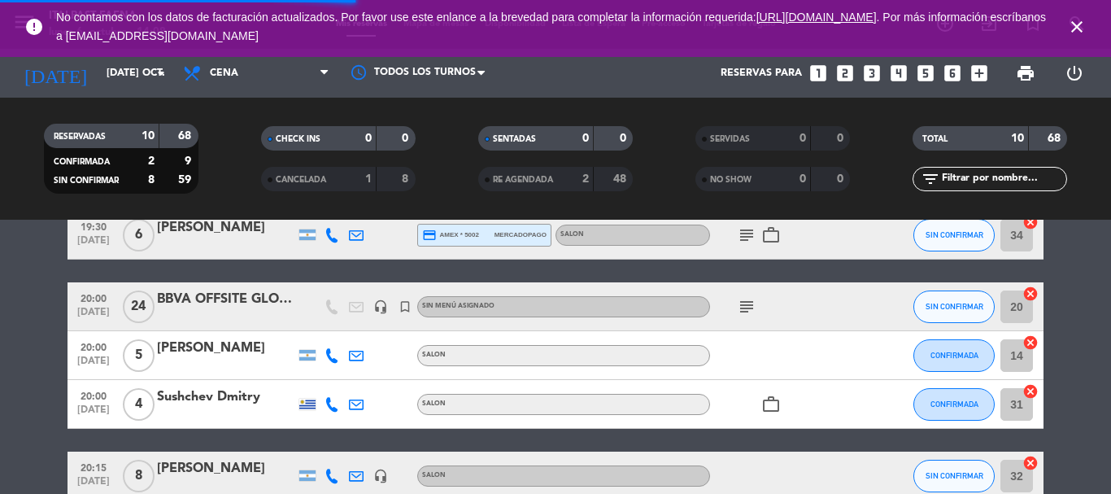
scroll to position [194, 0]
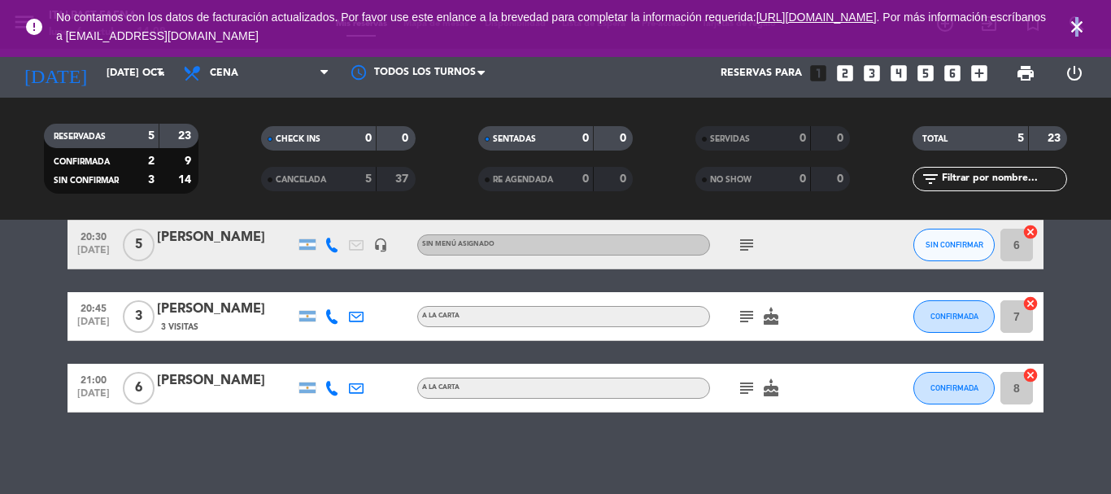
click at [1077, 28] on icon "close" at bounding box center [1077, 27] width 20 height 20
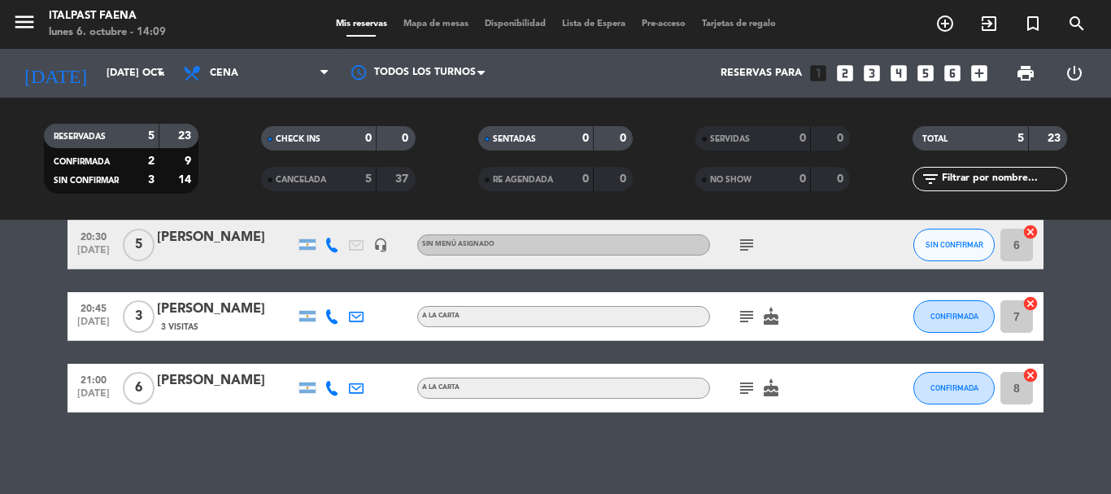
click at [442, 16] on div "menu Italpast Faena lunes 6. octubre - 14:09 Mis reservas Mapa de mesas Disponi…" at bounding box center [555, 24] width 1111 height 49
click at [442, 24] on span "Mapa de mesas" at bounding box center [435, 24] width 81 height 9
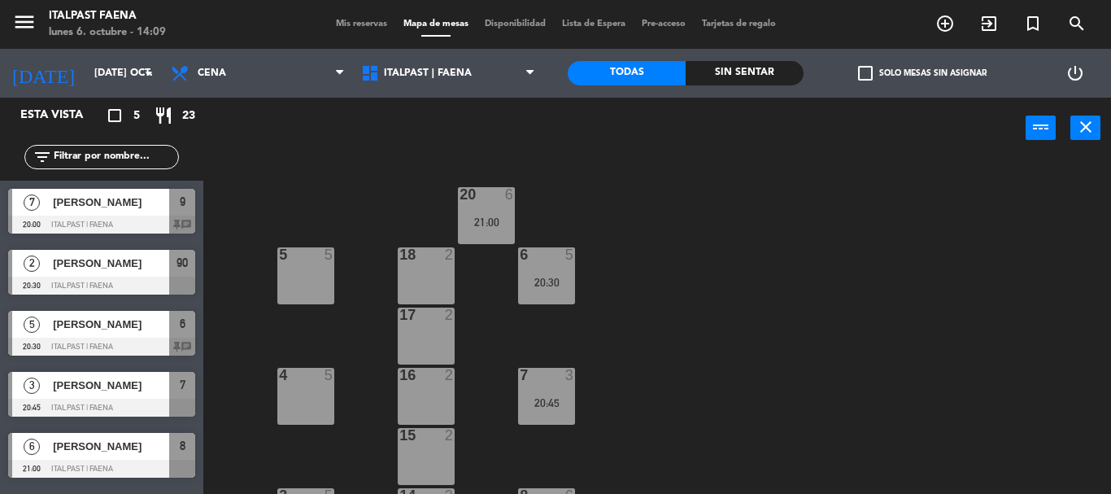
click at [415, 268] on div "18 2" at bounding box center [426, 275] width 57 height 57
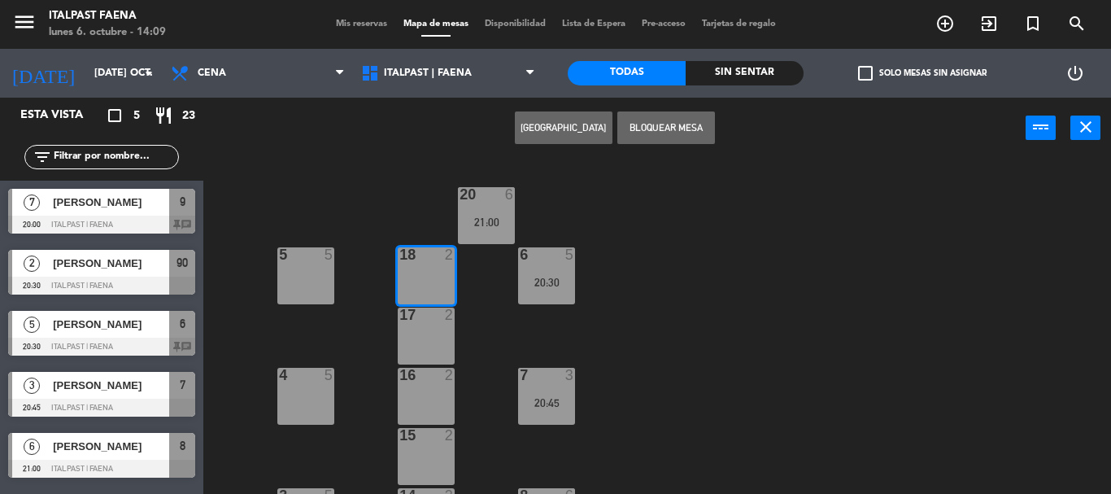
click at [536, 119] on button "[GEOGRAPHIC_DATA]" at bounding box center [564, 127] width 98 height 33
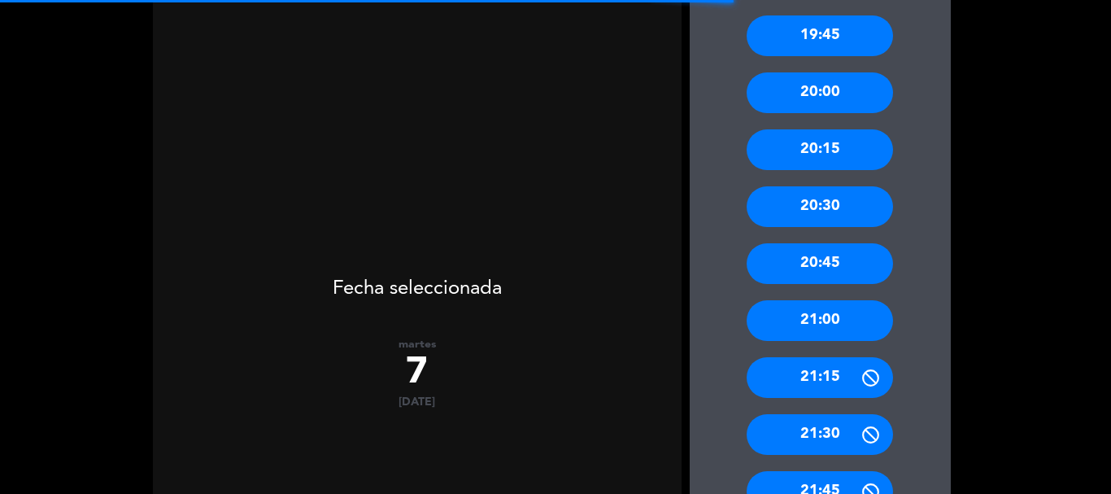
click at [805, 311] on div "21:00" at bounding box center [819, 320] width 146 height 41
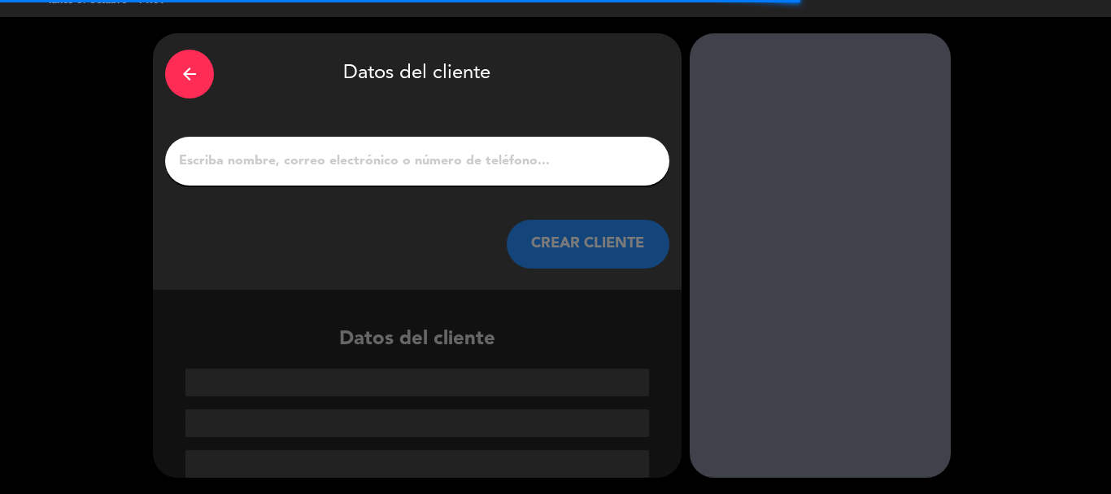
click at [465, 168] on input "1" at bounding box center [417, 161] width 480 height 23
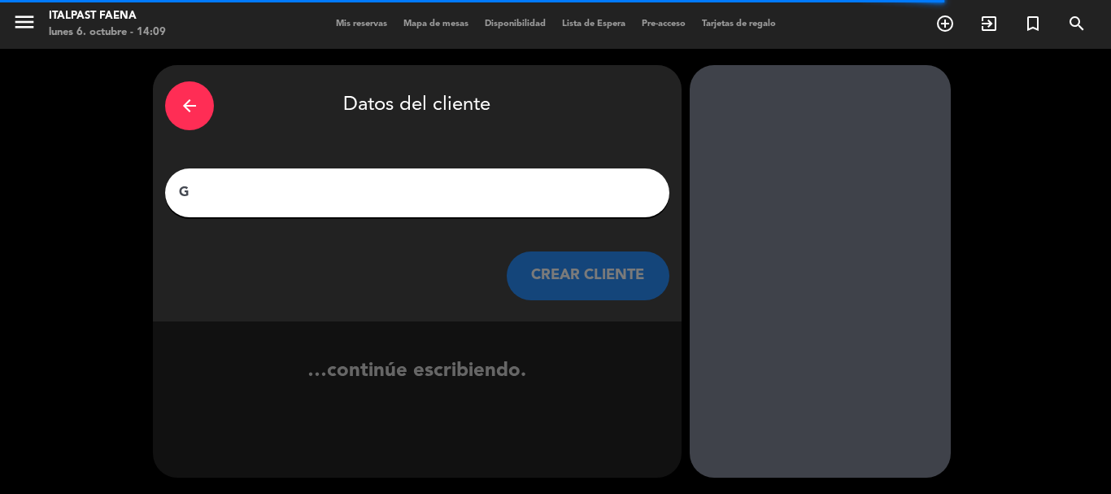
scroll to position [0, 0]
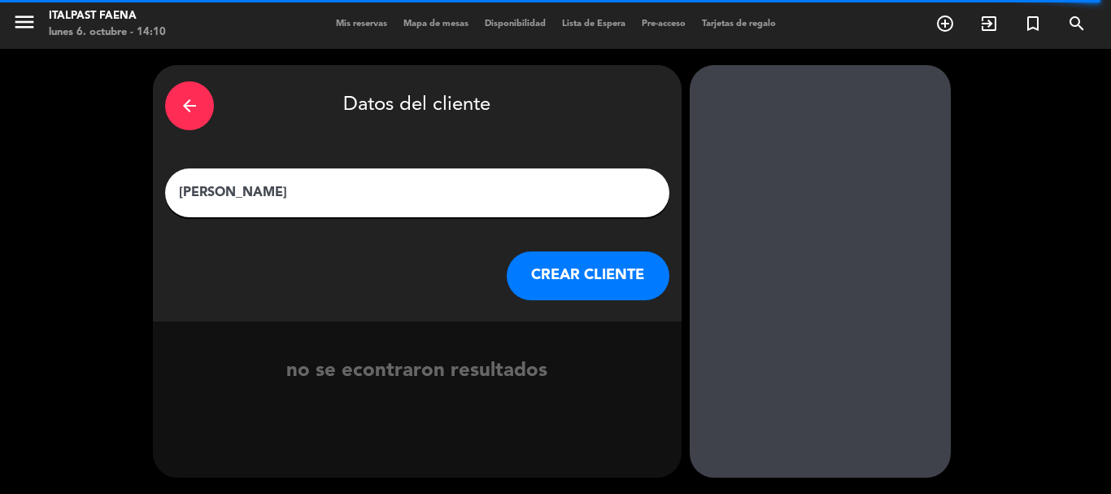
type input "[PERSON_NAME]"
click at [579, 272] on button "CREAR CLIENTE" at bounding box center [588, 275] width 163 height 49
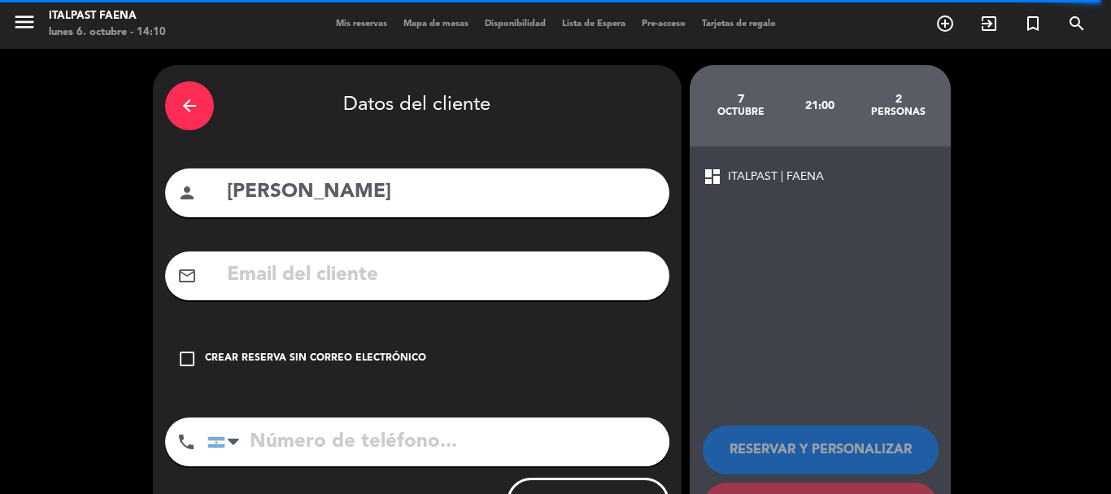
click at [350, 349] on div "check_box_outline_blank Crear reserva sin correo electrónico" at bounding box center [417, 358] width 504 height 49
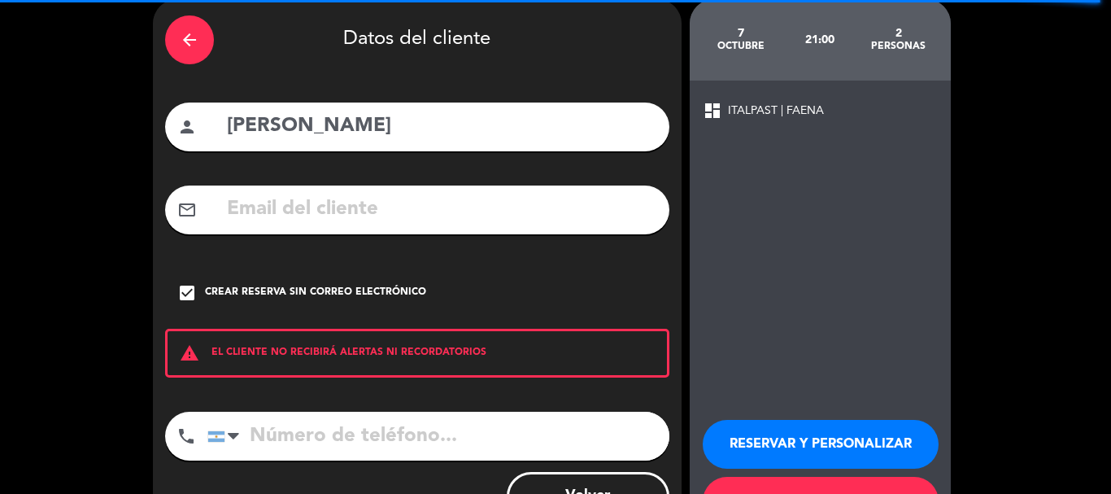
scroll to position [133, 0]
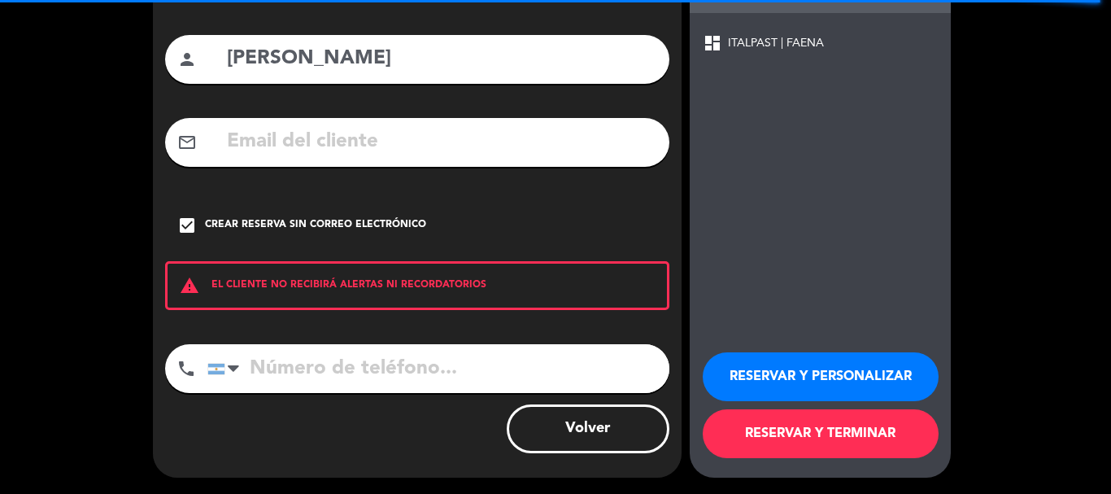
click at [363, 368] on input "tel" at bounding box center [438, 368] width 462 height 49
type input "[PHONE_NUMBER]"
click at [872, 376] on button "RESERVAR Y PERSONALIZAR" at bounding box center [821, 376] width 236 height 49
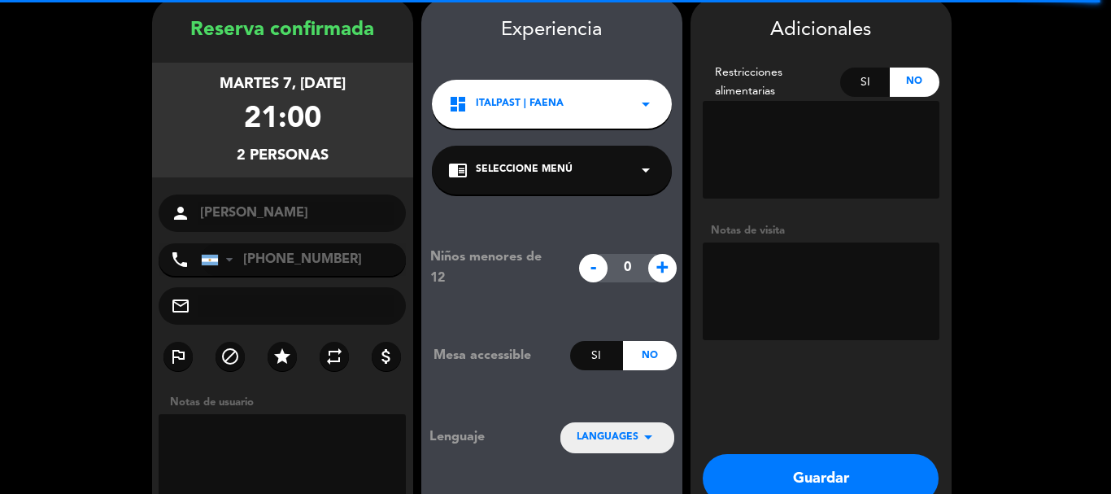
scroll to position [65, 0]
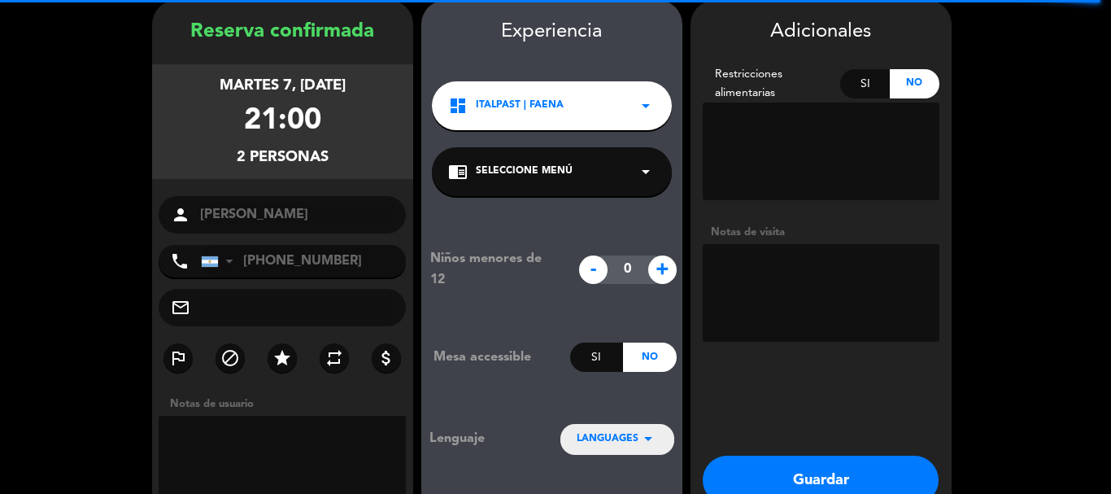
click at [807, 296] on textarea at bounding box center [821, 293] width 237 height 98
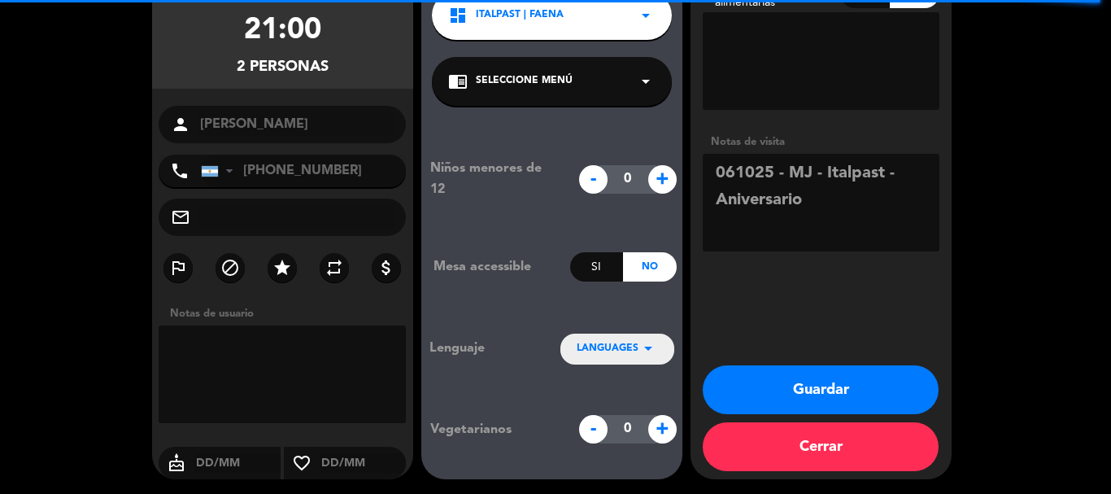
scroll to position [157, 0]
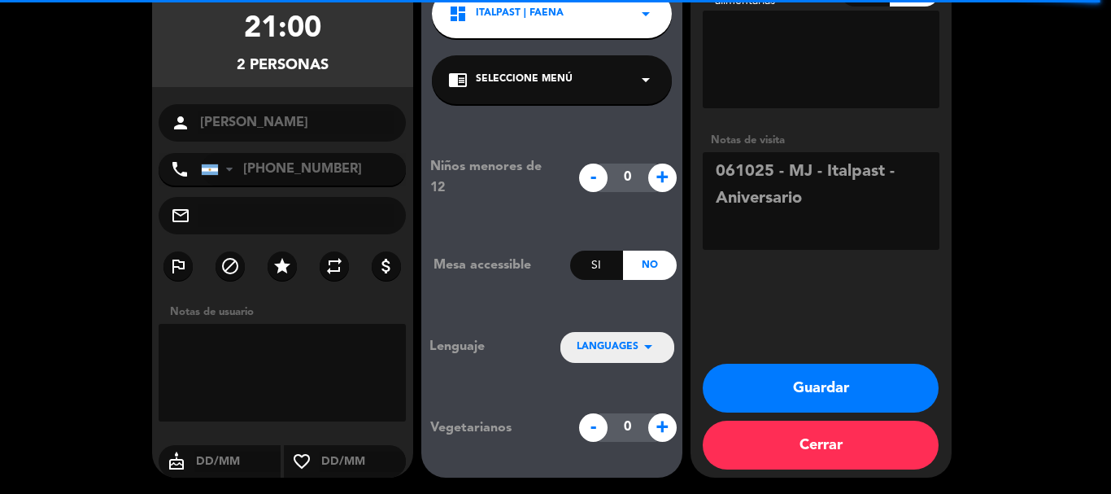
type textarea "061025 - MJ - Italpast - Aniversario"
click at [789, 389] on button "Guardar" at bounding box center [821, 387] width 236 height 49
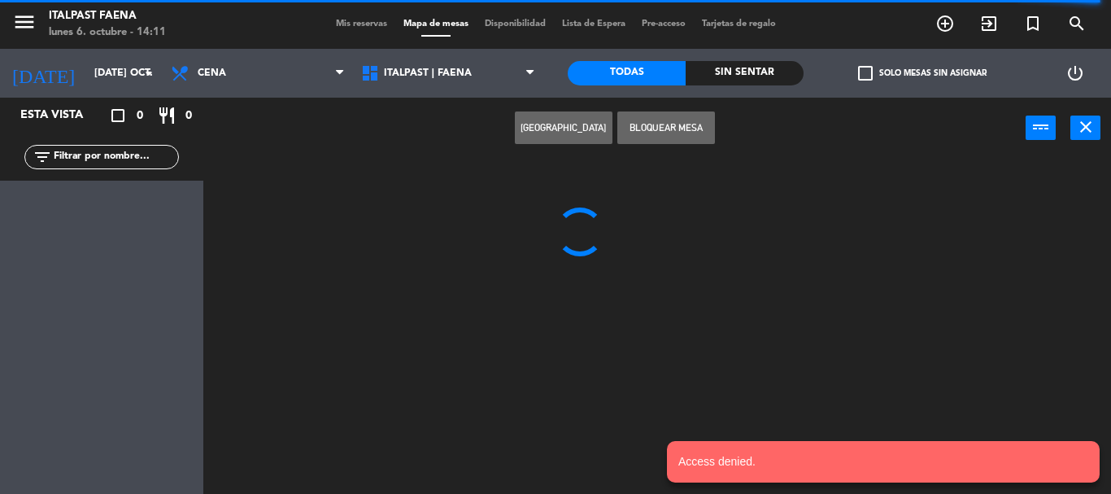
click at [356, 24] on span "Mis reservas" at bounding box center [361, 24] width 67 height 9
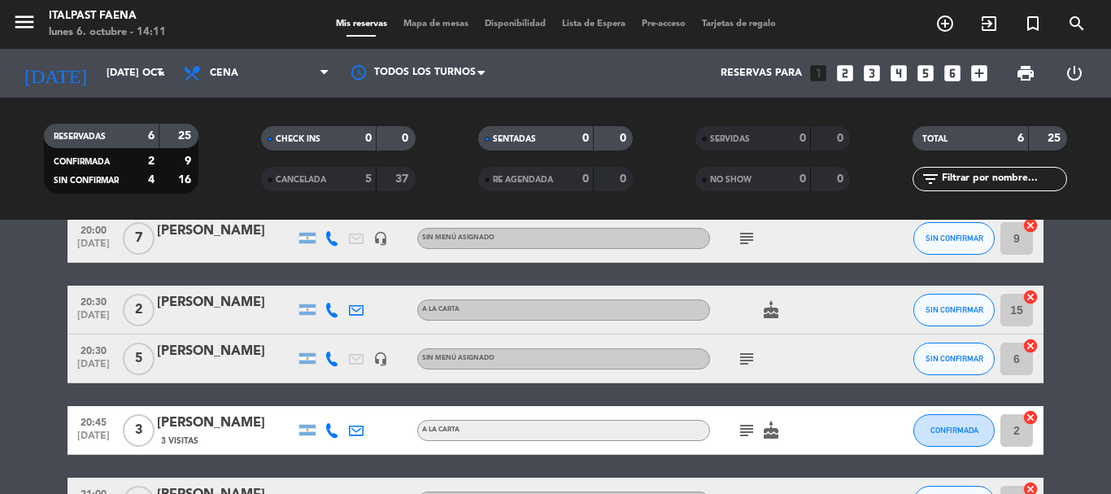
scroll to position [243, 0]
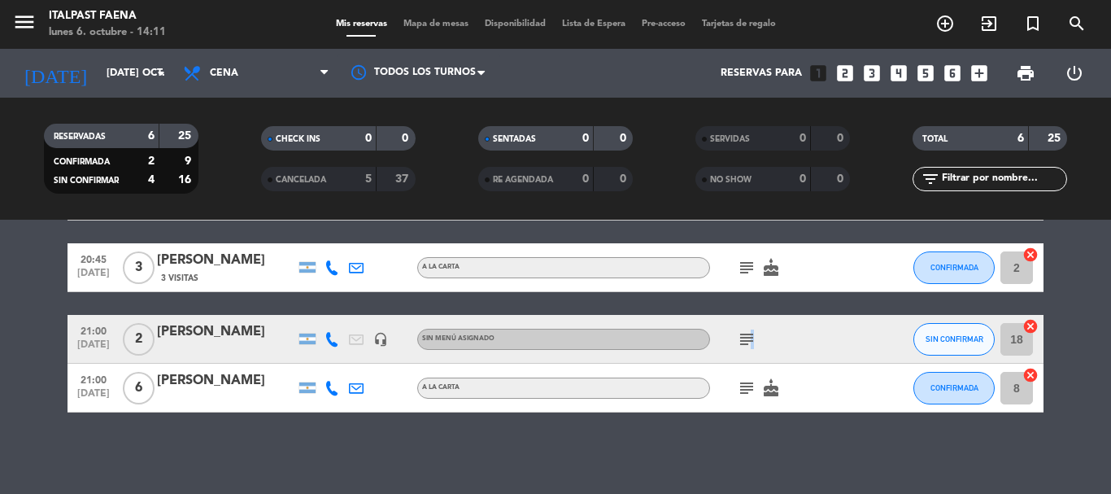
click at [746, 335] on icon "subject" at bounding box center [747, 339] width 20 height 20
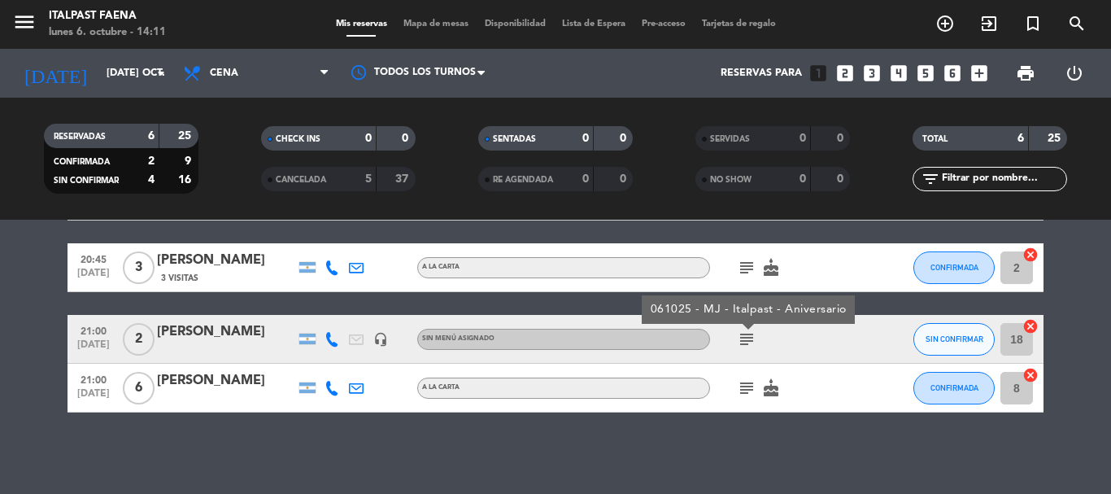
click at [704, 442] on div "No hay notas para este servicio. Haz clic para agregar una 20:00 [DATE] 7 [PERS…" at bounding box center [555, 357] width 1111 height 274
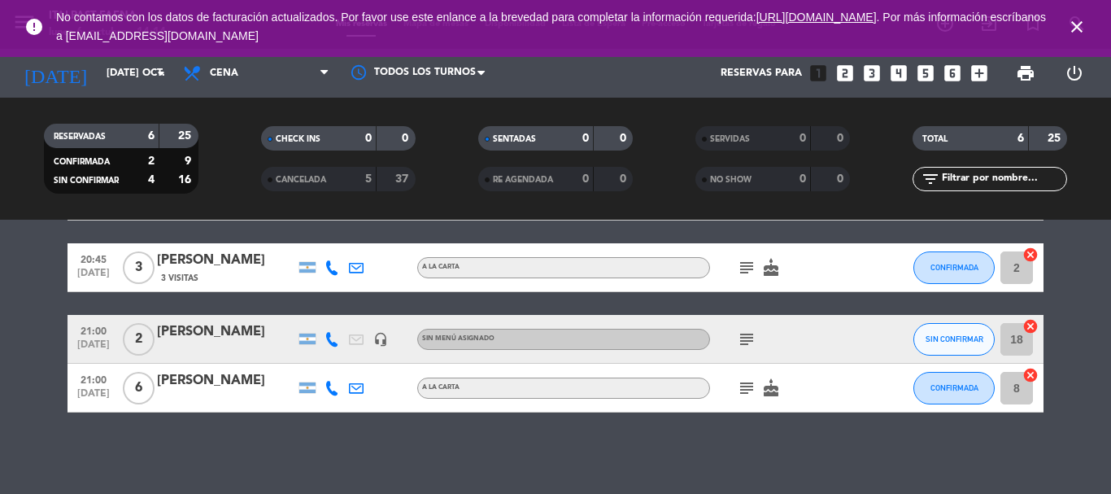
click at [1081, 27] on icon "close" at bounding box center [1077, 27] width 20 height 20
